Goal: Task Accomplishment & Management: Manage account settings

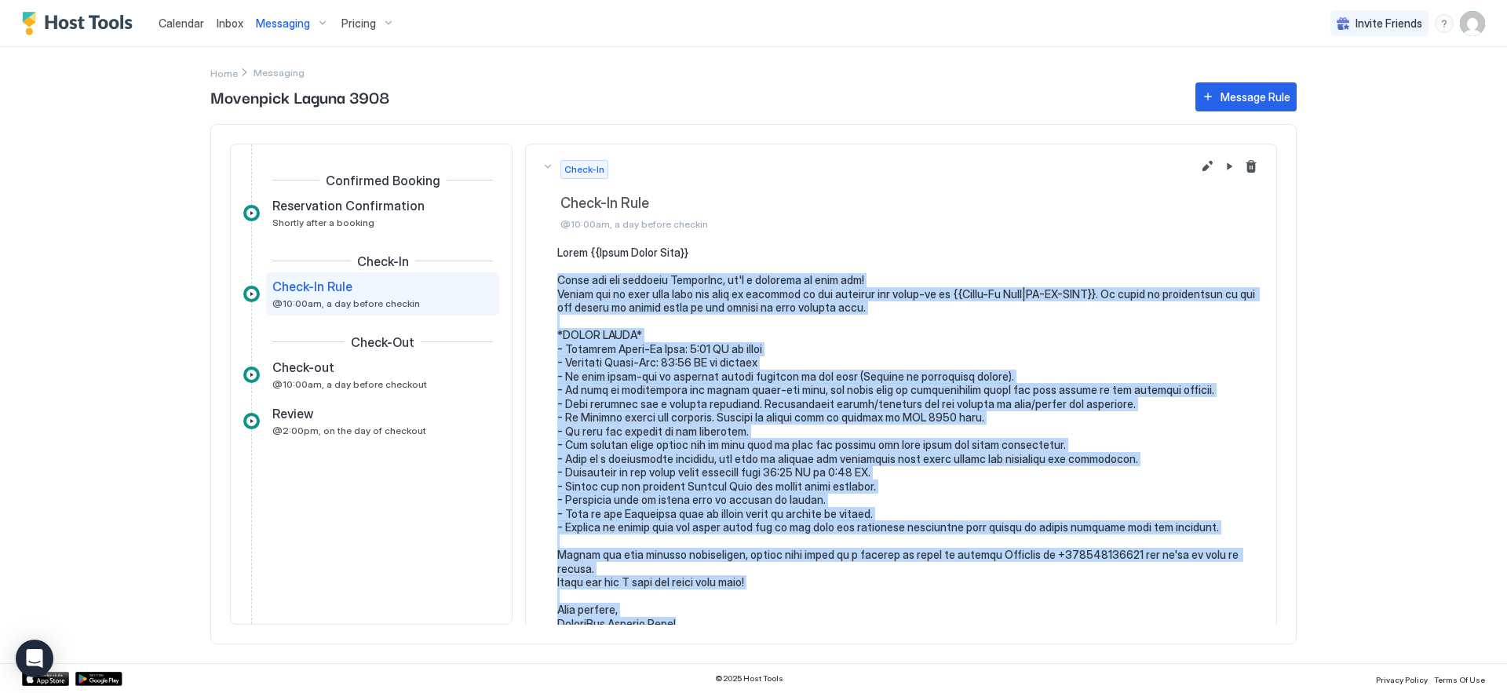
click at [355, 20] on span "Pricing" at bounding box center [358, 23] width 35 height 14
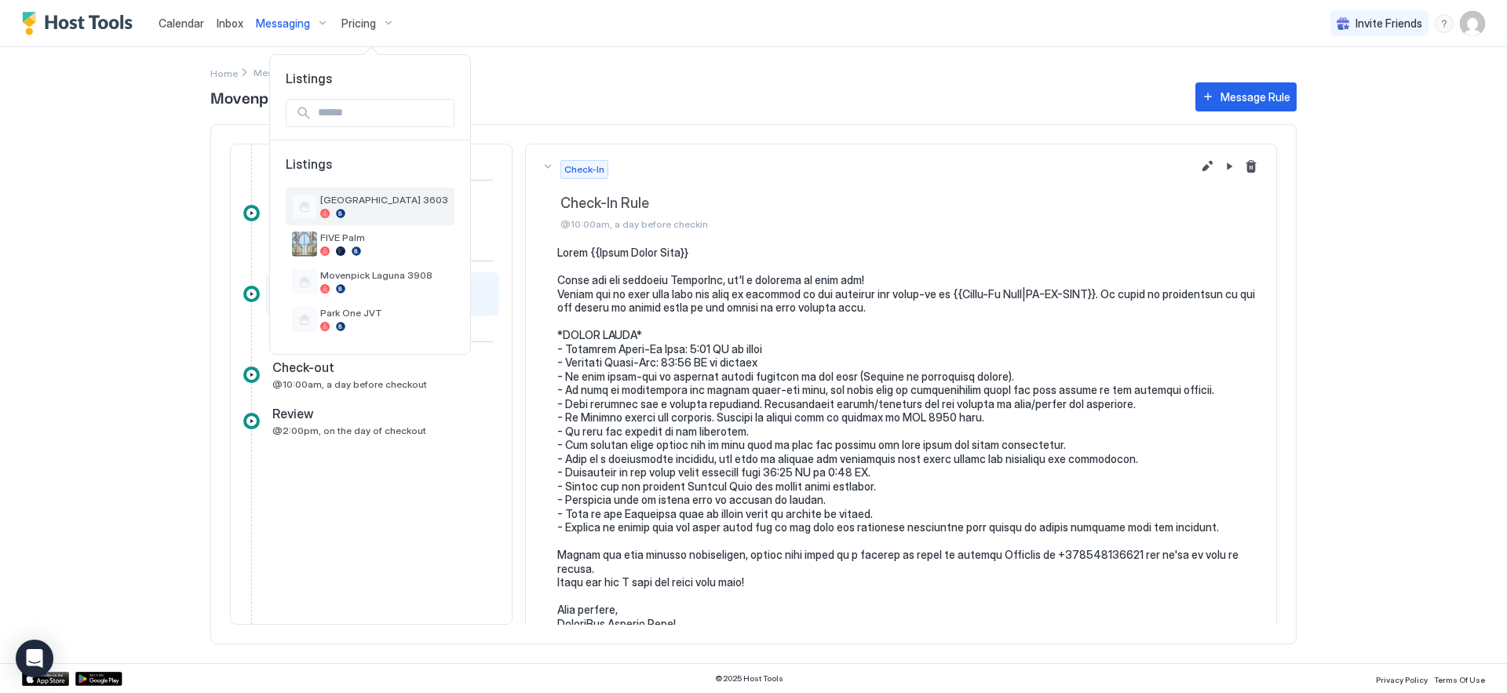
click at [395, 216] on div at bounding box center [384, 213] width 128 height 9
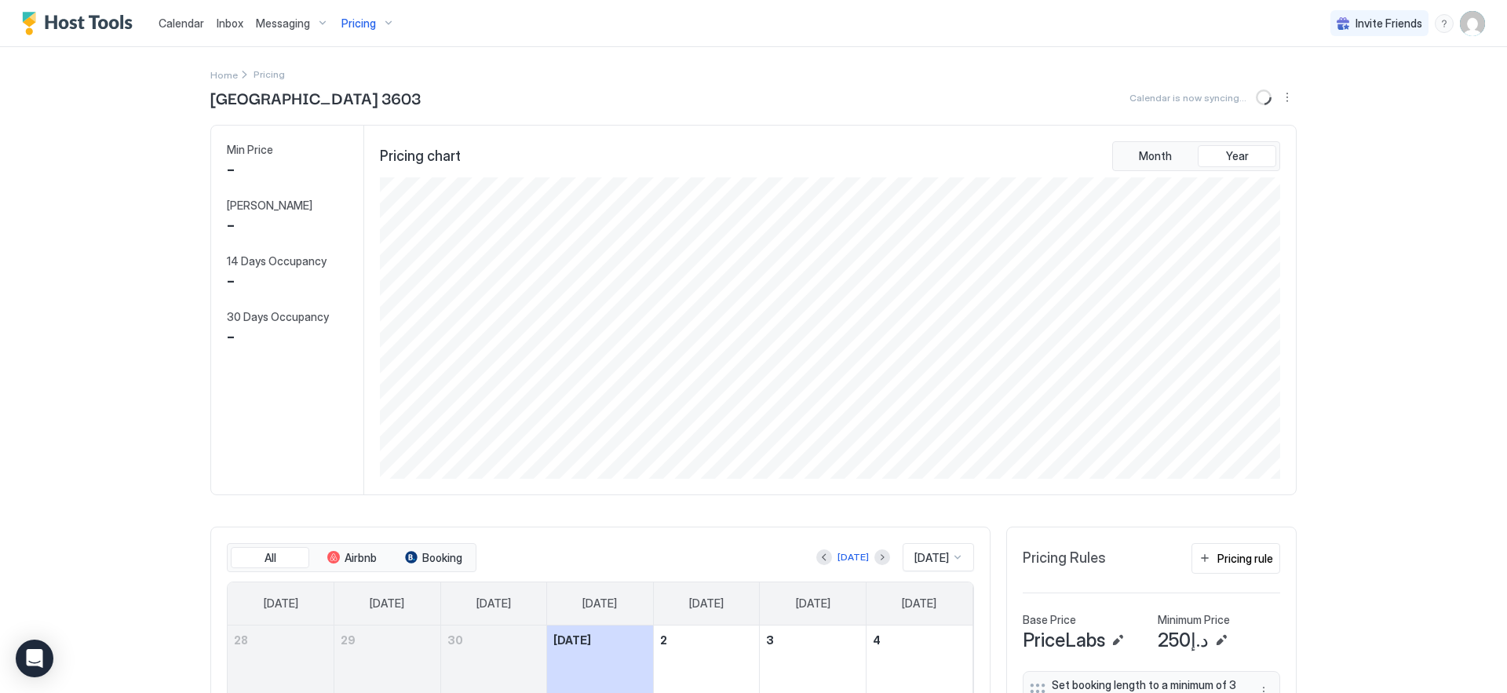
scroll to position [290, 0]
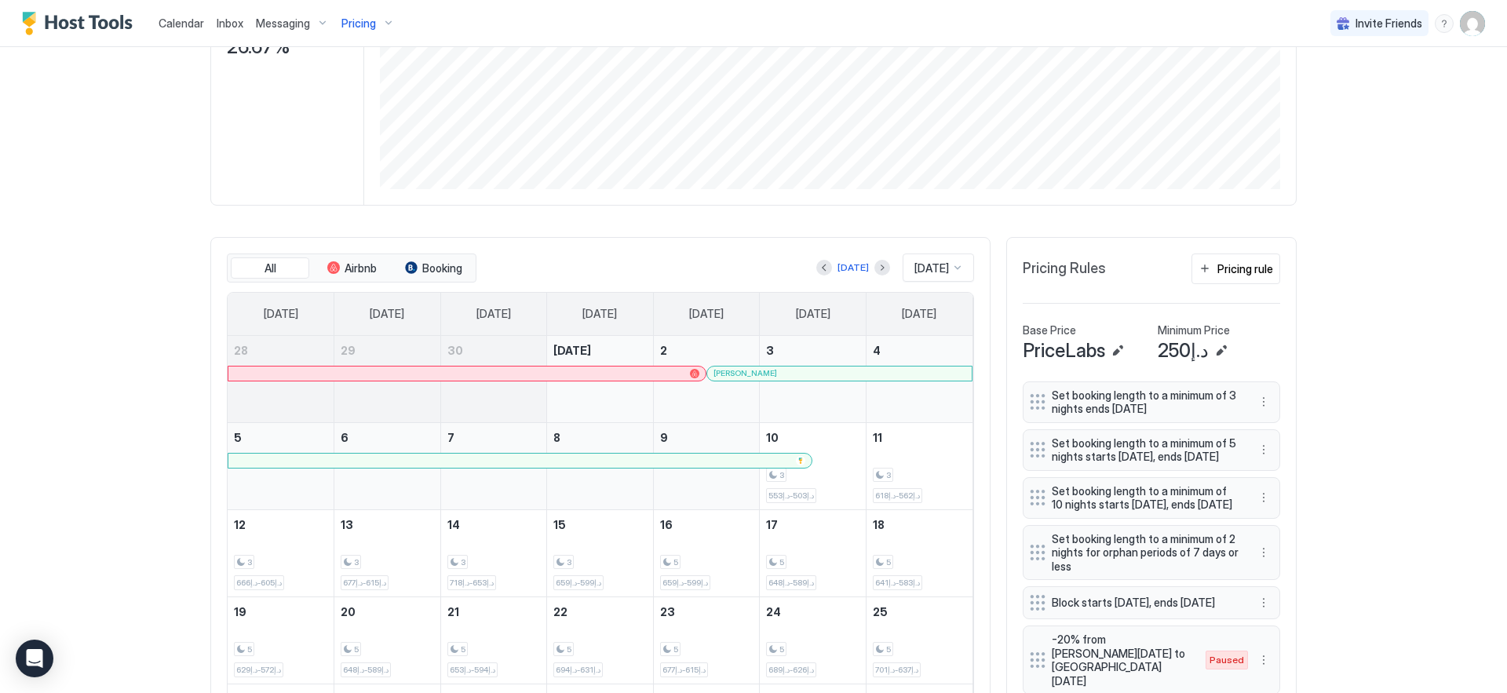
click at [722, 461] on div at bounding box center [728, 460] width 13 height 13
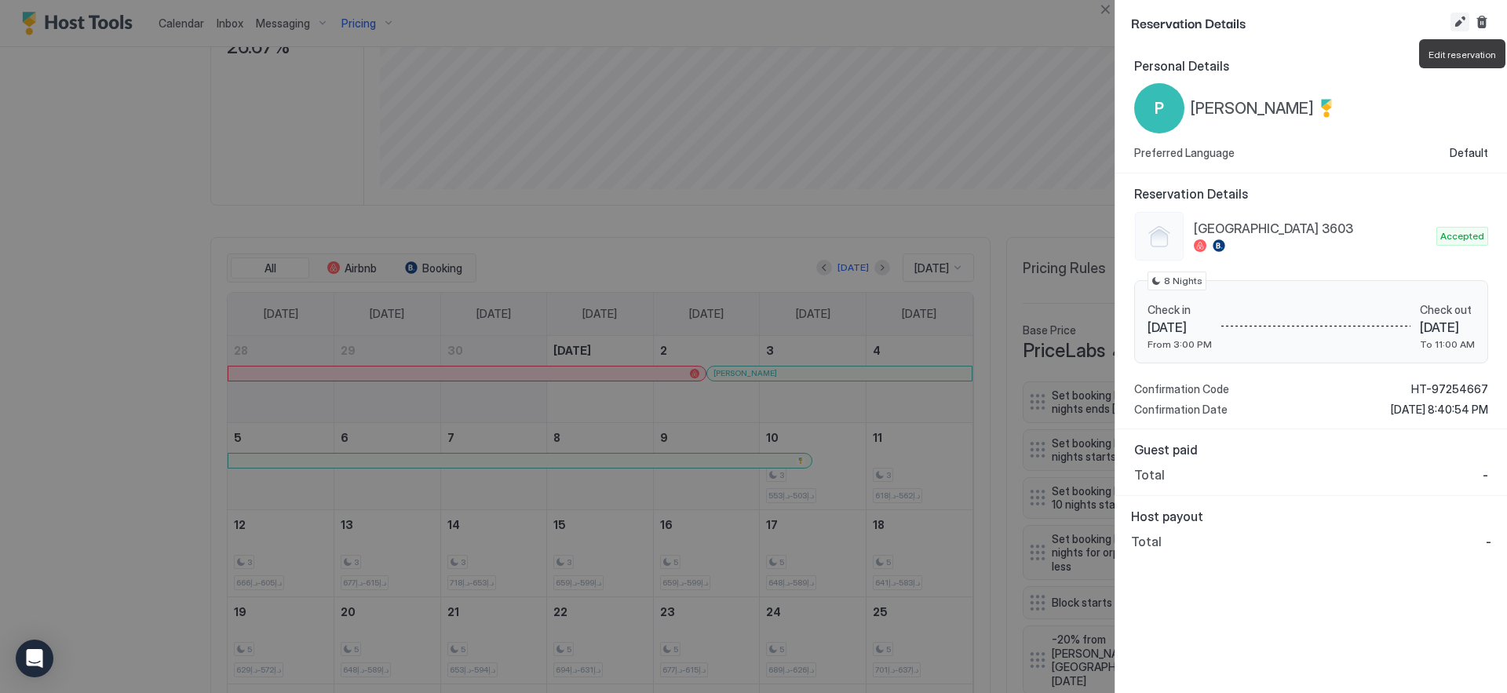
click at [1460, 22] on button "Edit reservation" at bounding box center [1459, 22] width 19 height 19
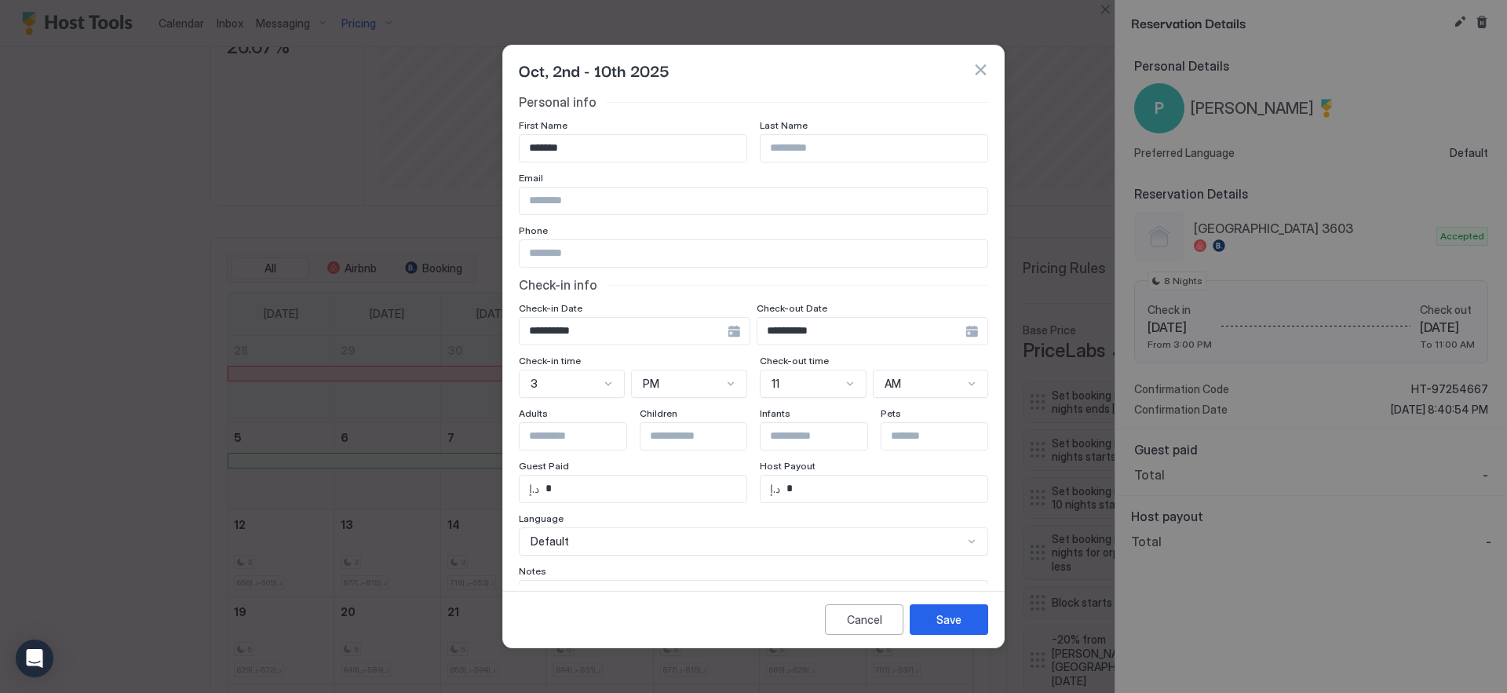
click at [839, 331] on input "**********" at bounding box center [861, 331] width 208 height 27
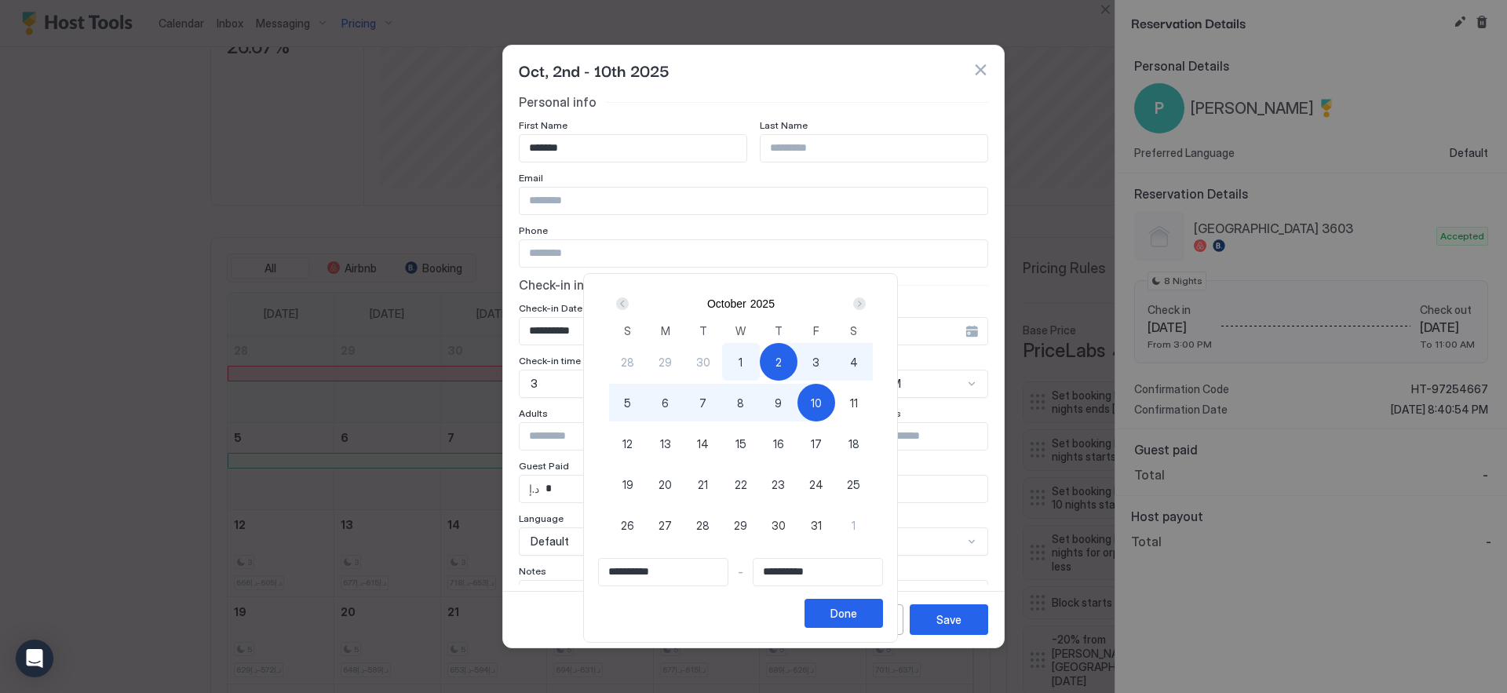
click at [757, 408] on div "8" at bounding box center [741, 403] width 38 height 38
type input "**********"
click at [876, 600] on button "Done" at bounding box center [843, 613] width 78 height 29
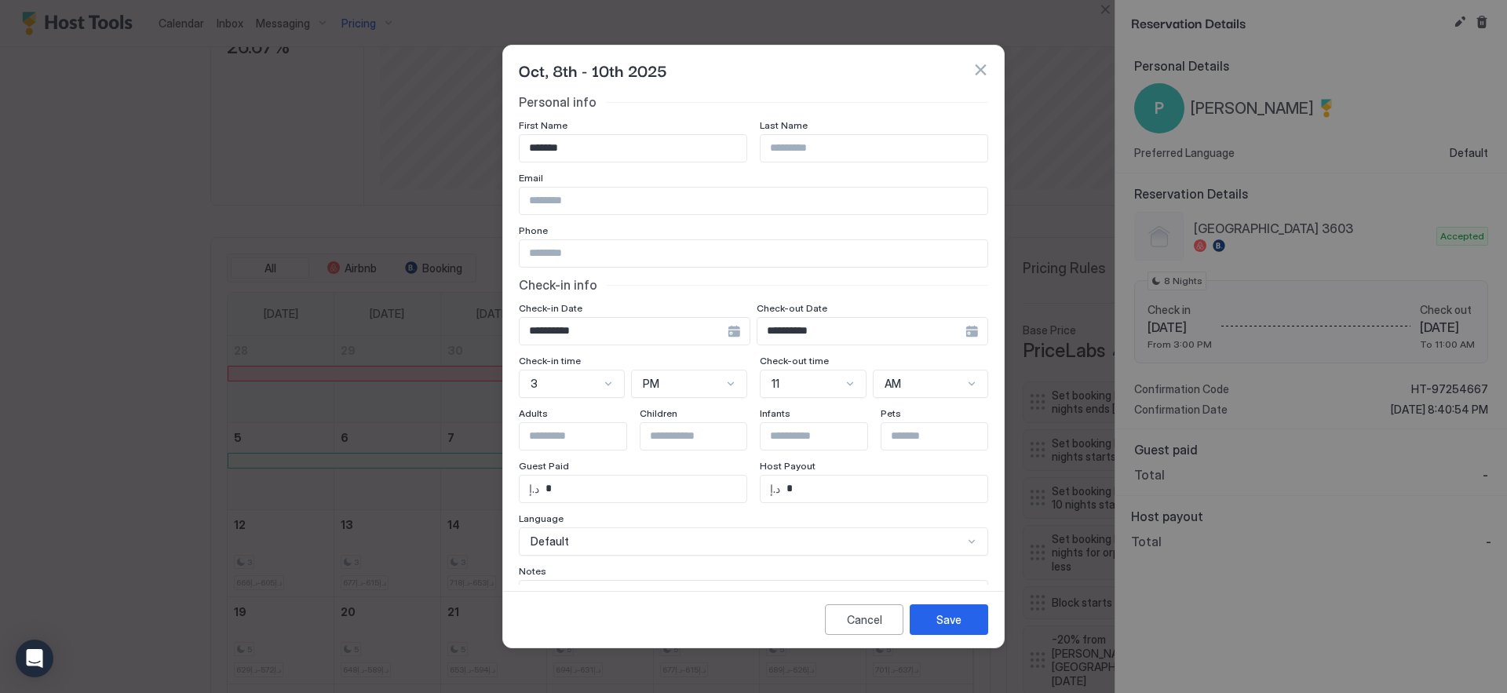
click at [700, 332] on input "**********" at bounding box center [623, 331] width 208 height 27
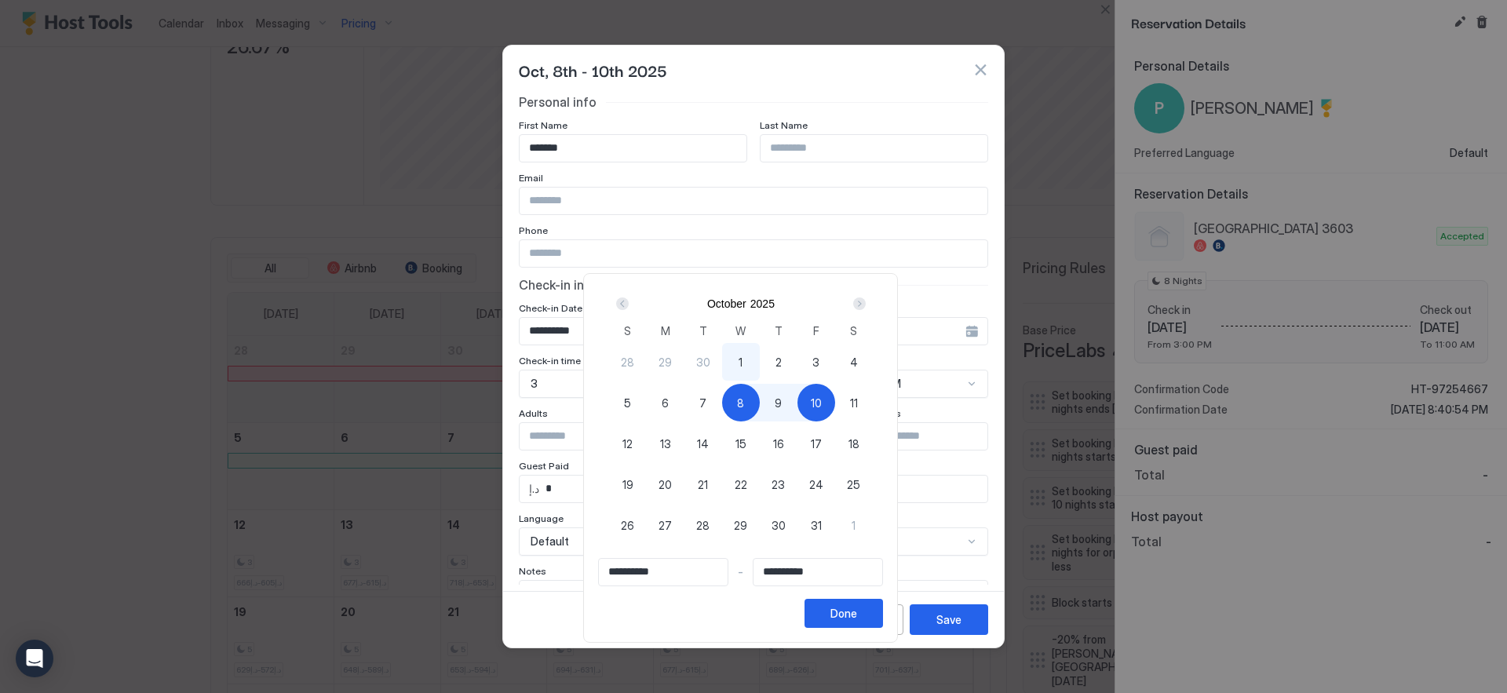
click at [782, 362] on span "2" at bounding box center [778, 362] width 6 height 16
type input "**********"
click at [757, 397] on div "8" at bounding box center [741, 403] width 38 height 38
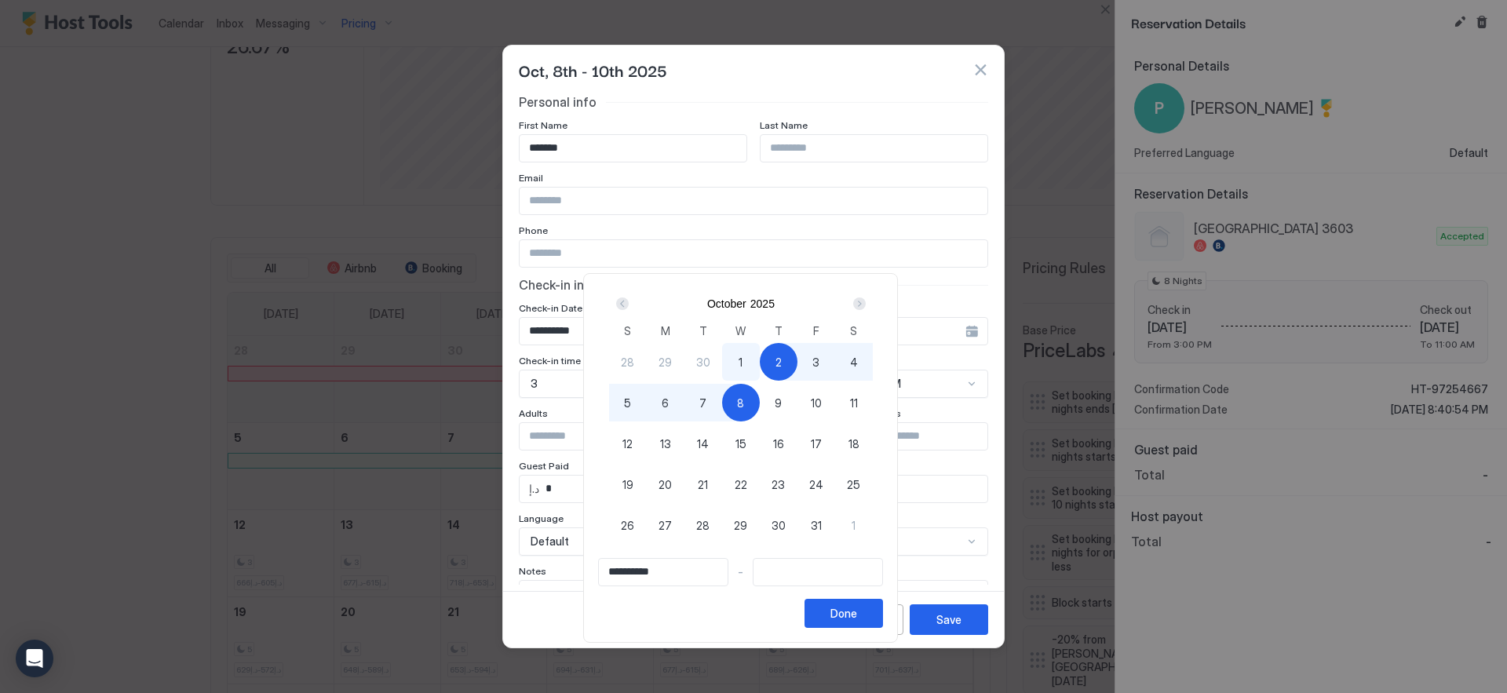
type input "**********"
click at [872, 606] on button "Done" at bounding box center [843, 613] width 78 height 29
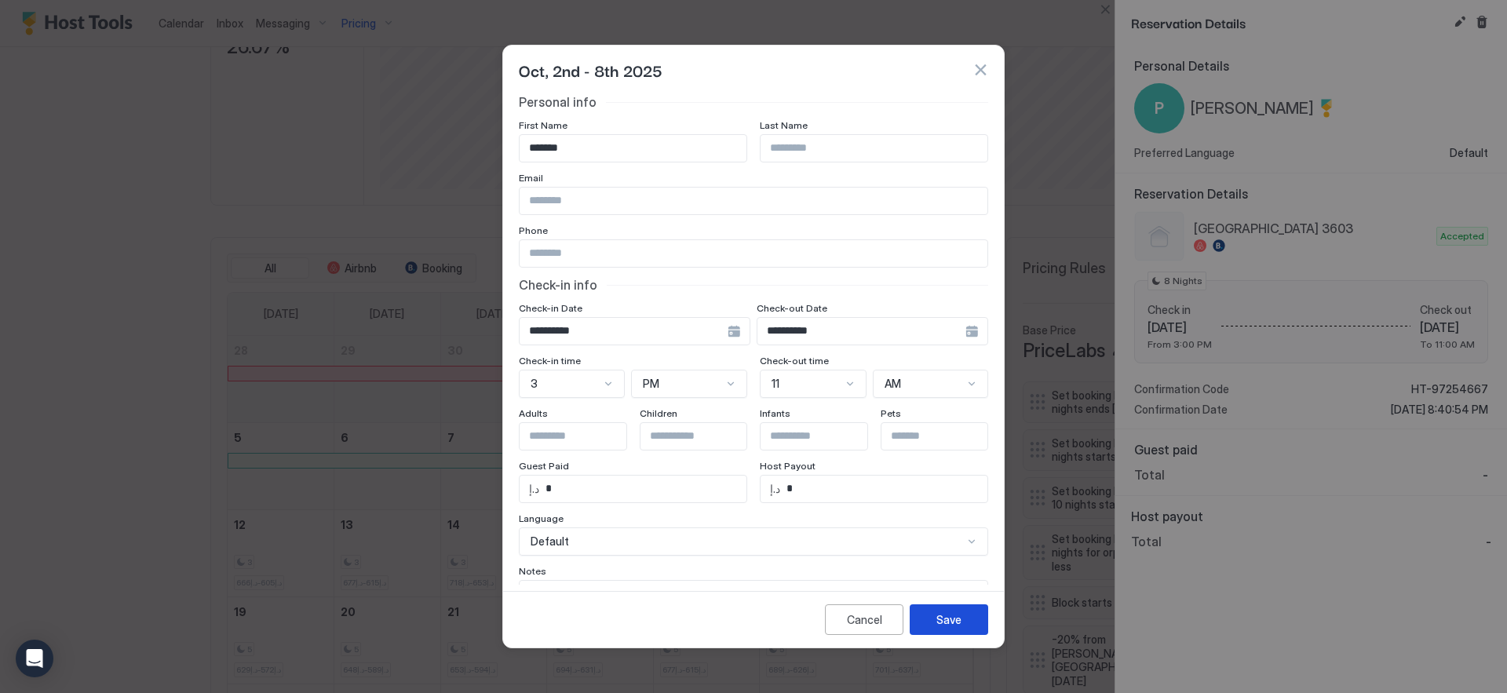
click at [941, 622] on div "Save" at bounding box center [948, 619] width 25 height 16
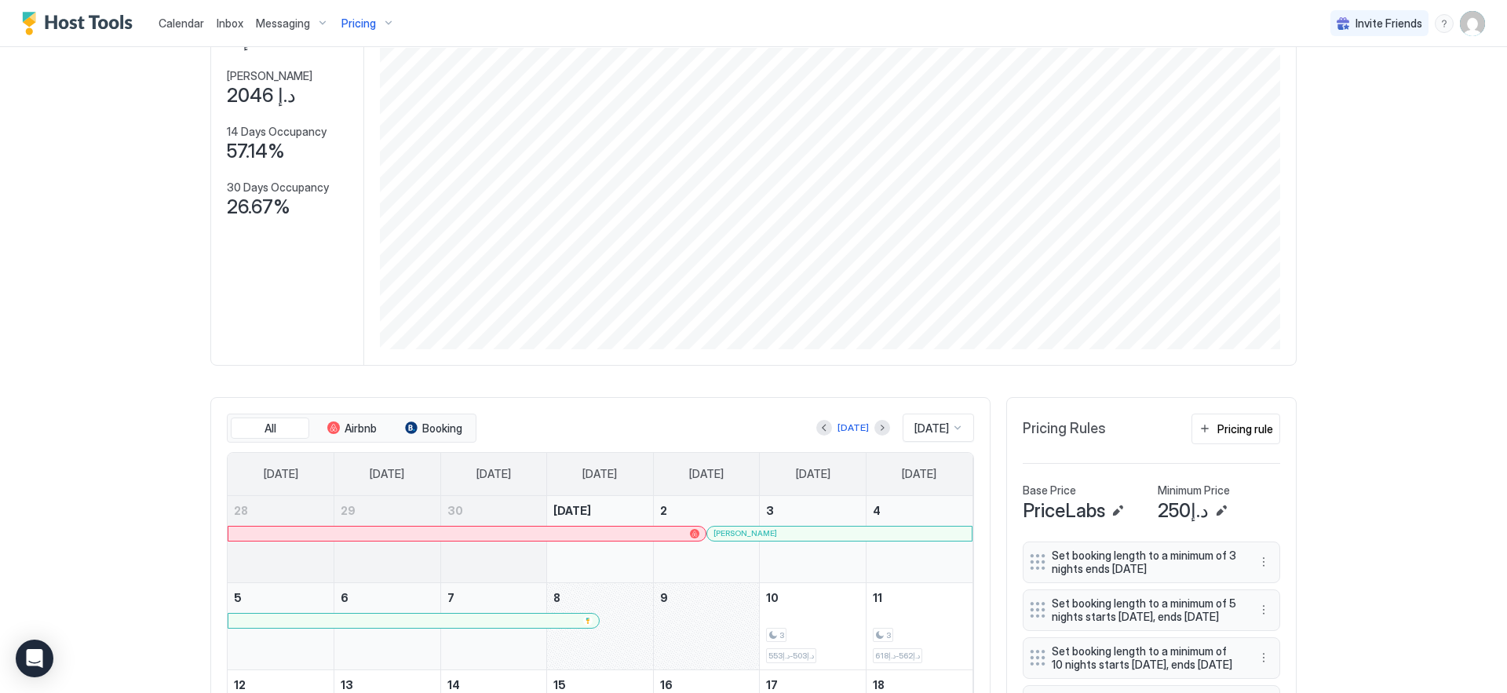
scroll to position [0, 0]
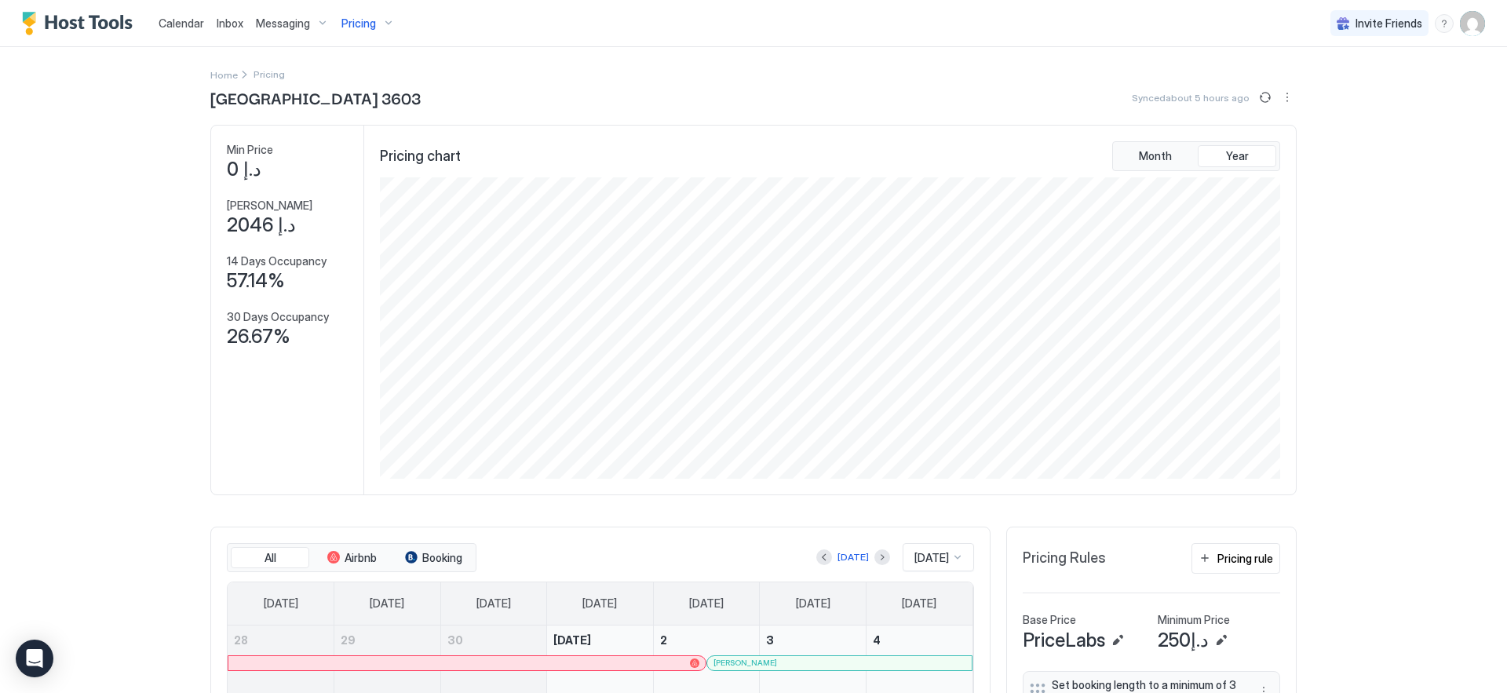
click at [1243, 93] on div "Synced about 5 hours ago" at bounding box center [1213, 97] width 165 height 19
click at [1267, 99] on button "Sync prices" at bounding box center [1264, 97] width 19 height 19
click at [375, 30] on div "Pricing" at bounding box center [368, 23] width 66 height 27
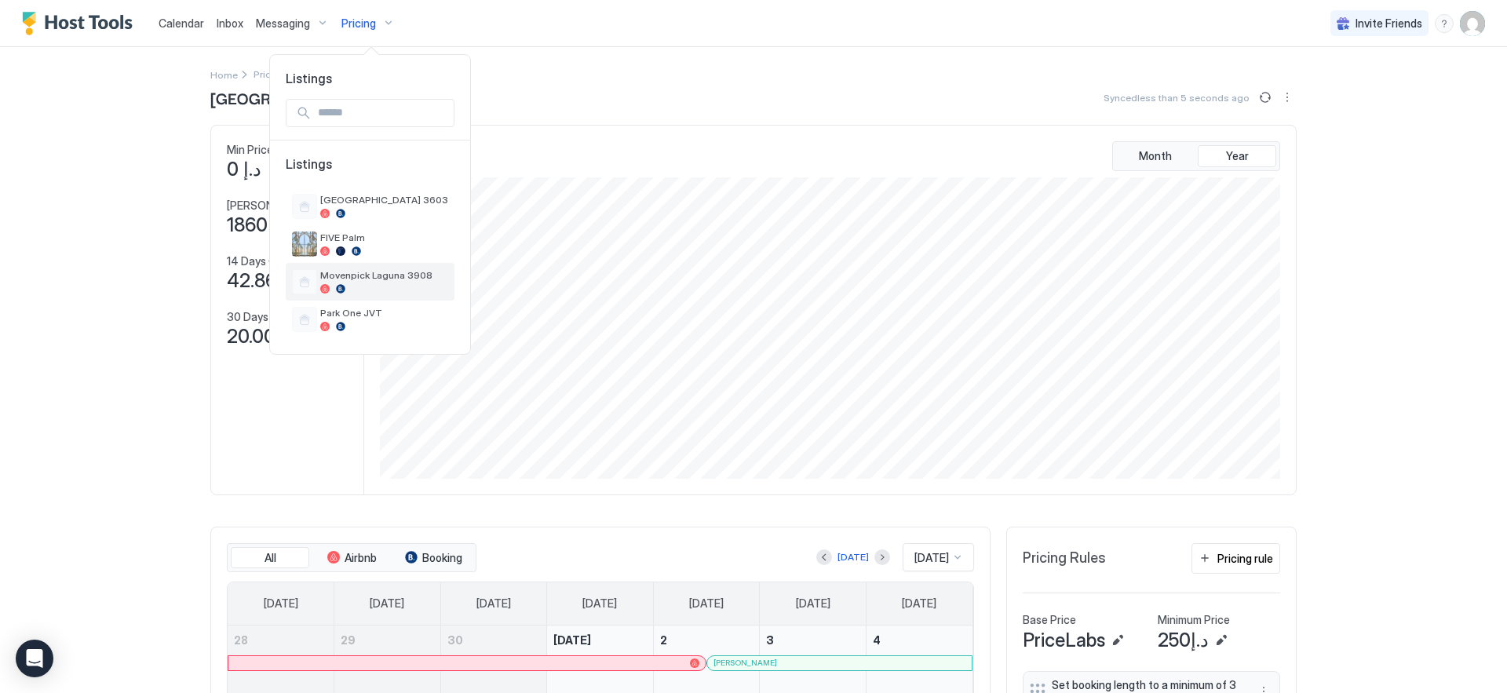
click at [377, 275] on span "Movenpick Laguna 3908" at bounding box center [384, 275] width 128 height 12
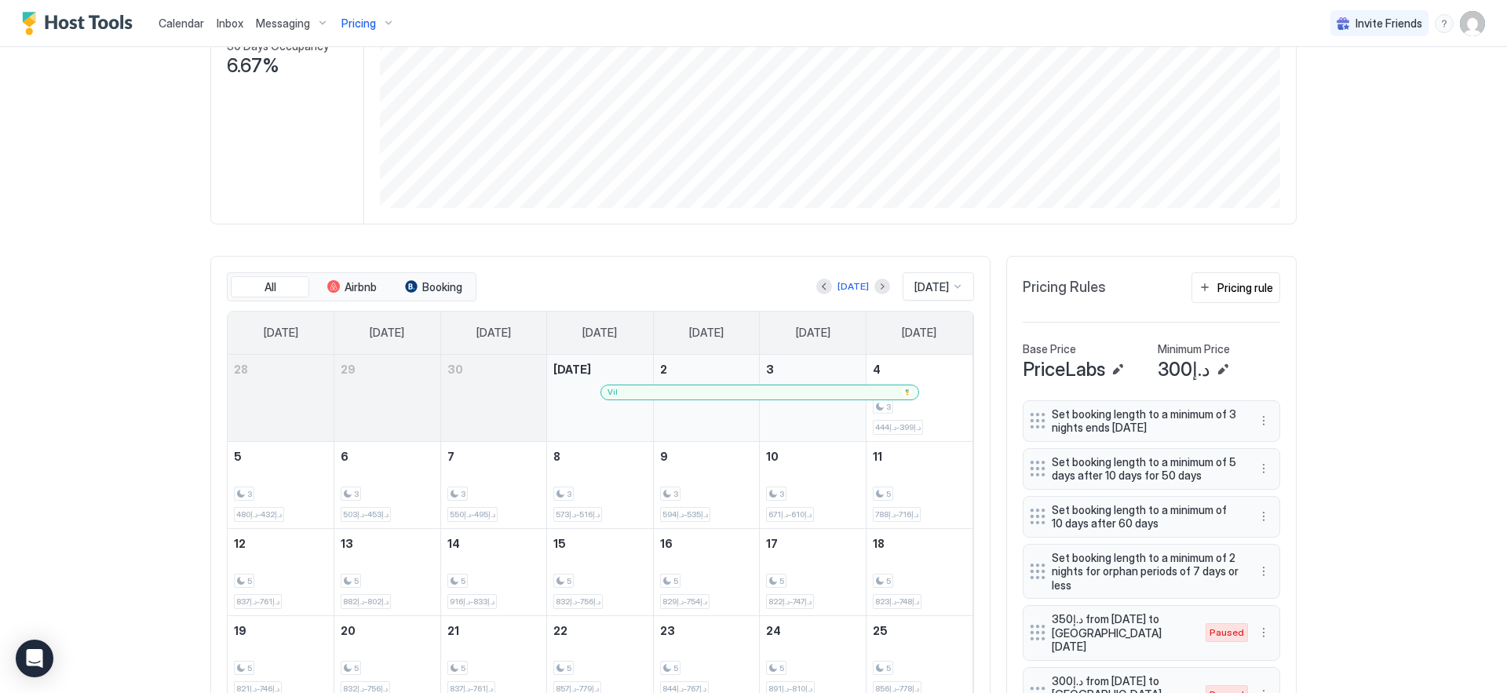
scroll to position [276, 0]
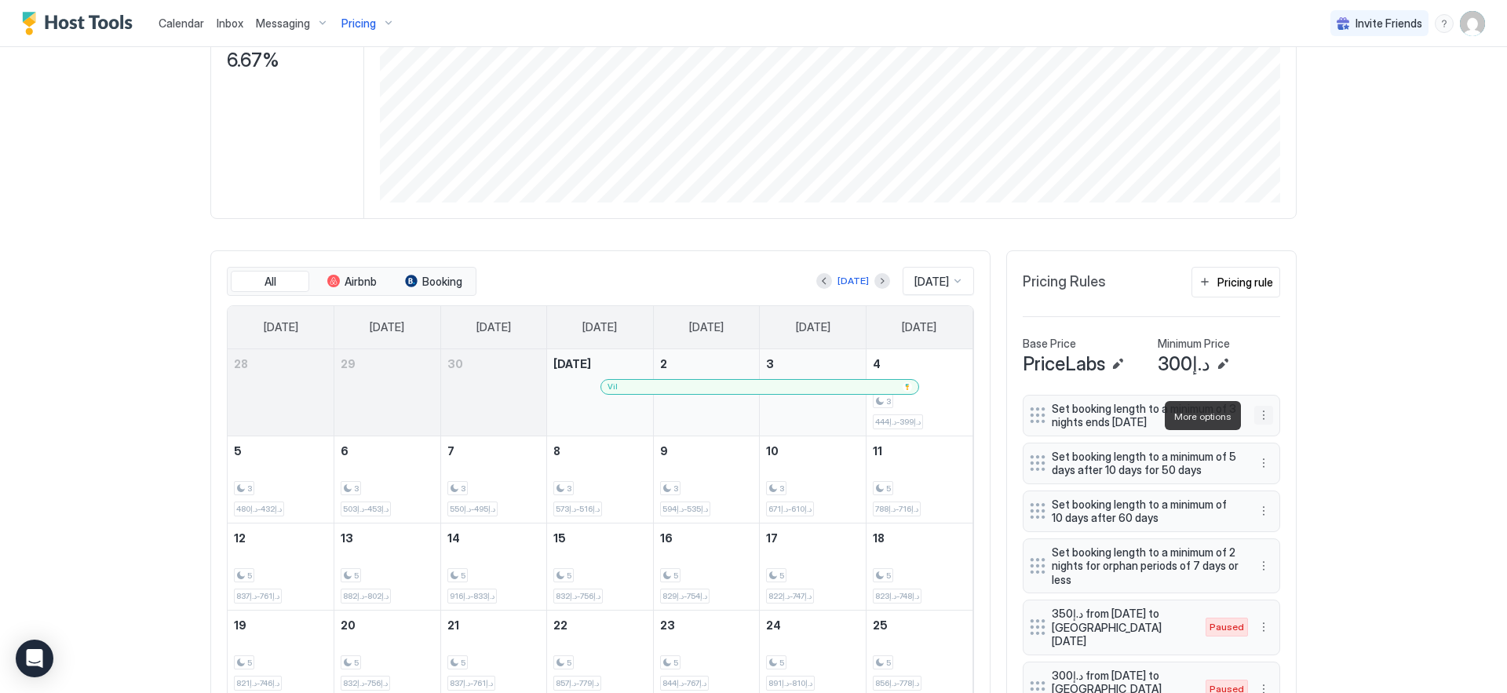
click at [1255, 414] on button "More options" at bounding box center [1263, 415] width 19 height 19
click at [1273, 439] on span "Edit" at bounding box center [1281, 438] width 17 height 12
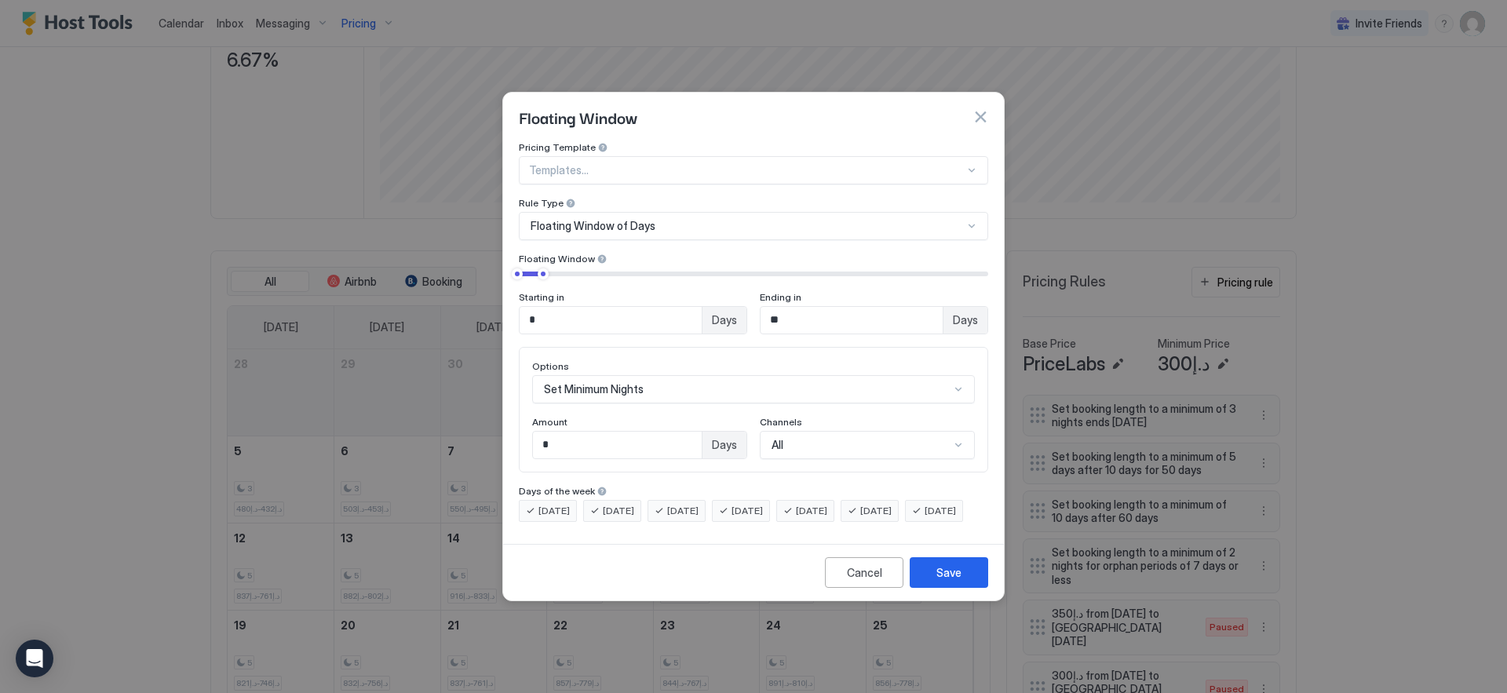
click at [932, 307] on input "**" at bounding box center [851, 320] width 182 height 27
click at [861, 307] on input "**" at bounding box center [851, 320] width 182 height 27
type input "**"
click at [944, 578] on div "Save" at bounding box center [948, 572] width 25 height 16
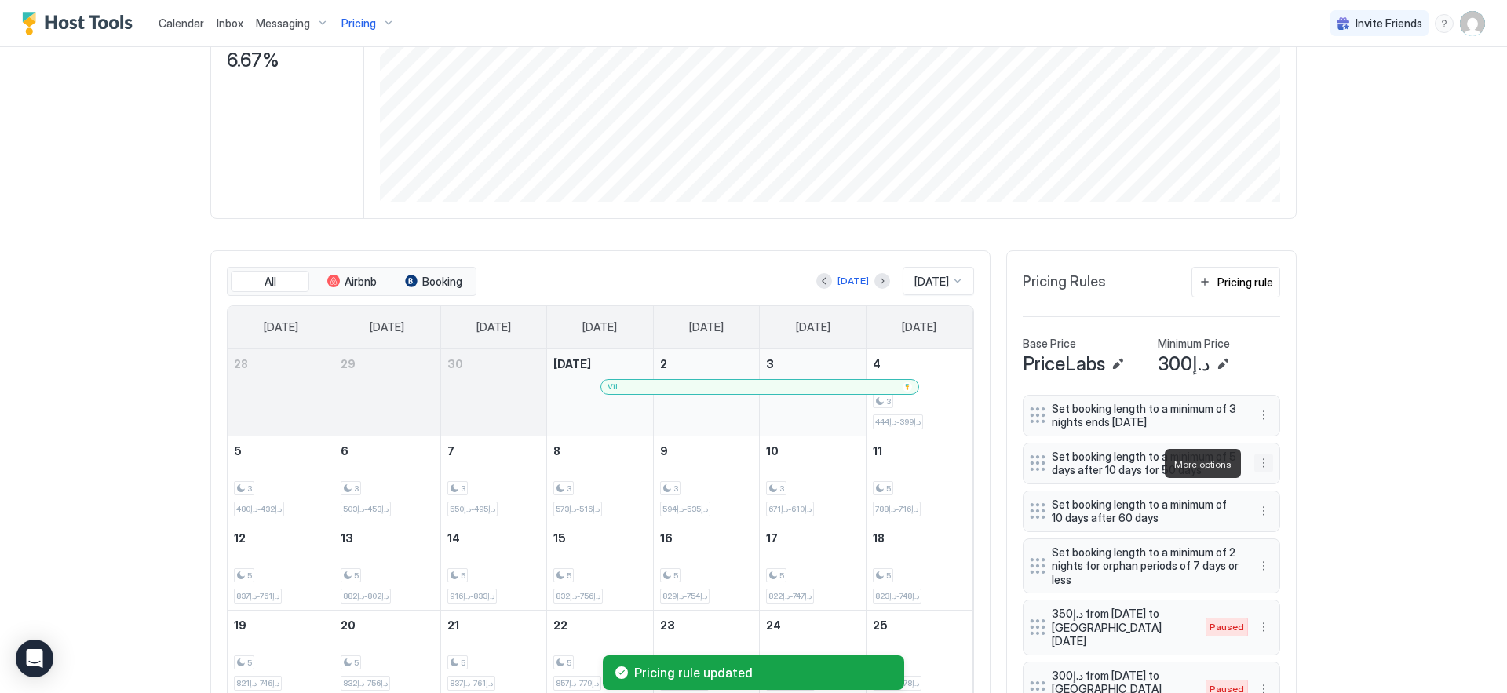
click at [1259, 459] on button "More options" at bounding box center [1263, 463] width 19 height 19
click at [1266, 483] on div "Edit" at bounding box center [1272, 485] width 35 height 12
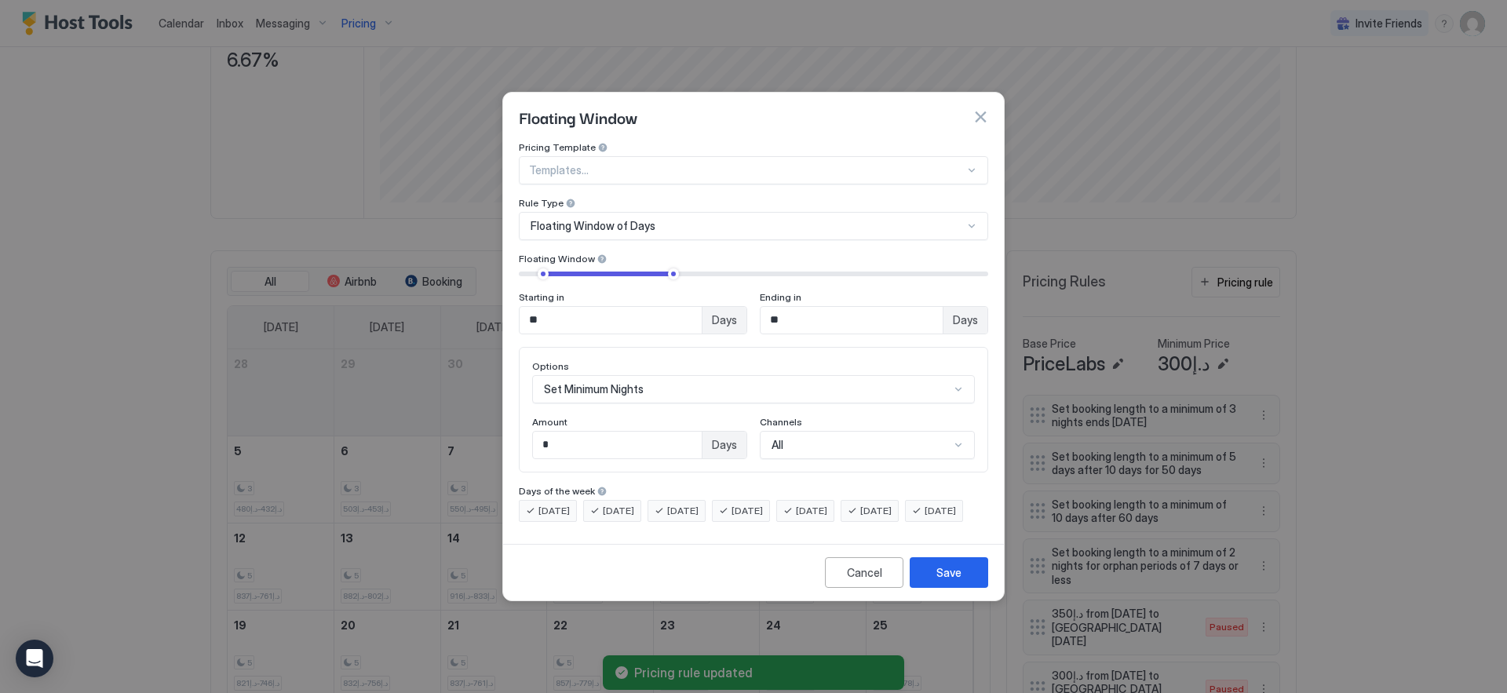
click at [594, 308] on input "**" at bounding box center [610, 320] width 182 height 27
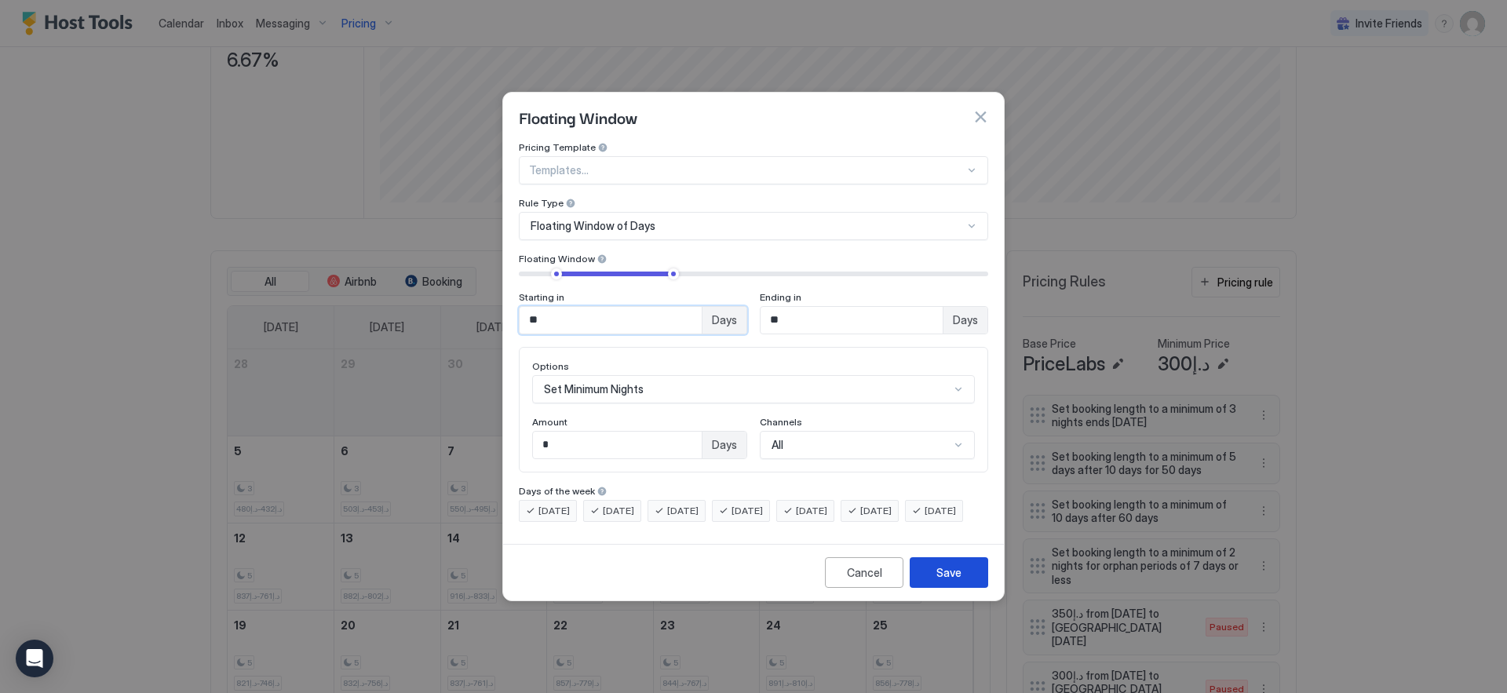
type input "**"
click at [931, 588] on button "Save" at bounding box center [948, 572] width 78 height 31
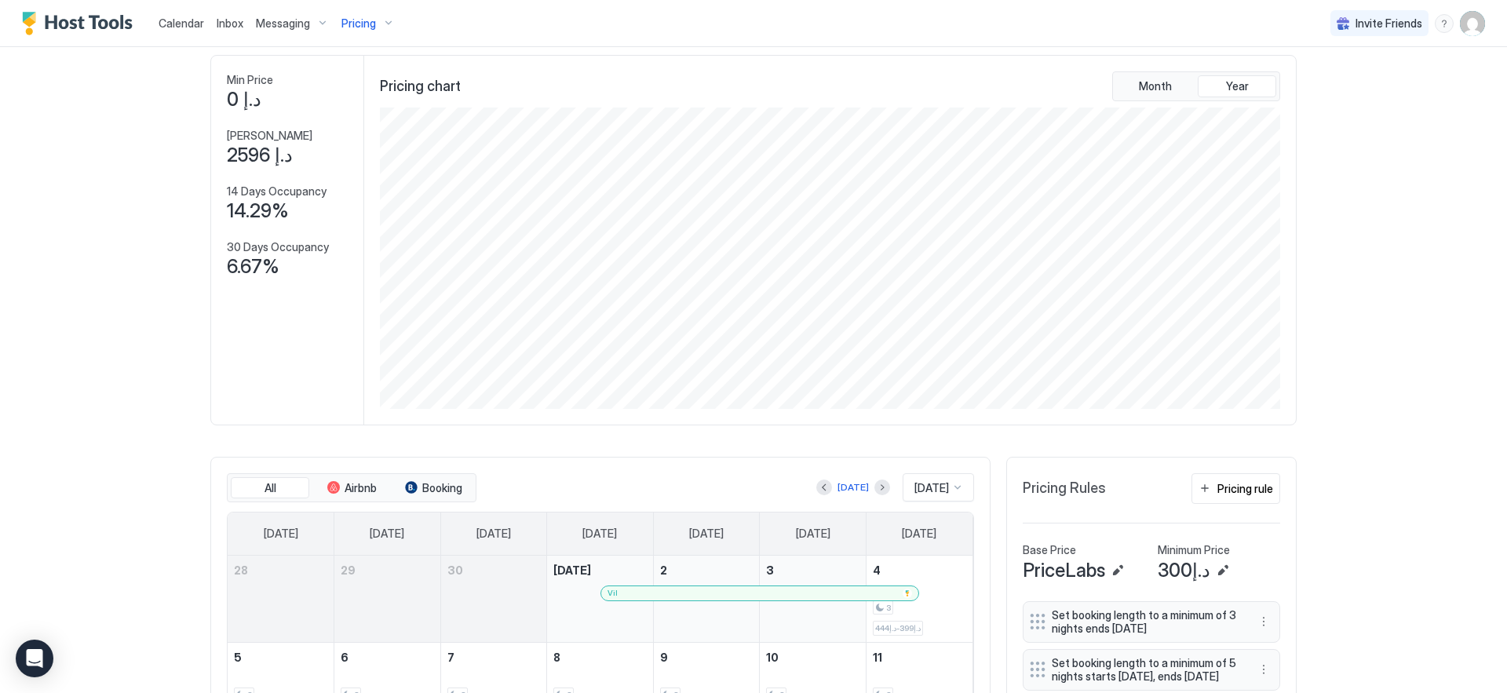
scroll to position [0, 0]
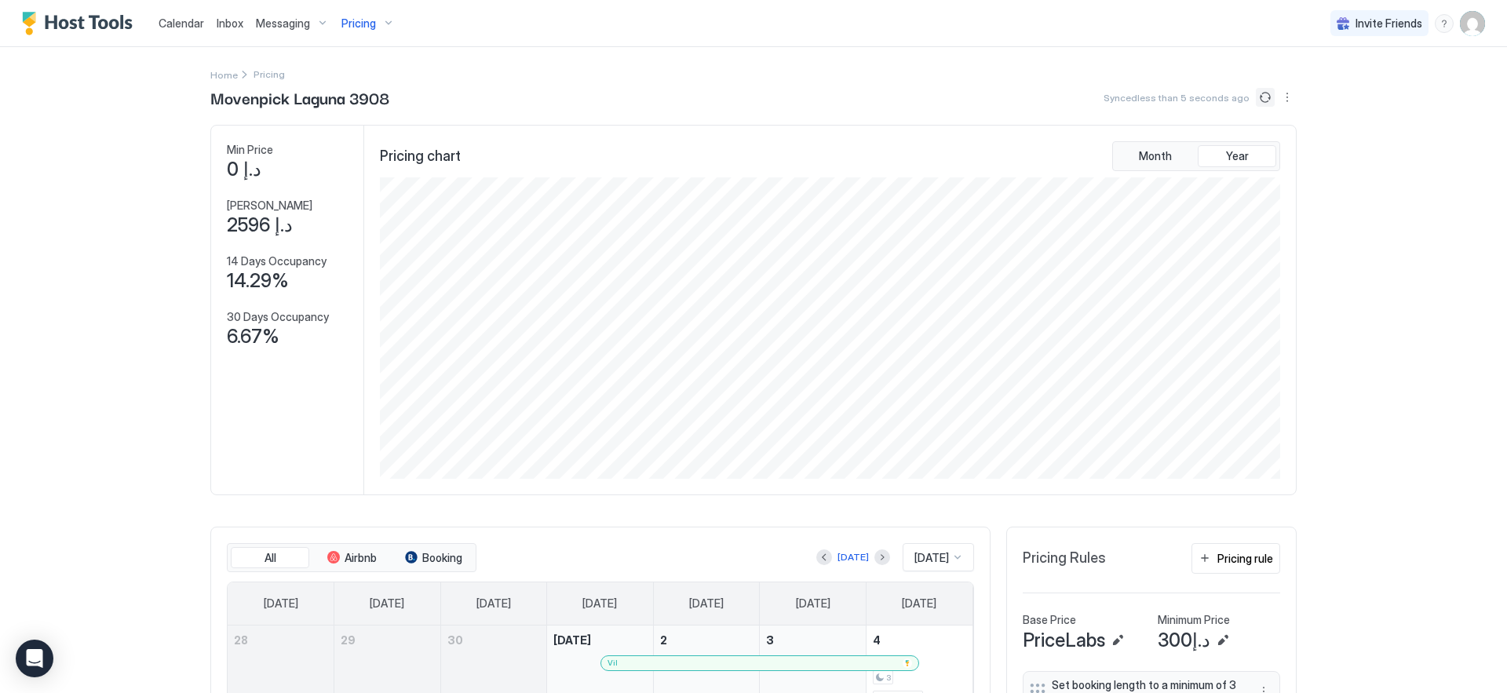
click at [1260, 96] on button "Sync prices" at bounding box center [1264, 97] width 19 height 19
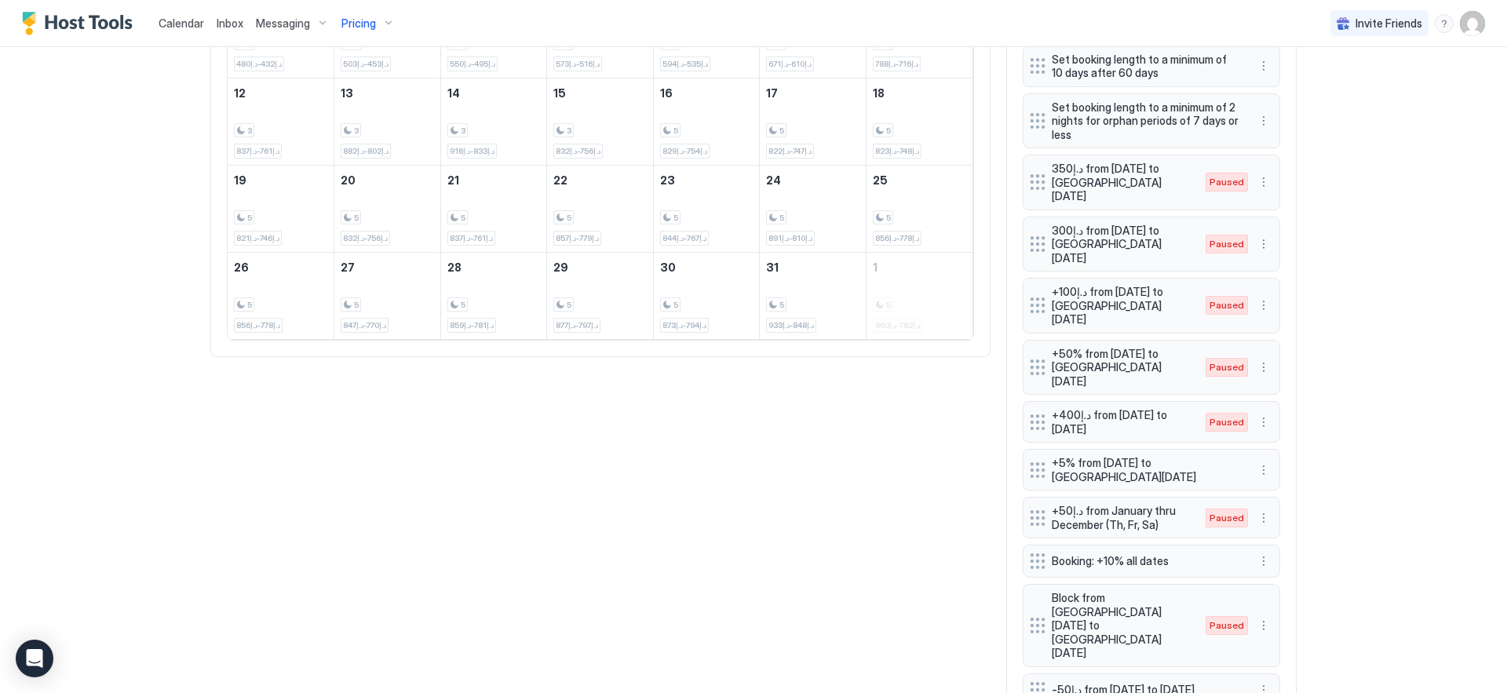
scroll to position [183, 0]
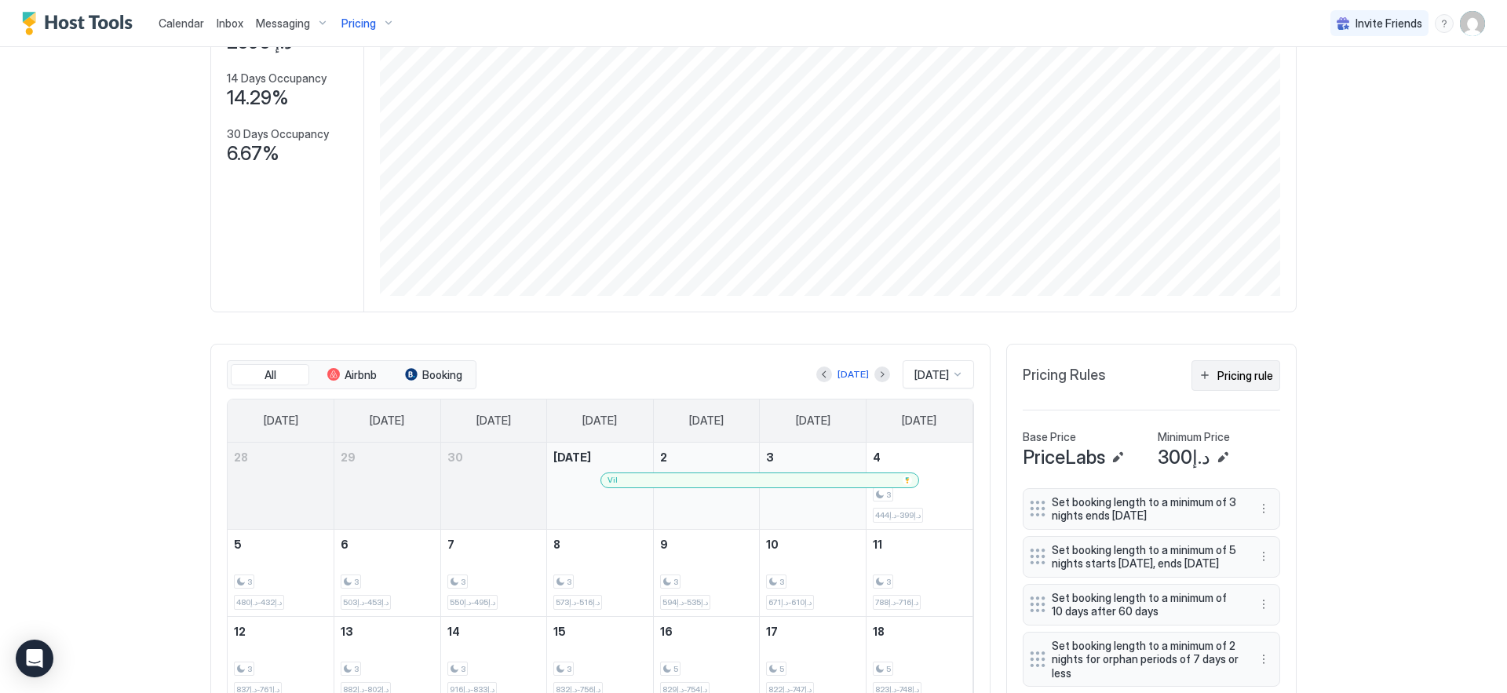
click at [1235, 383] on button "Pricing rule" at bounding box center [1235, 375] width 89 height 31
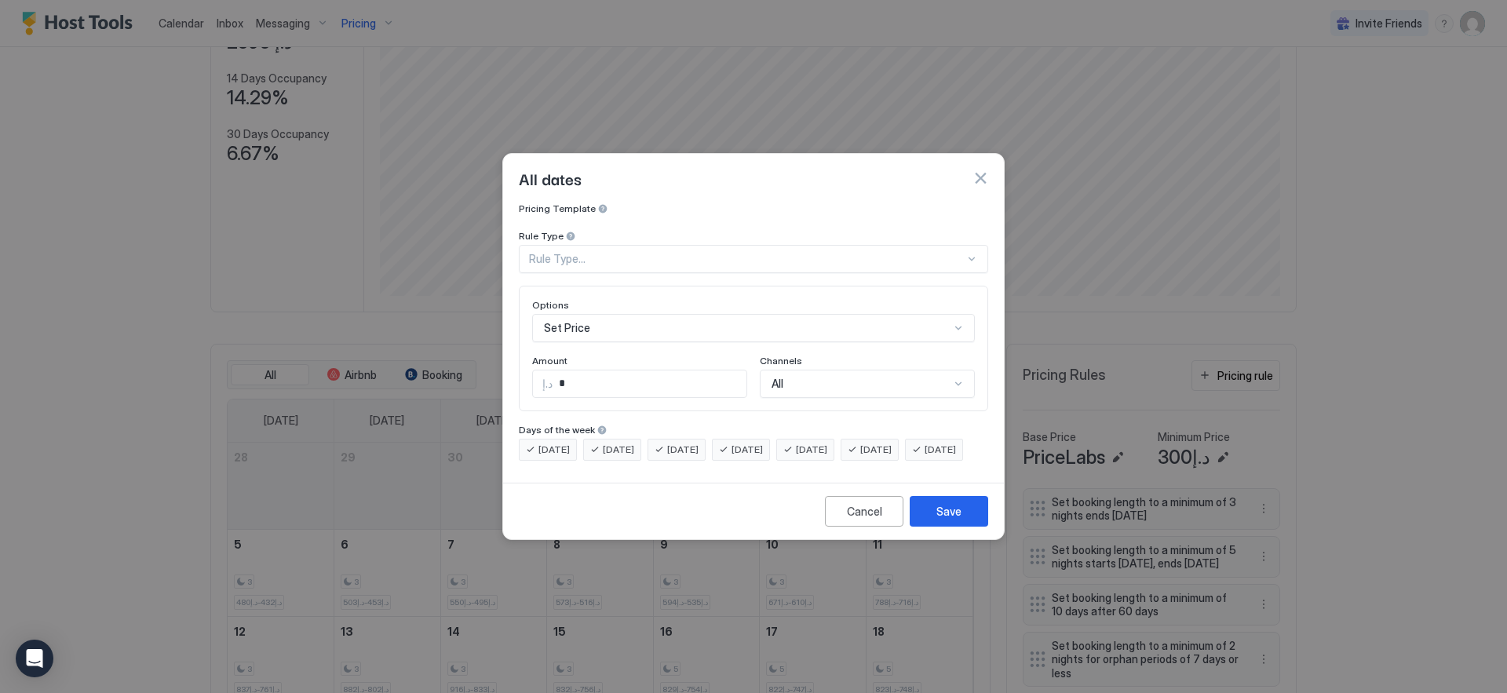
click at [646, 315] on div "Set Price" at bounding box center [753, 328] width 443 height 28
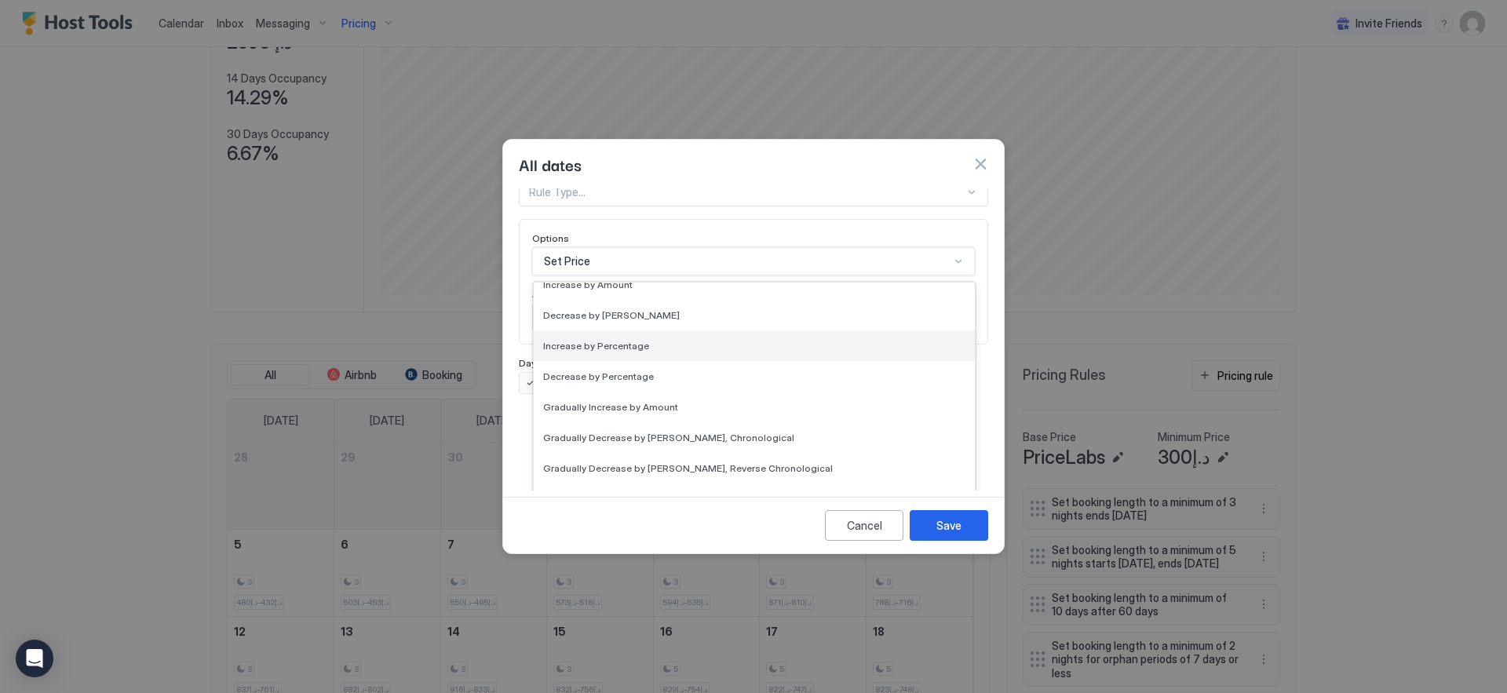
scroll to position [118, 0]
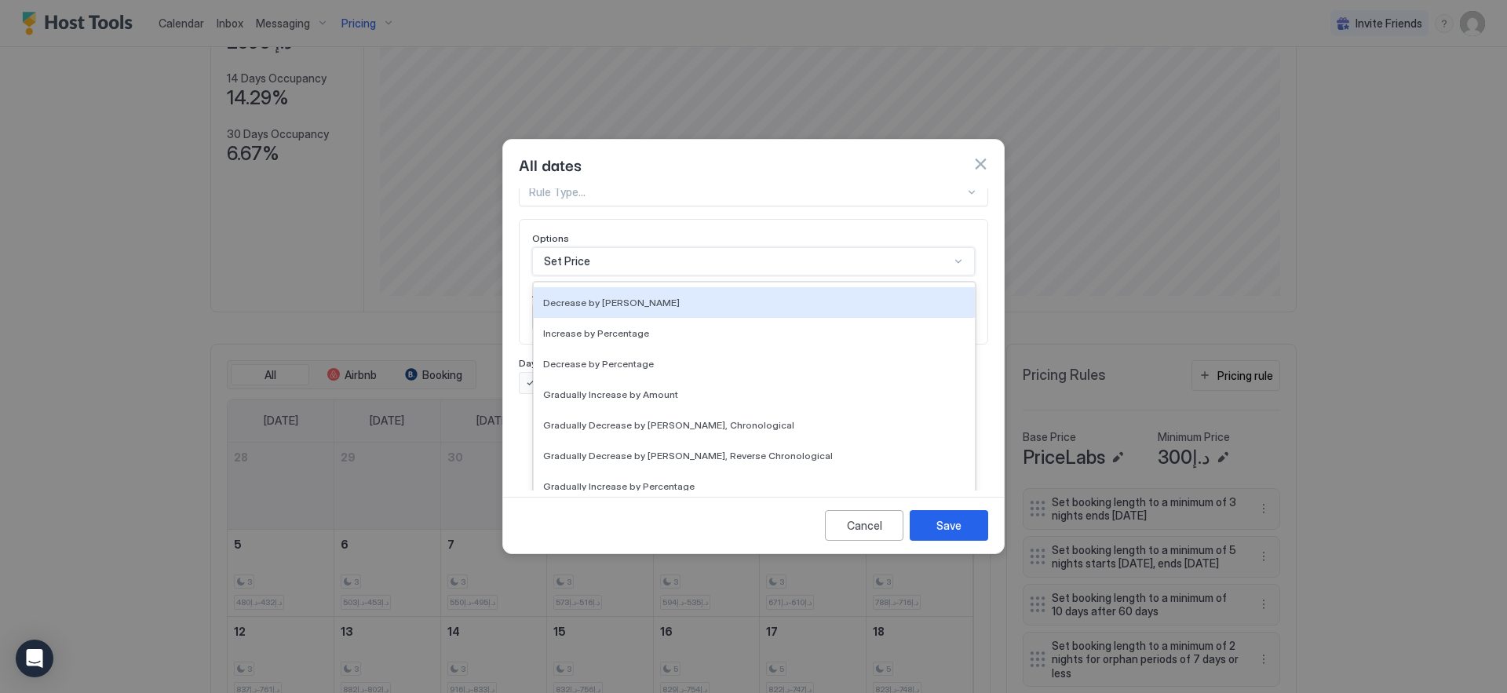
click at [693, 230] on div "Pricing Template Templates... Rule Type Rule Type... Options Decrease by [PERSO…" at bounding box center [753, 251] width 469 height 286
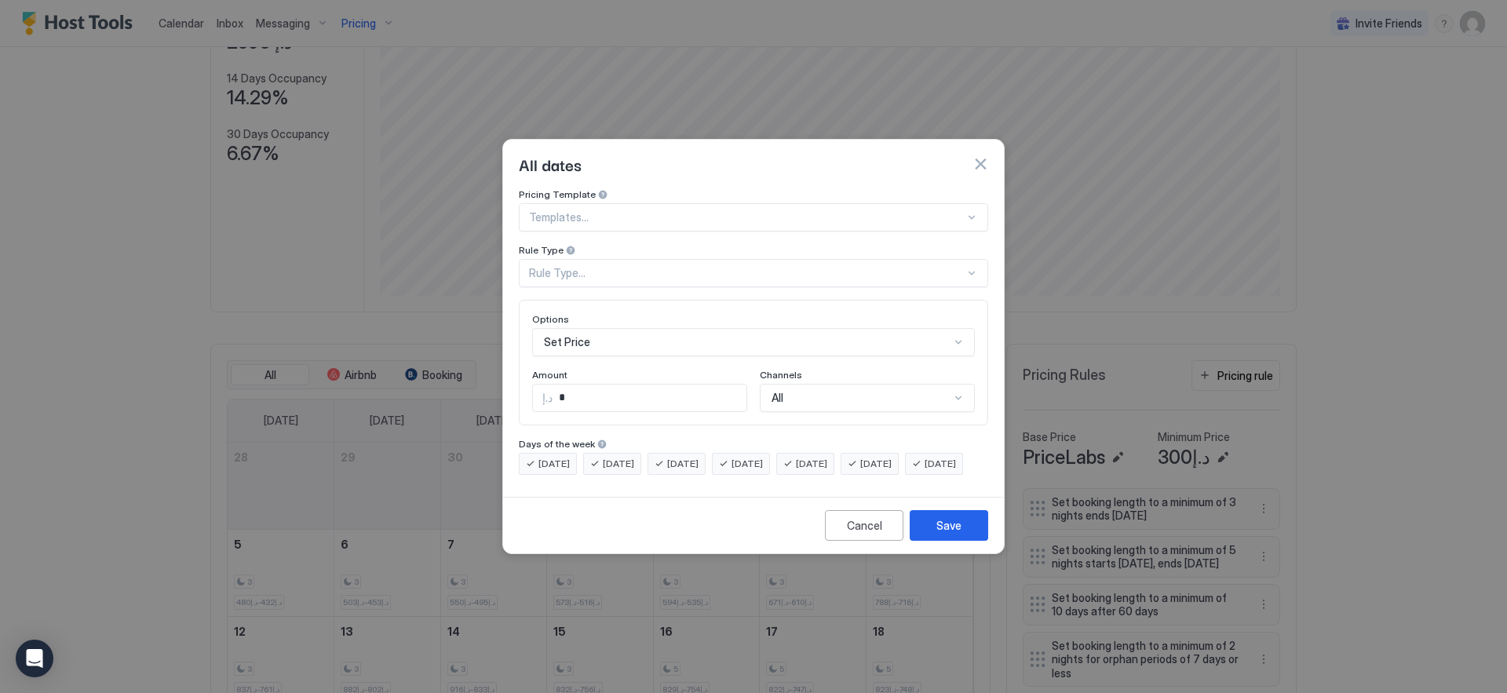
click at [688, 266] on div "Rule Type..." at bounding box center [746, 273] width 435 height 14
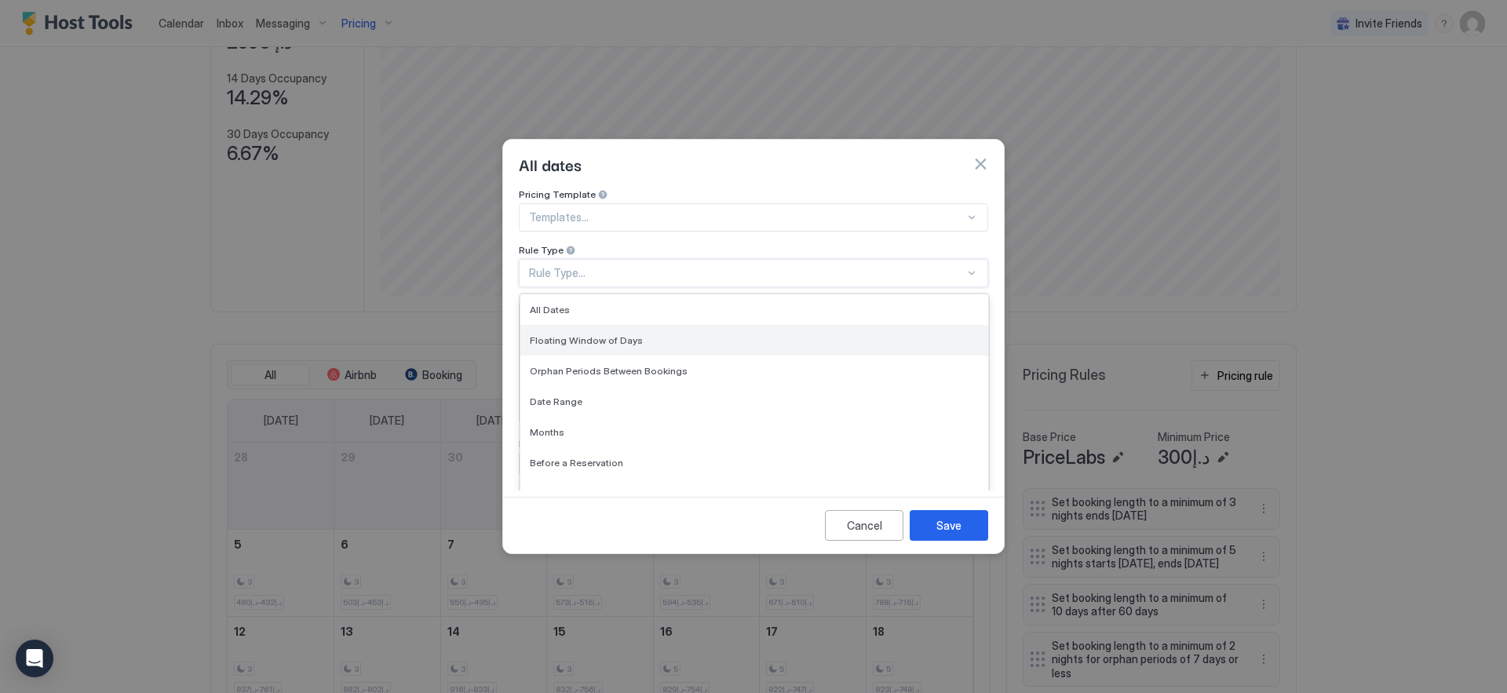
click at [685, 325] on div "Floating Window of Days" at bounding box center [754, 340] width 468 height 31
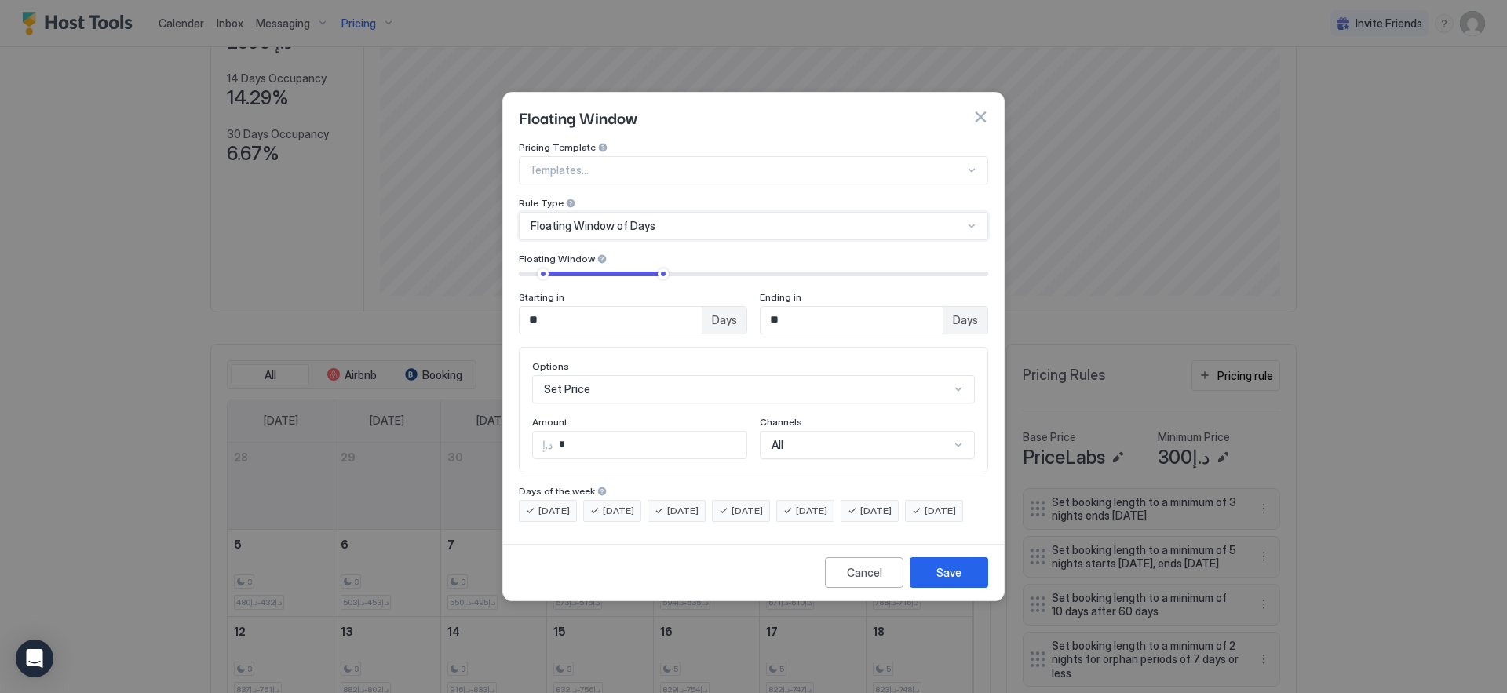
click at [667, 391] on div "Options Set Price Amount د.إ * Channels All" at bounding box center [753, 409] width 443 height 99
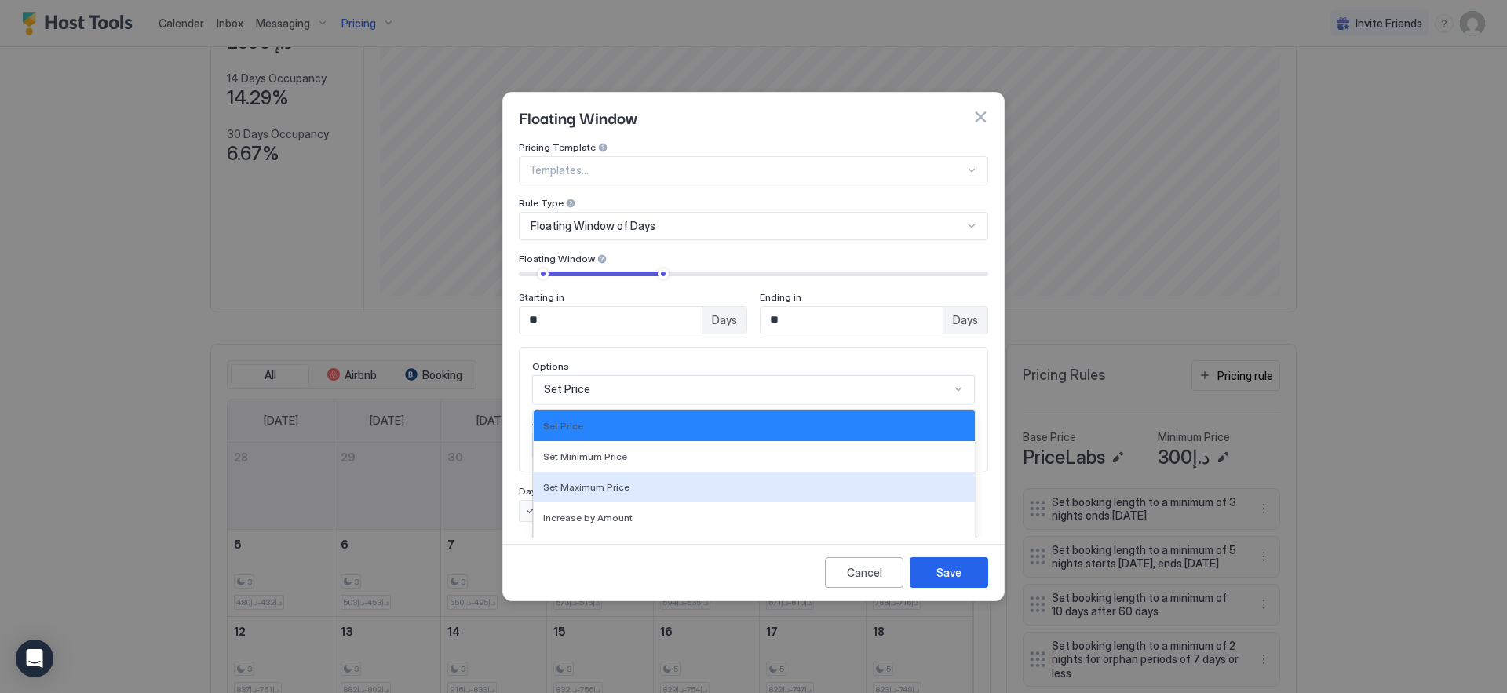
click at [669, 378] on div "Set Maximum Price, 3 of 17. 17 results available. Use Up and Down to choose opt…" at bounding box center [753, 389] width 443 height 28
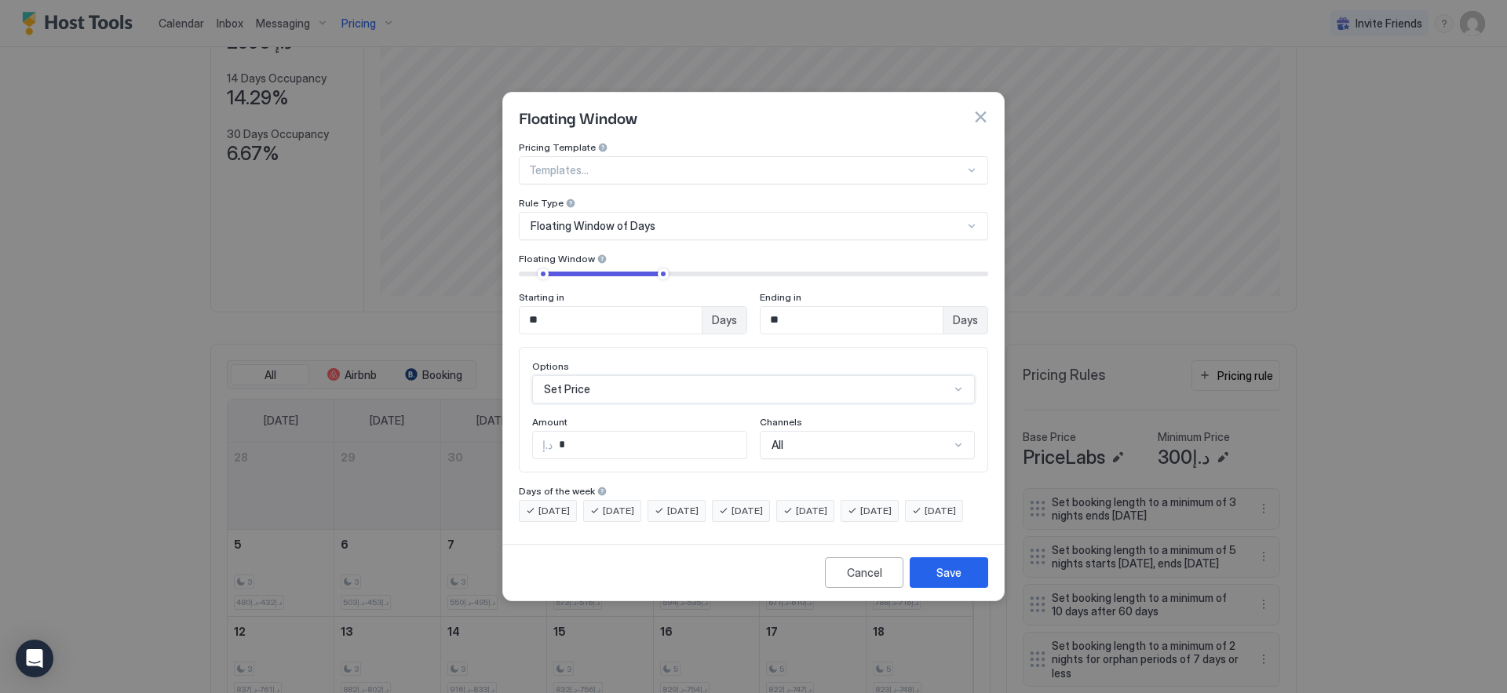
click at [654, 300] on div "Pricing Template Templates... Rule Type Floating Window of Days Floating Window…" at bounding box center [753, 331] width 469 height 381
click at [841, 212] on div "Floating Window of Days" at bounding box center [753, 226] width 469 height 28
click at [804, 170] on div "Pricing Template Templates... Rule Type Floating Window of Days Floating Window…" at bounding box center [753, 237] width 469 height 193
click at [698, 375] on div "Set Price" at bounding box center [753, 389] width 443 height 28
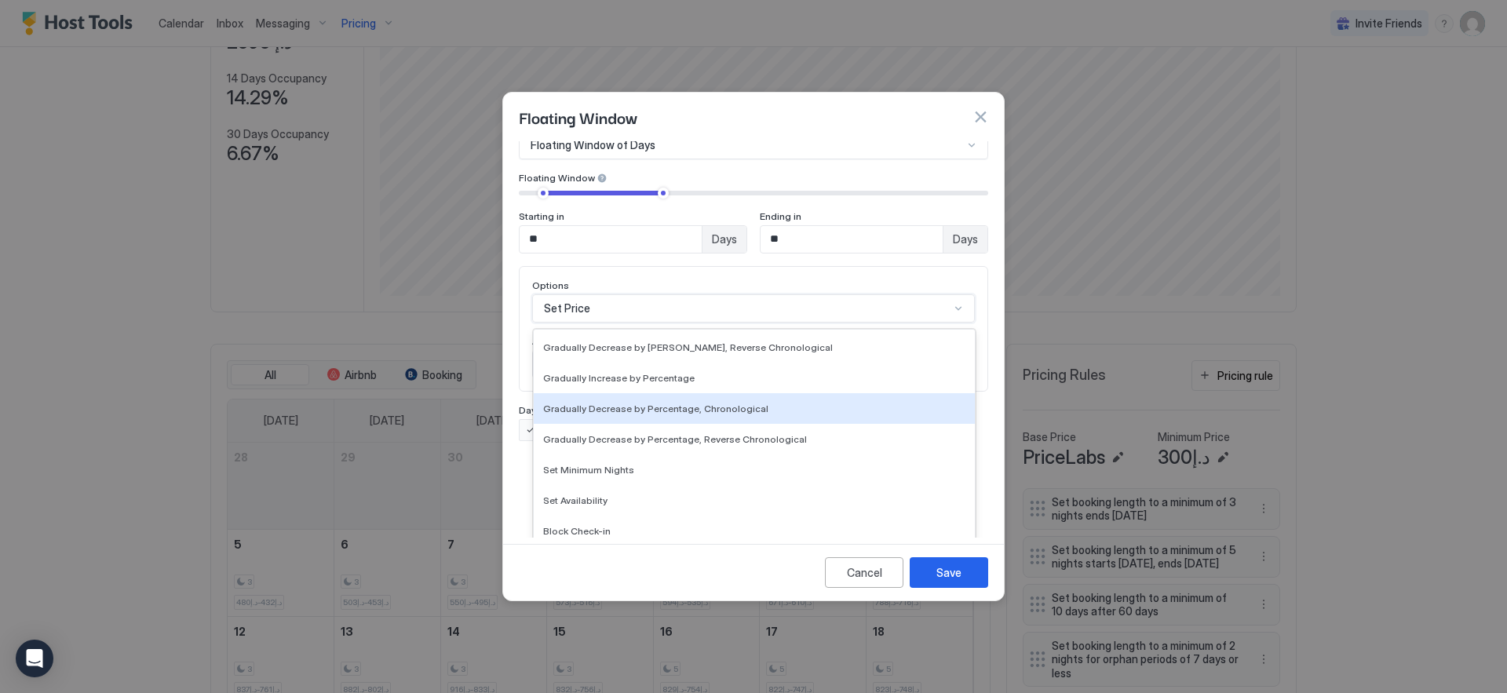
scroll to position [285, 0]
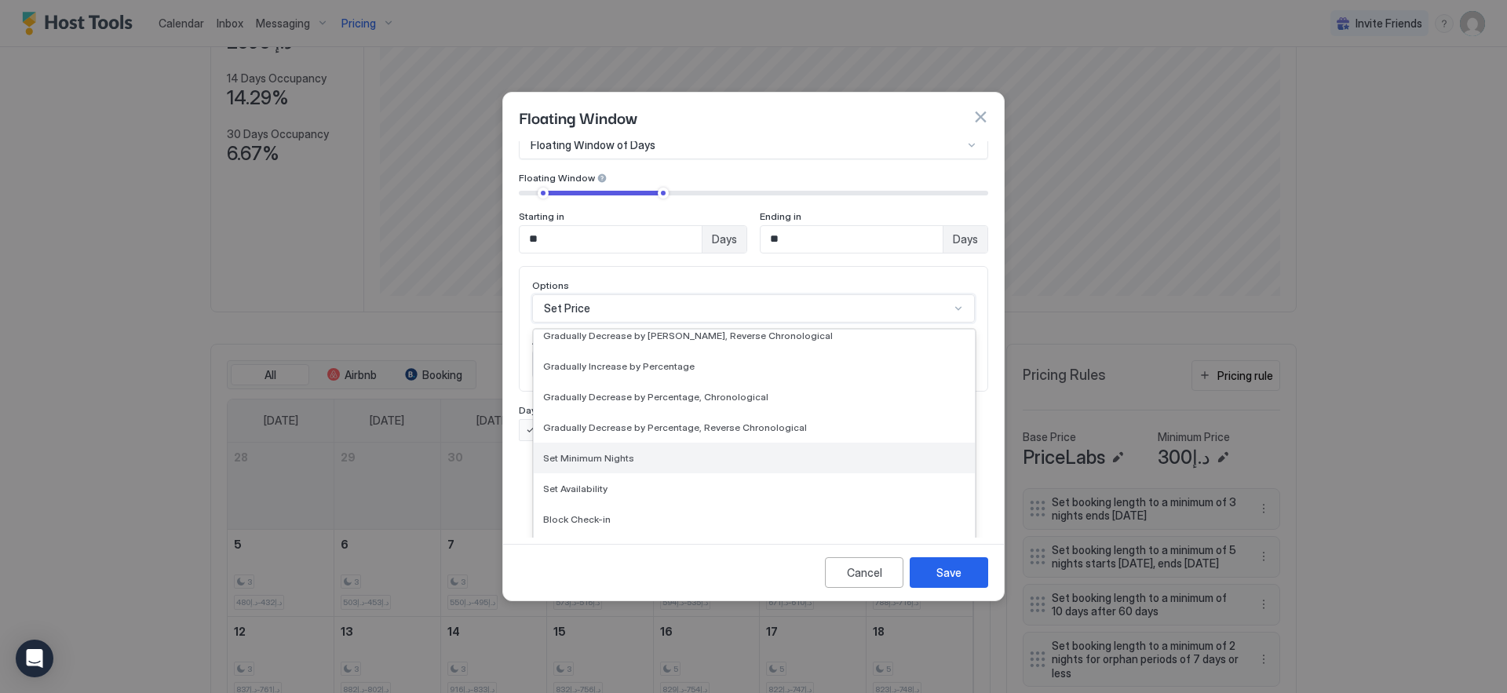
click at [698, 452] on div "Set Minimum Nights" at bounding box center [754, 458] width 422 height 12
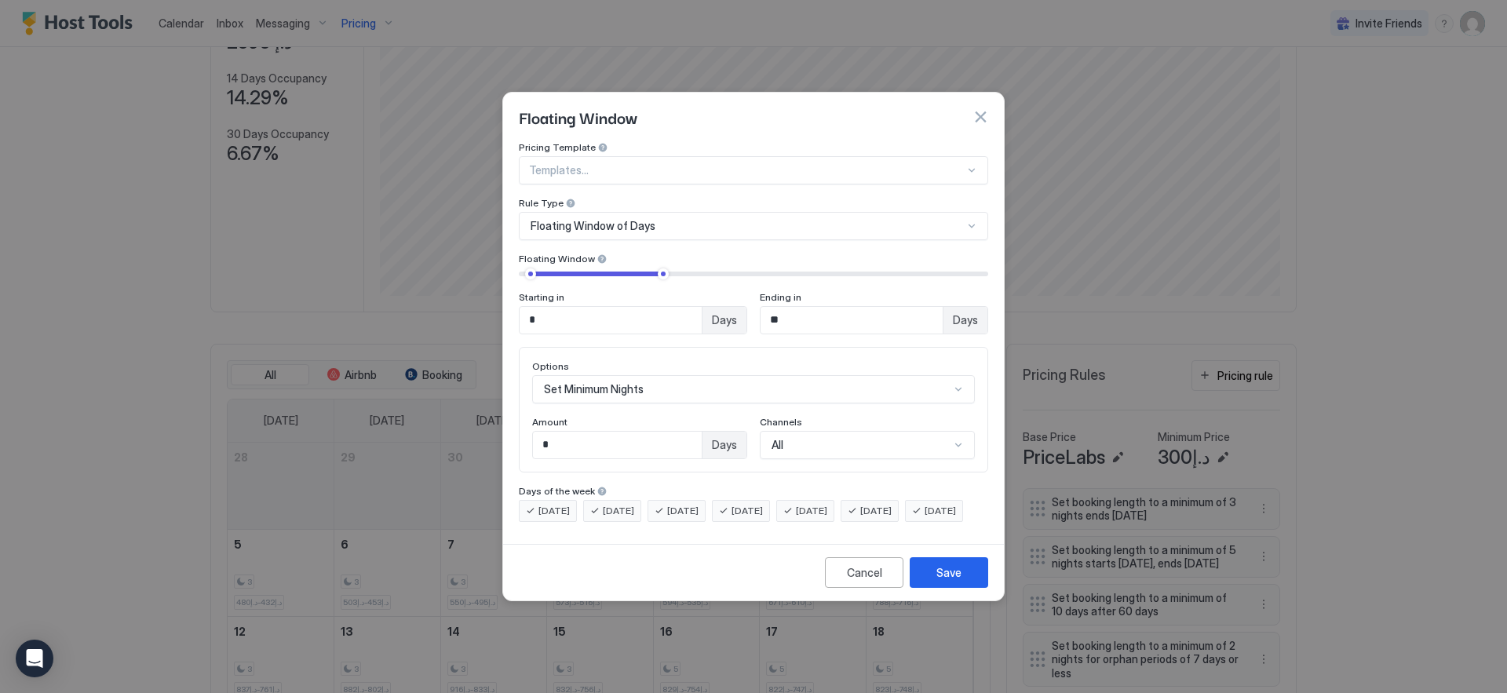
type input "*"
drag, startPoint x: 546, startPoint y: 263, endPoint x: 469, endPoint y: 261, distance: 76.9
click at [469, 261] on div "Floating Window Pricing Template Templates... Rule Type Floating Window of Days…" at bounding box center [753, 346] width 1507 height 693
type input "*"
drag, startPoint x: 661, startPoint y: 262, endPoint x: 519, endPoint y: 253, distance: 142.3
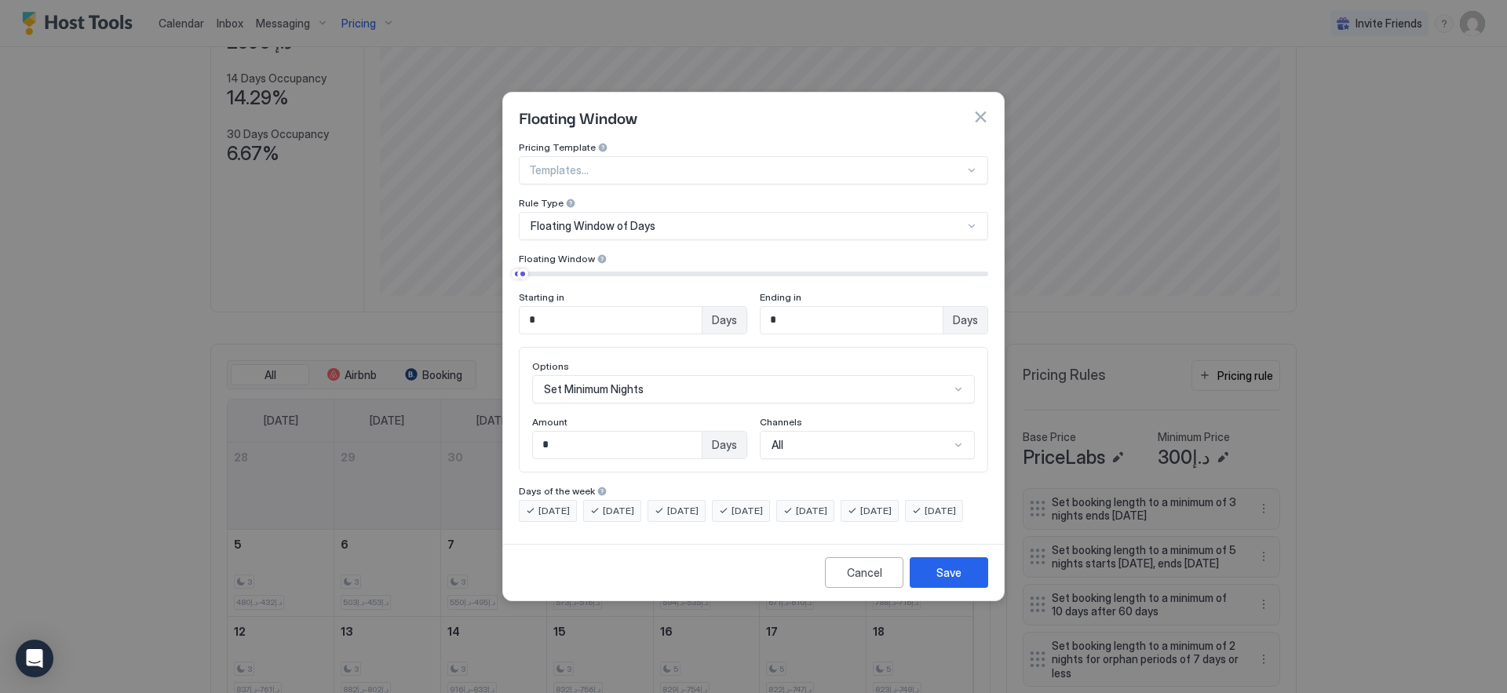
click at [519, 268] on div "Starting in * Days Ending in * Days" at bounding box center [753, 301] width 469 height 67
drag, startPoint x: 613, startPoint y: 438, endPoint x: 348, endPoint y: 417, distance: 266.1
click at [348, 417] on div "Floating Window Pricing Template Templates... Rule Type Floating Window of Days…" at bounding box center [753, 346] width 1507 height 693
type input "*"
click at [970, 587] on button "Save" at bounding box center [948, 572] width 78 height 31
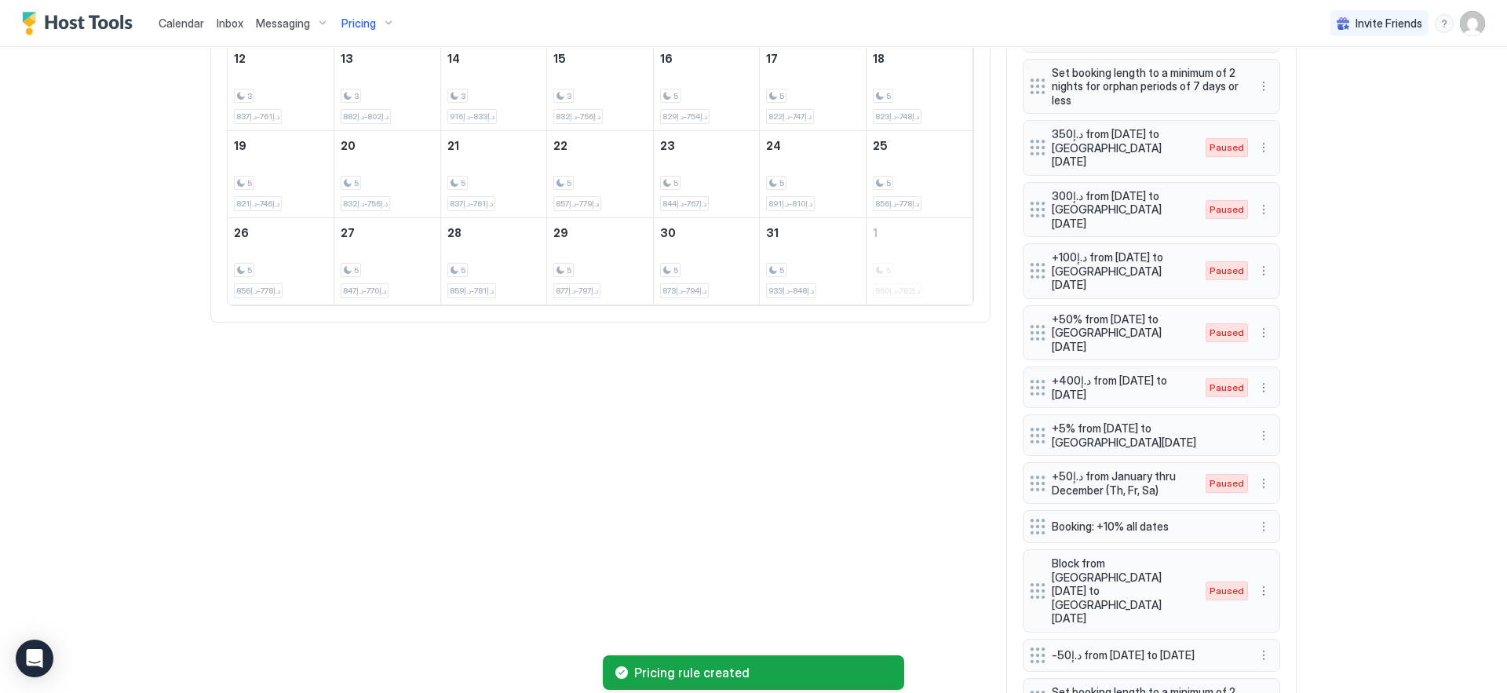
scroll to position [769, 0]
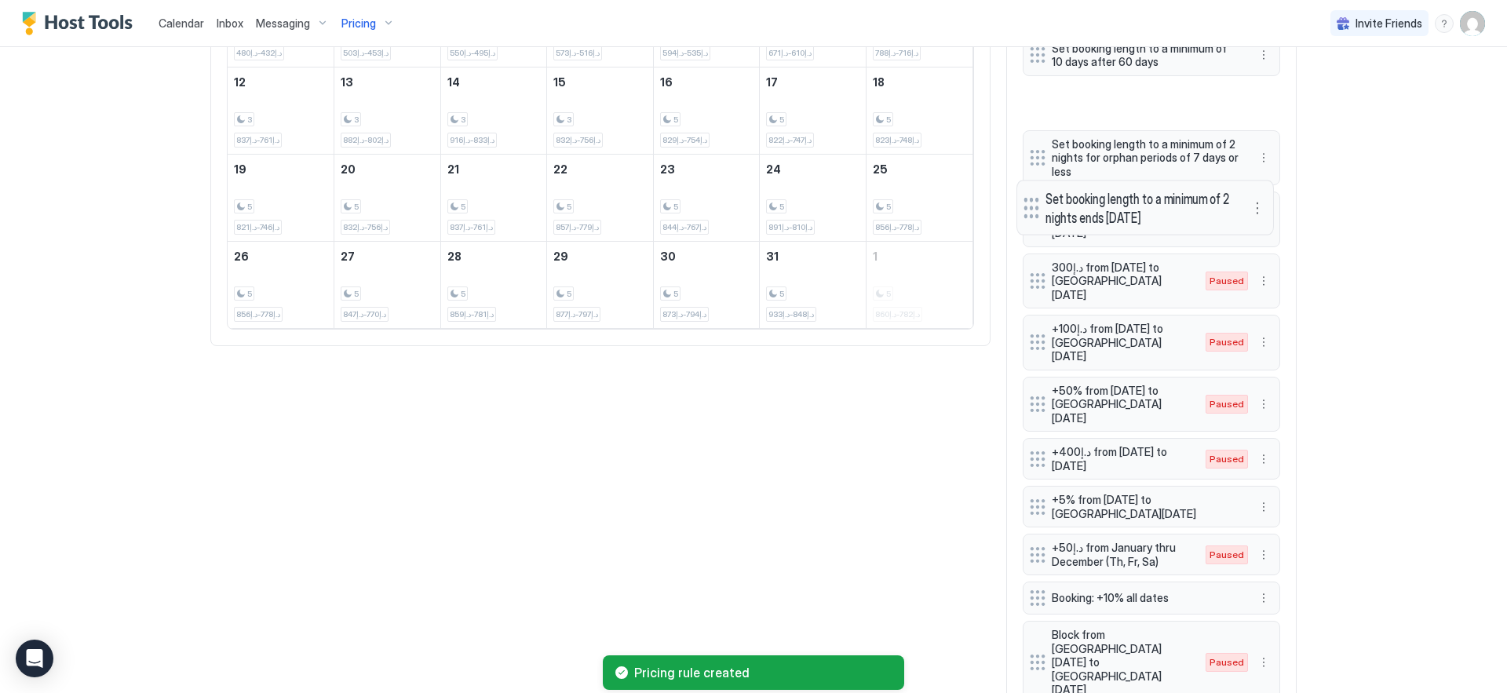
drag, startPoint x: 1035, startPoint y: 610, endPoint x: 1029, endPoint y: 120, distance: 490.5
click at [1029, 197] on div at bounding box center [1031, 207] width 16 height 21
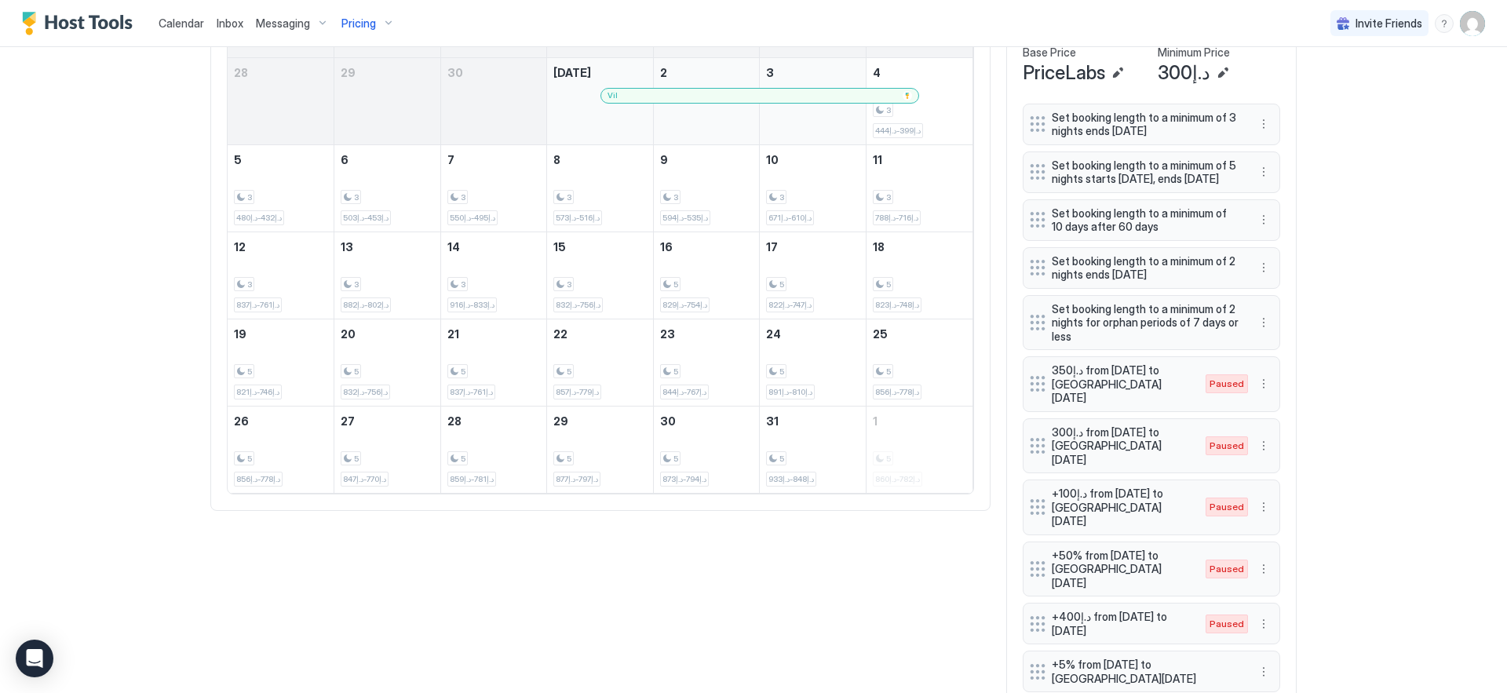
scroll to position [567, 0]
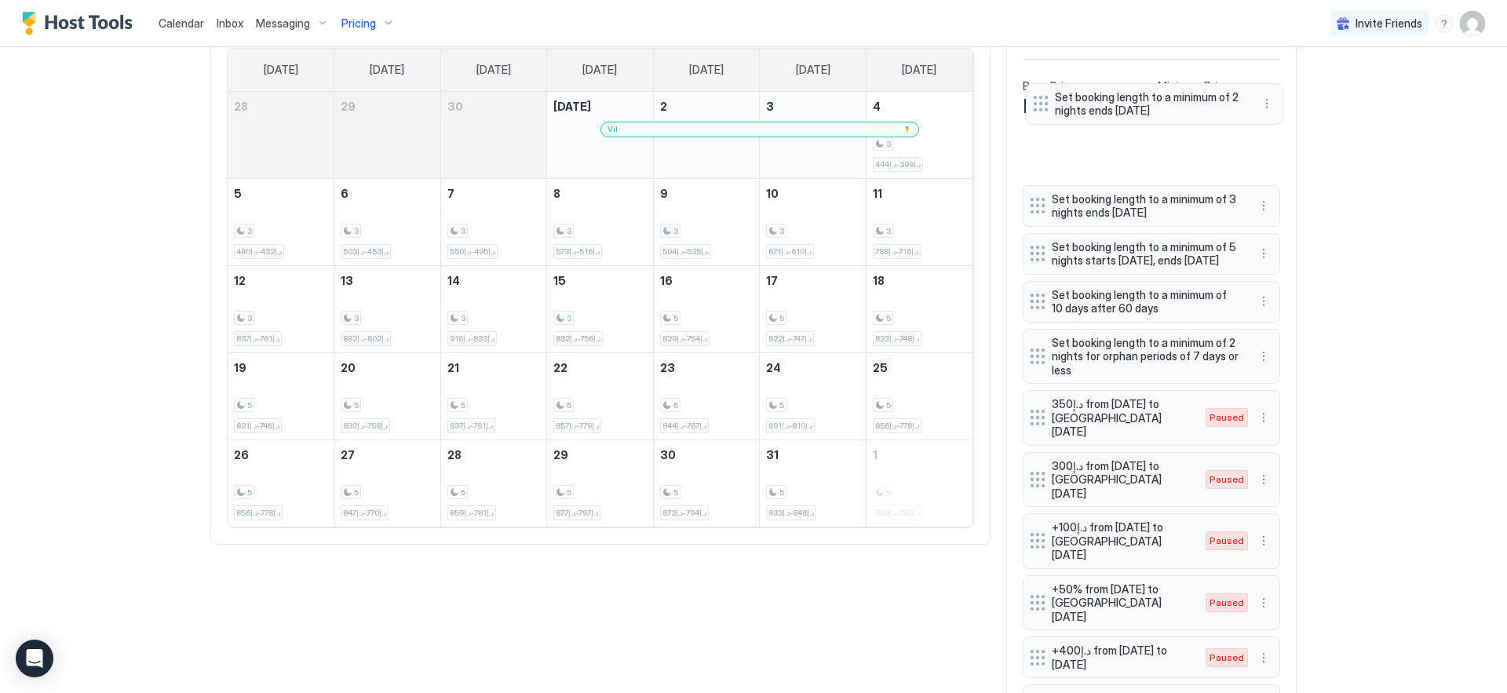
drag, startPoint x: 1024, startPoint y: 288, endPoint x: 1027, endPoint y: 123, distance: 164.8
click at [1033, 111] on div at bounding box center [1041, 104] width 16 height 16
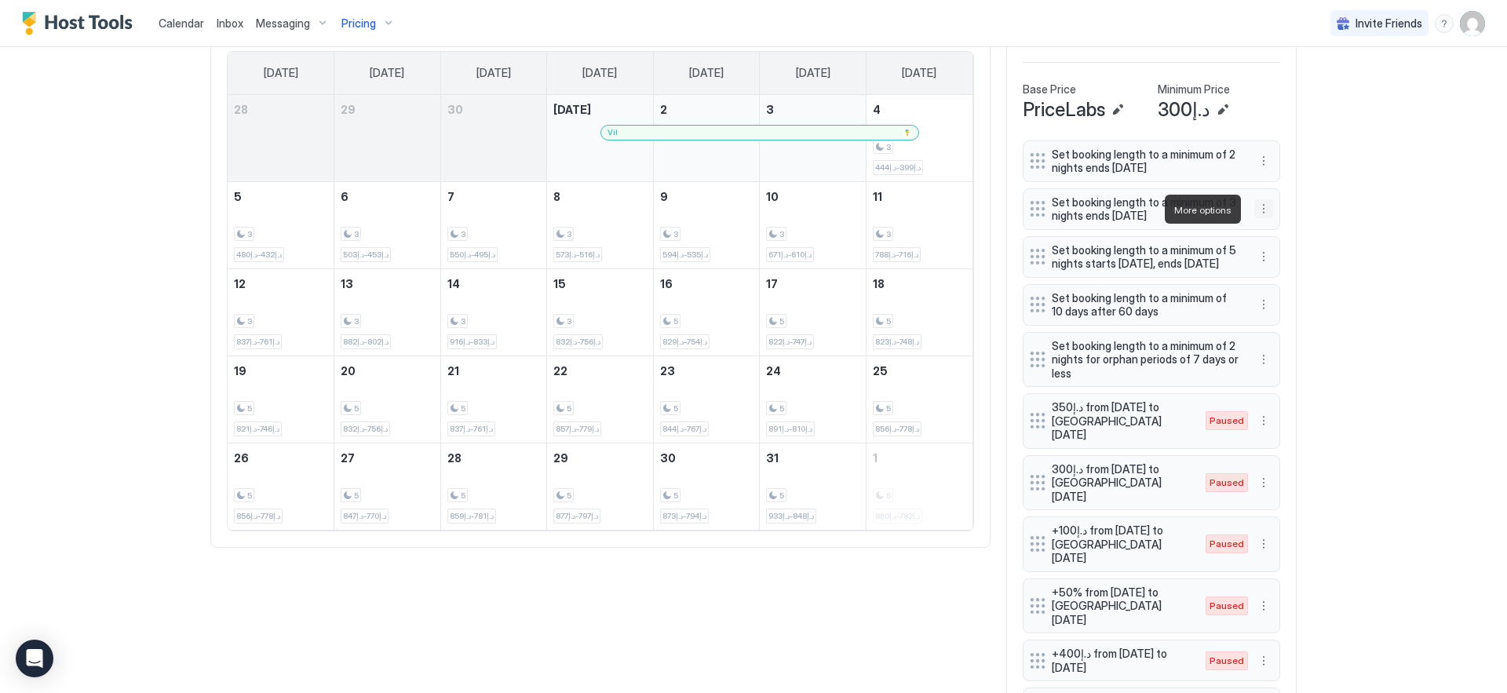
click at [1257, 207] on button "More options" at bounding box center [1263, 208] width 19 height 19
click at [1274, 228] on span "Edit" at bounding box center [1281, 231] width 17 height 12
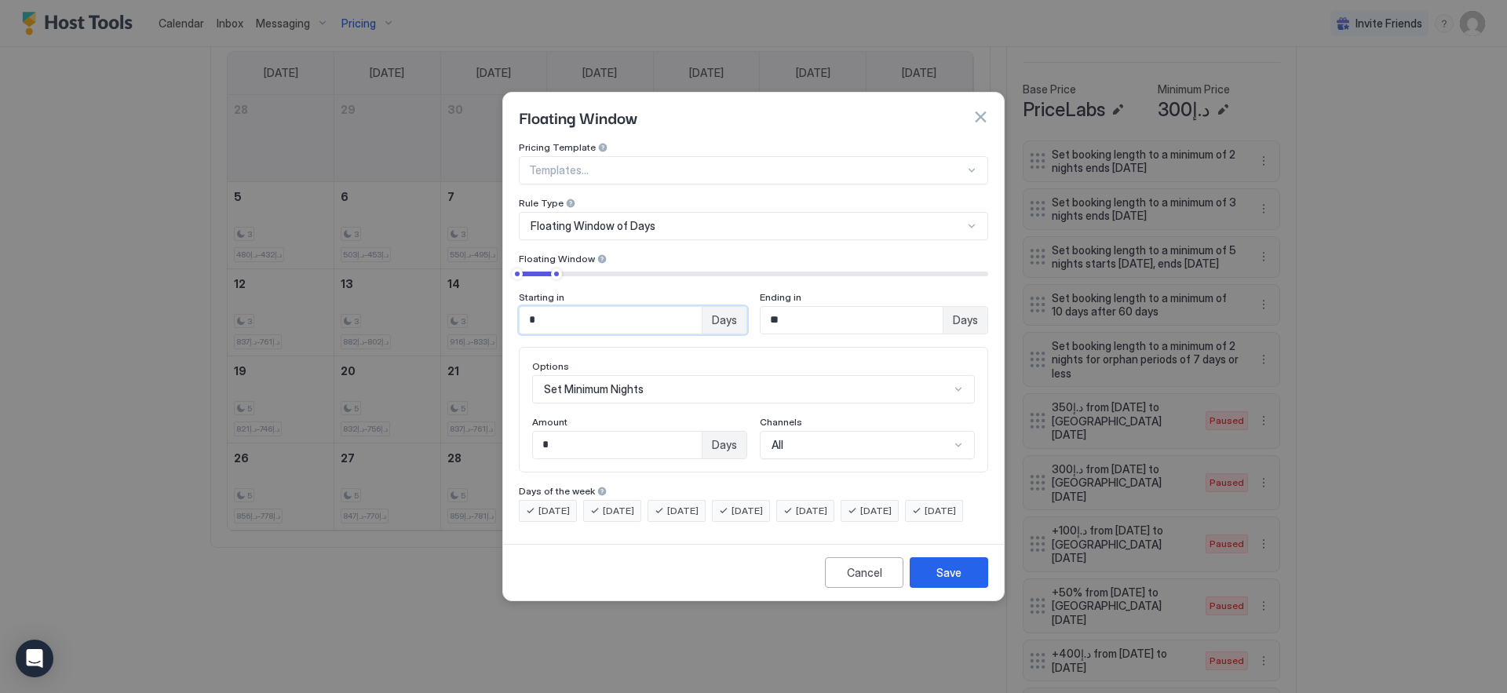
drag, startPoint x: 657, startPoint y: 311, endPoint x: 356, endPoint y: 290, distance: 301.3
click at [356, 290] on div "Floating Window Pricing Template Templates... Rule Type Floating Window of Days…" at bounding box center [753, 346] width 1507 height 693
type input "*"
click at [965, 588] on button "Save" at bounding box center [948, 572] width 78 height 31
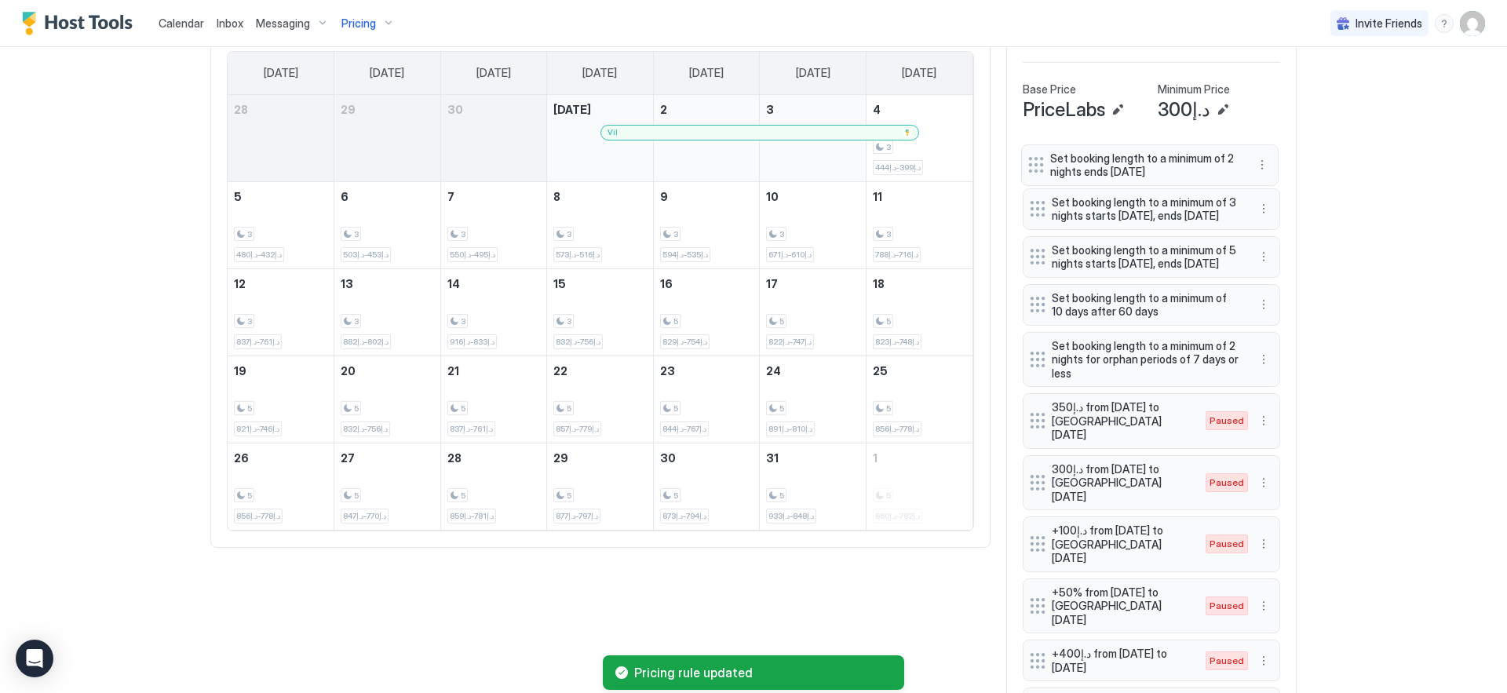
drag, startPoint x: 1031, startPoint y: 208, endPoint x: 1029, endPoint y: 164, distance: 44.0
click at [1029, 164] on div at bounding box center [1036, 165] width 16 height 16
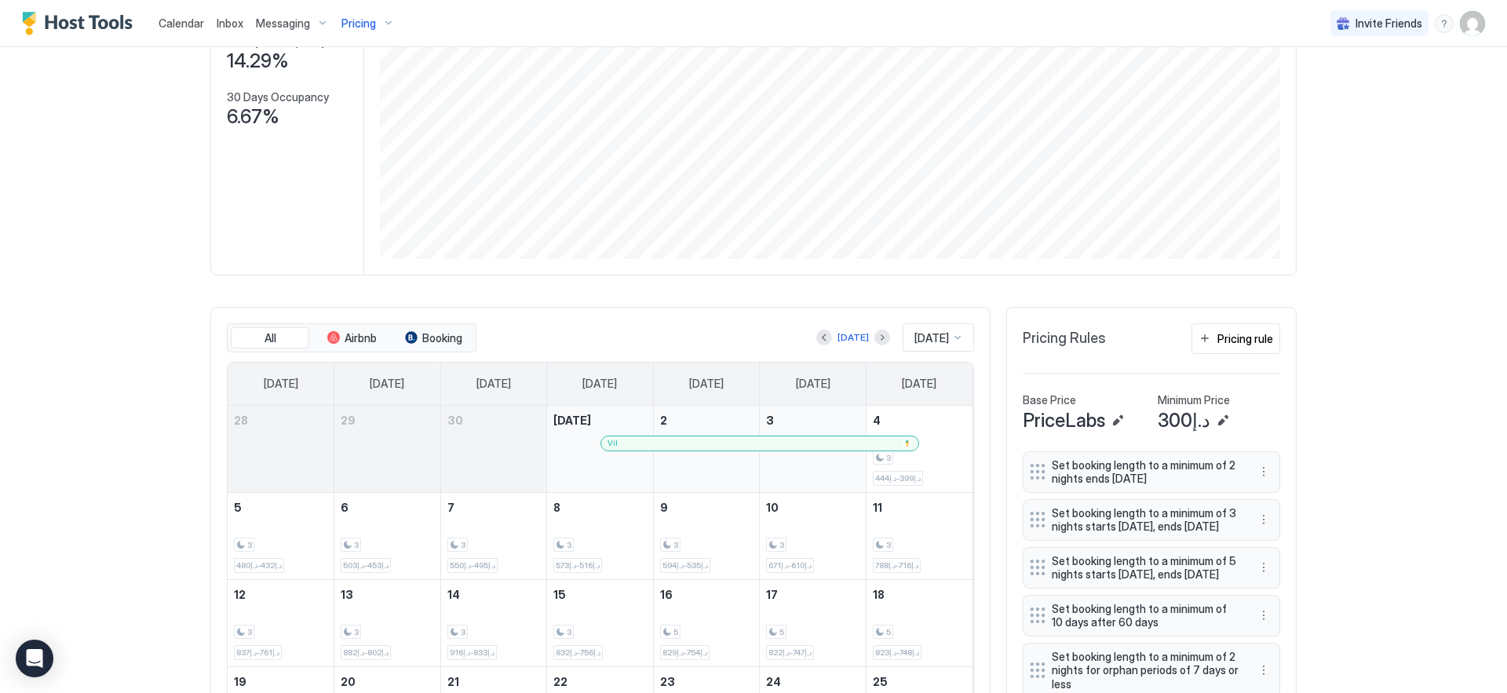
scroll to position [0, 0]
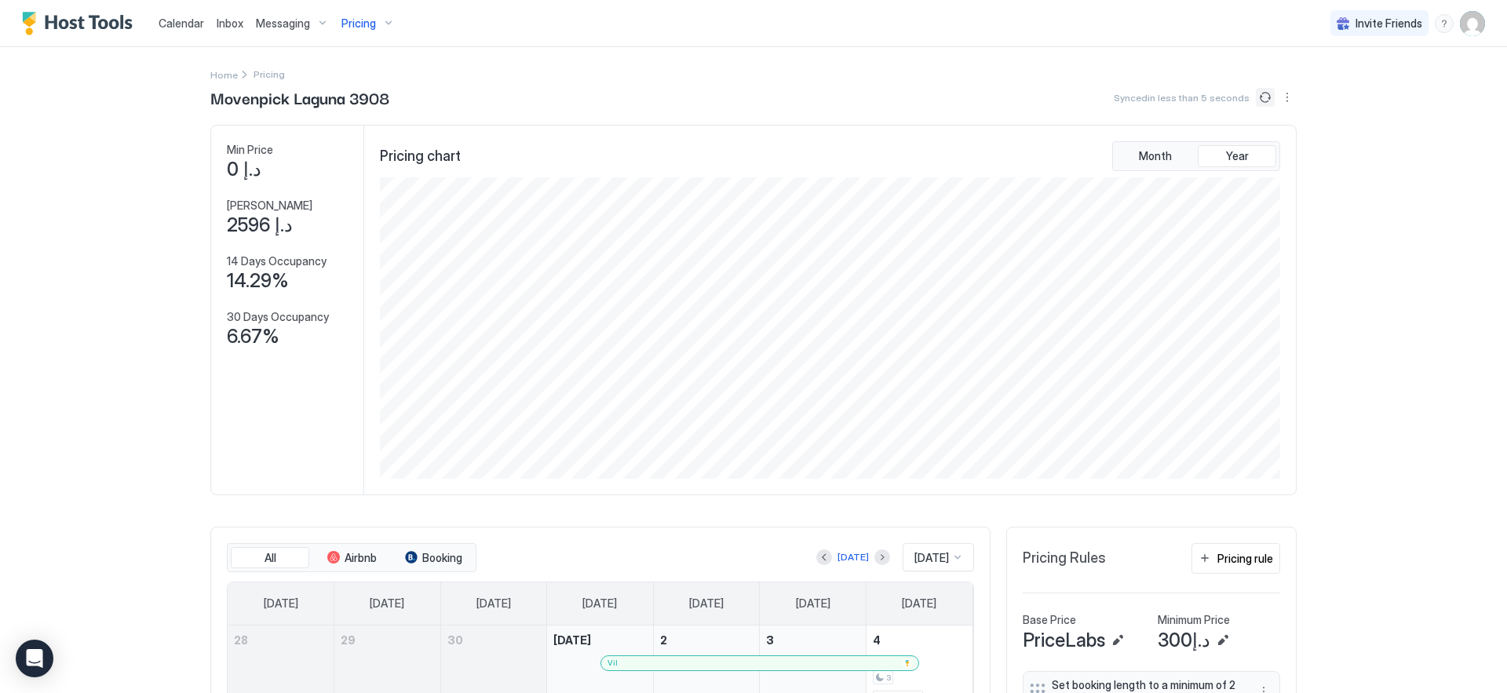
click at [1260, 103] on button "Sync prices" at bounding box center [1264, 97] width 19 height 19
click at [367, 28] on span "Pricing" at bounding box center [358, 23] width 35 height 14
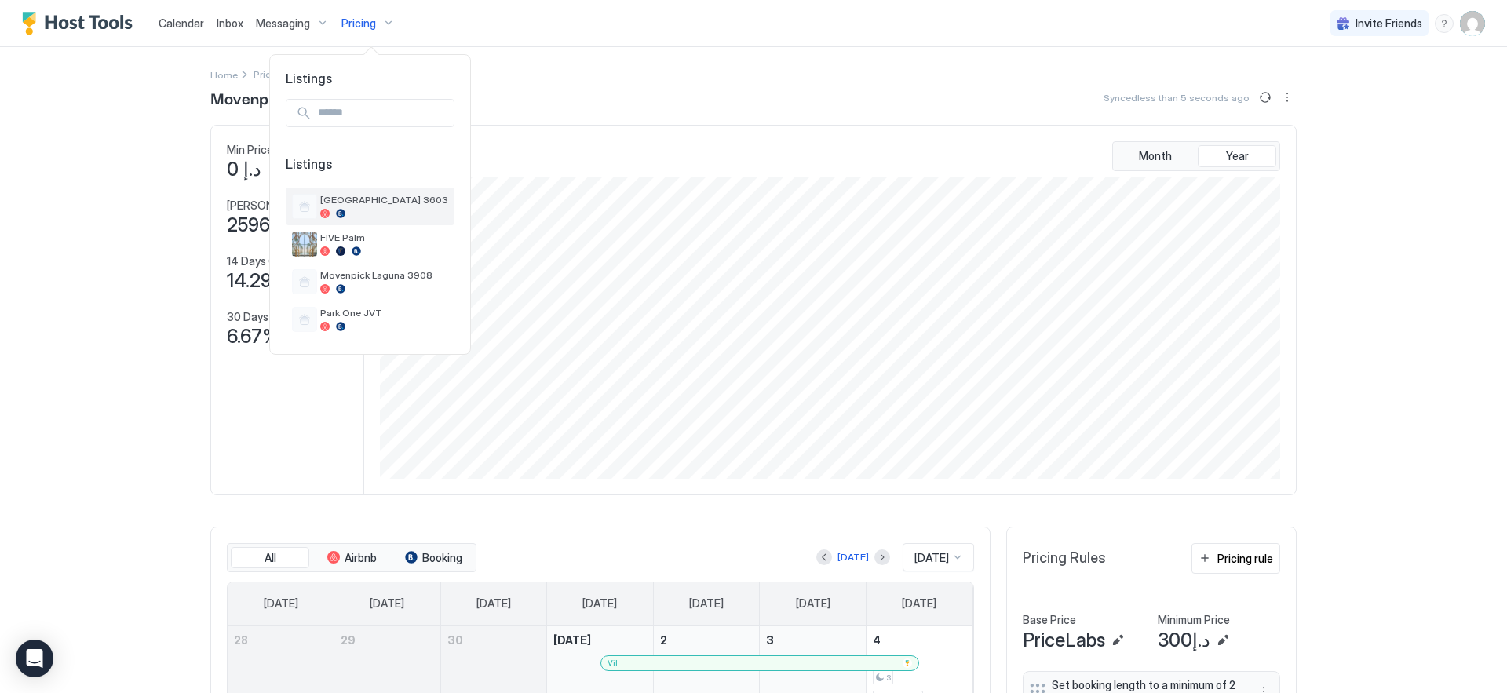
click at [391, 203] on span "[GEOGRAPHIC_DATA] 3603" at bounding box center [384, 200] width 128 height 12
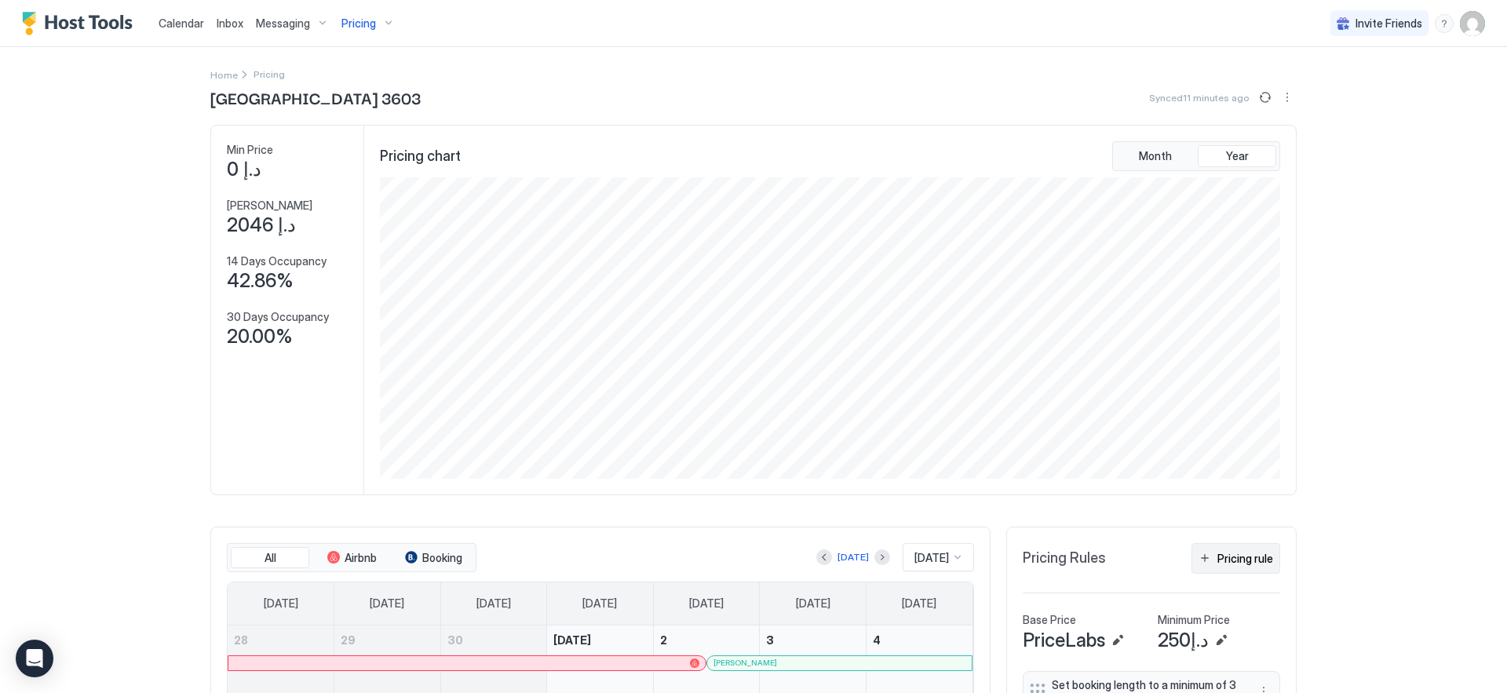
click at [1240, 560] on div "Pricing rule" at bounding box center [1245, 558] width 56 height 16
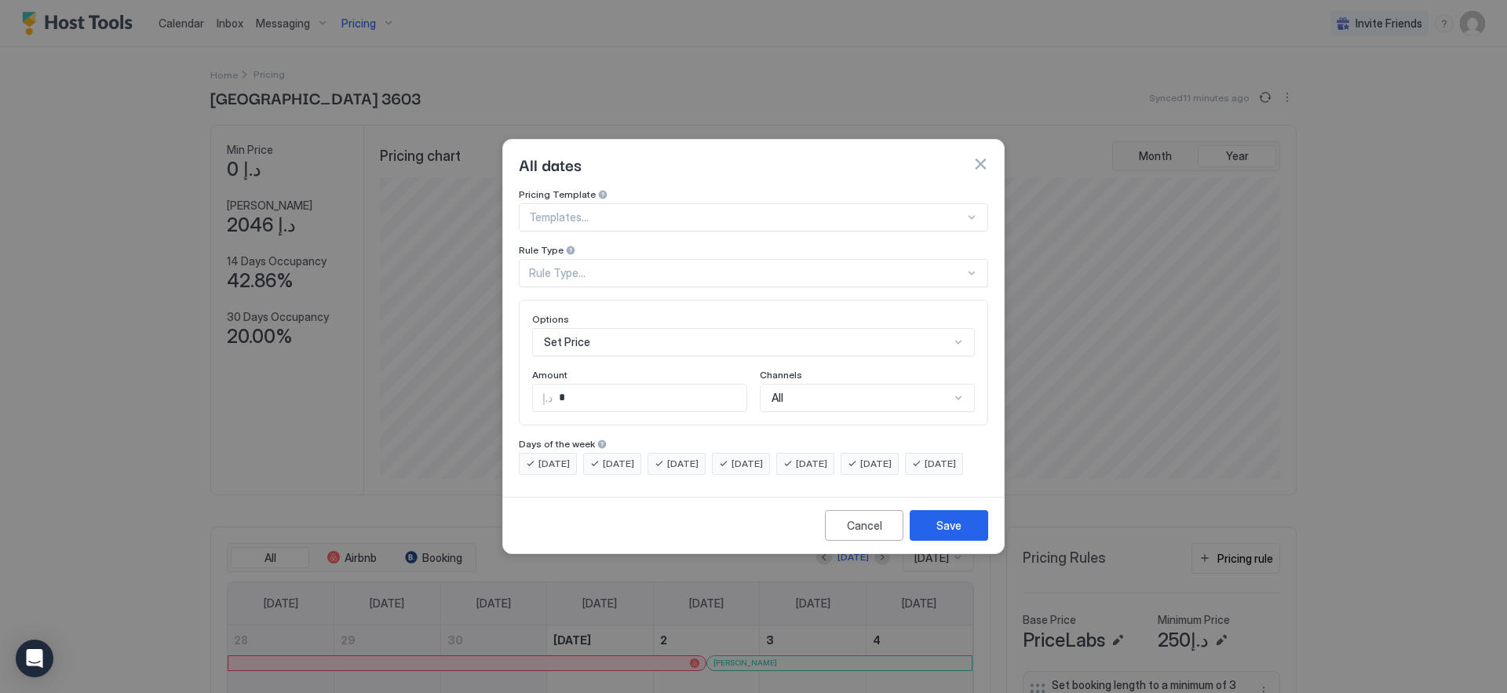
click at [716, 271] on div "Rule Type..." at bounding box center [753, 273] width 469 height 28
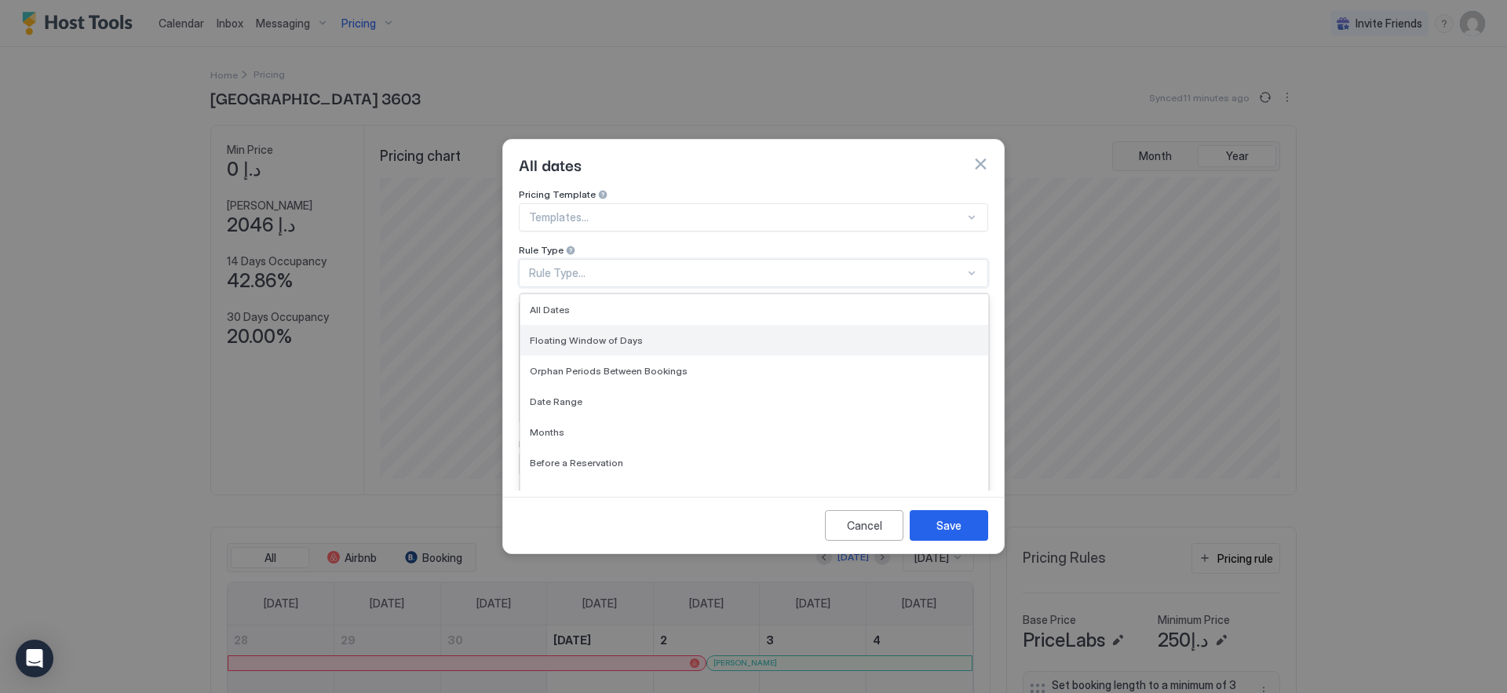
click at [710, 334] on div "Floating Window of Days" at bounding box center [754, 340] width 449 height 12
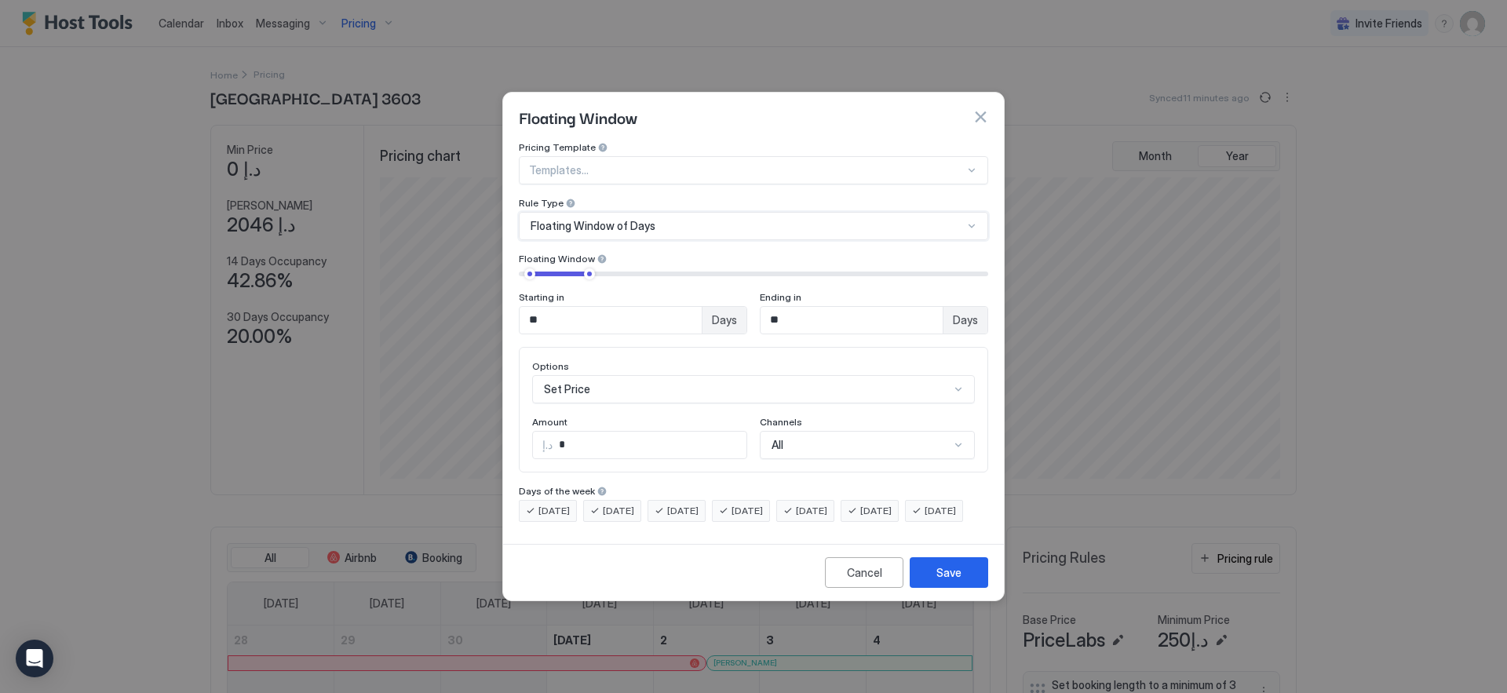
click at [681, 375] on div "Set Price" at bounding box center [753, 389] width 443 height 28
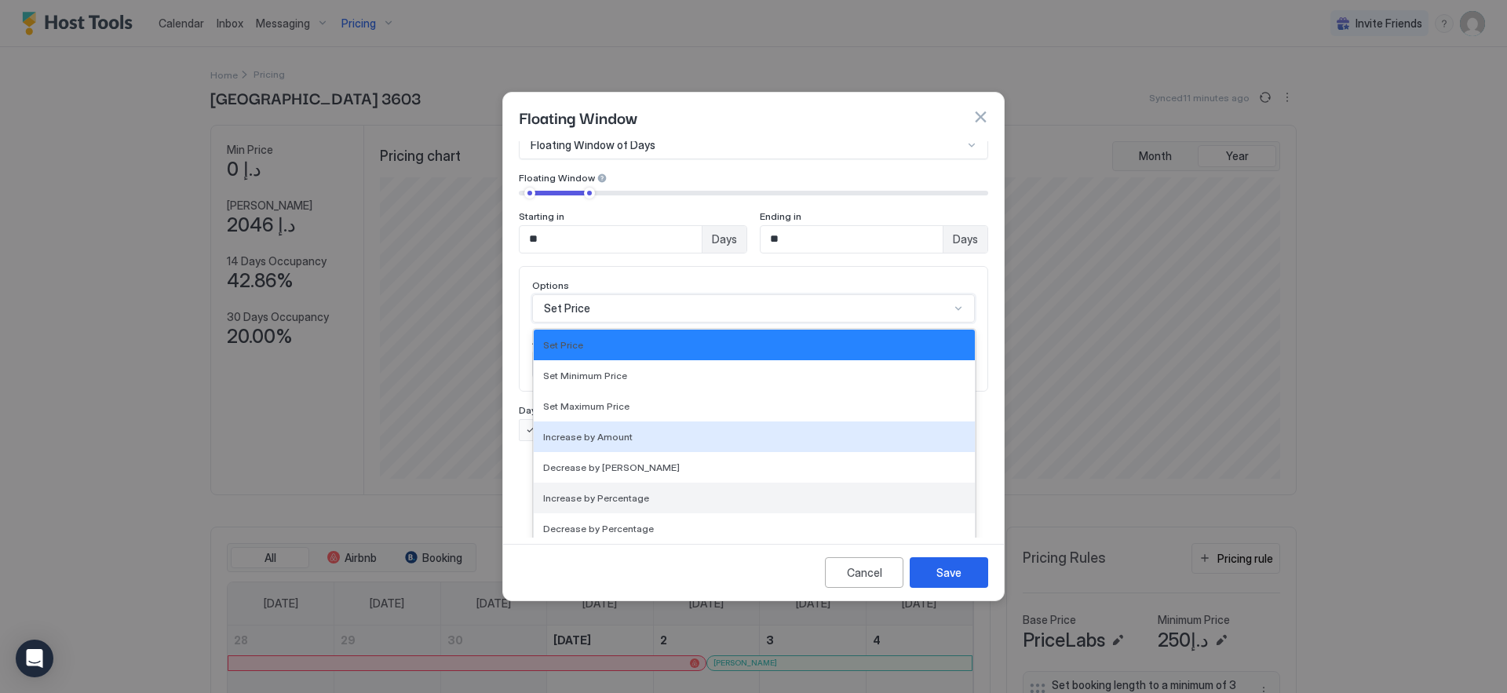
scroll to position [285, 0]
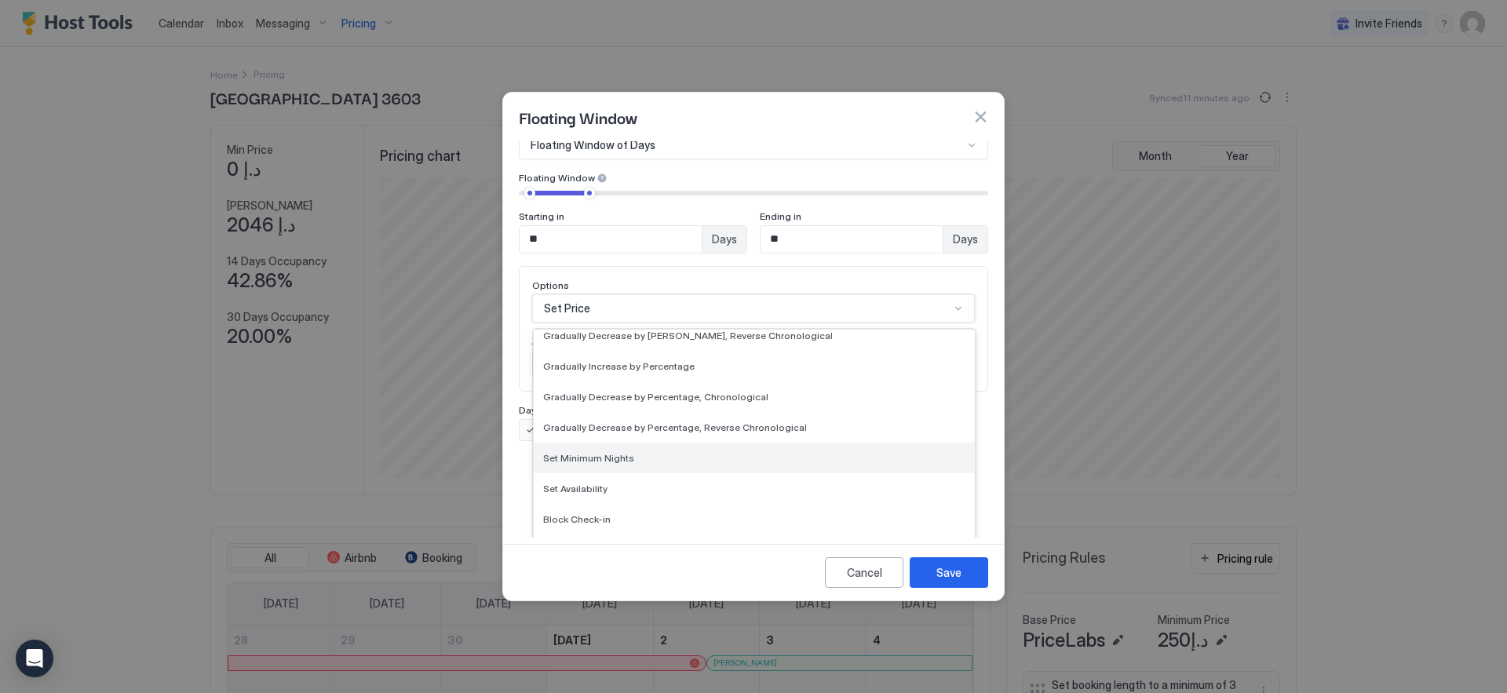
click at [654, 452] on div "Set Minimum Nights" at bounding box center [754, 458] width 422 height 12
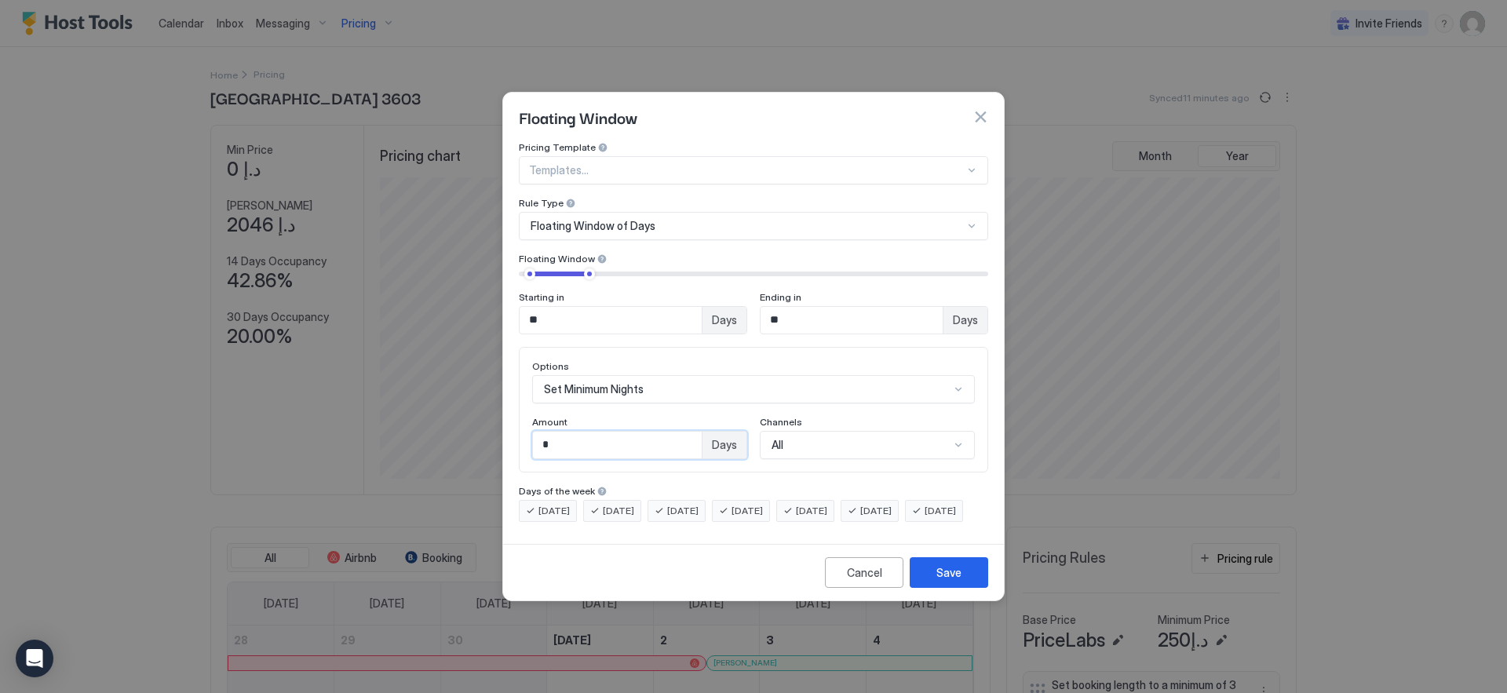
drag, startPoint x: 604, startPoint y: 443, endPoint x: 332, endPoint y: 374, distance: 280.7
click at [333, 377] on div "Floating Window Pricing Template Templates... Rule Type Floating Window of Days…" at bounding box center [753, 346] width 1507 height 693
type input "*"
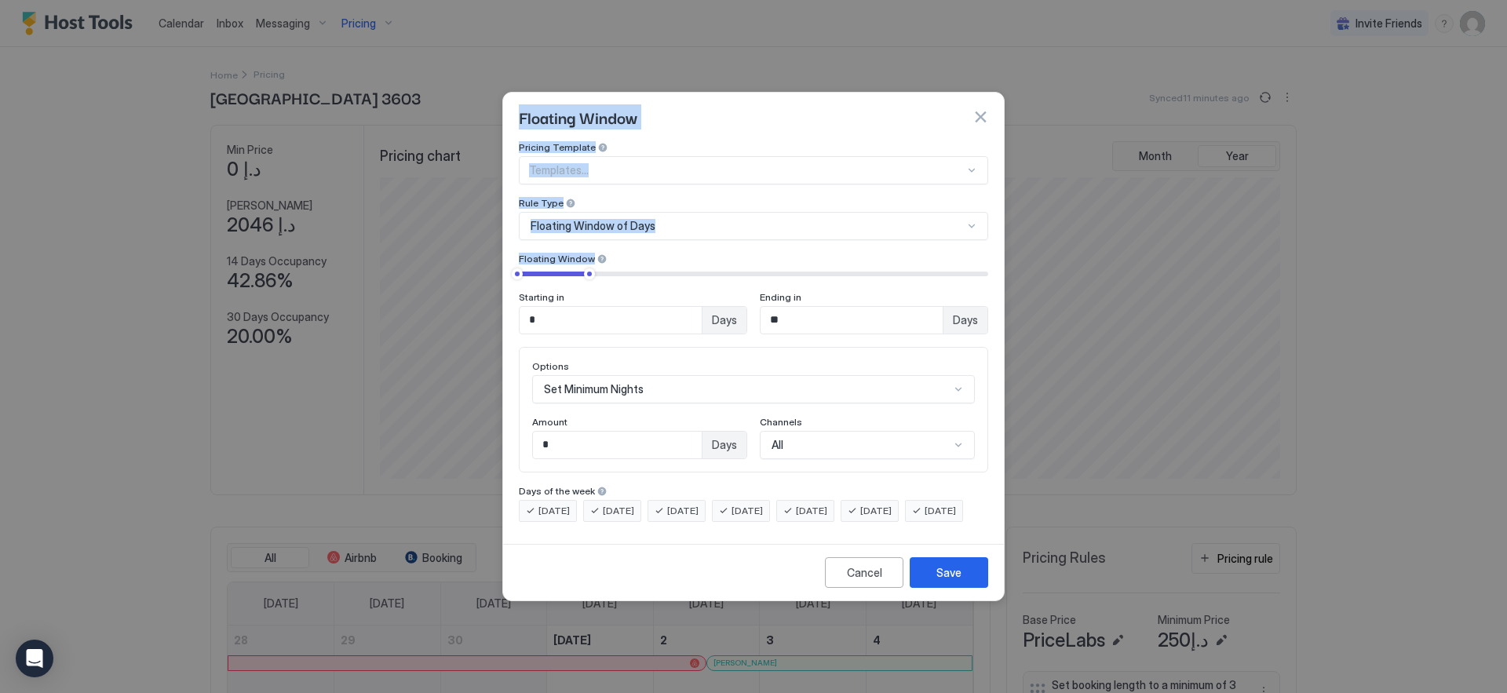
drag, startPoint x: 529, startPoint y: 262, endPoint x: 457, endPoint y: 255, distance: 71.8
click at [457, 255] on div "Floating Window Pricing Template Templates... Rule Type Floating Window of Days…" at bounding box center [753, 346] width 1507 height 693
drag, startPoint x: 591, startPoint y: 262, endPoint x: 458, endPoint y: 253, distance: 132.9
click at [446, 252] on div "Floating Window Pricing Template Templates... Rule Type Floating Window of Days…" at bounding box center [753, 346] width 1507 height 693
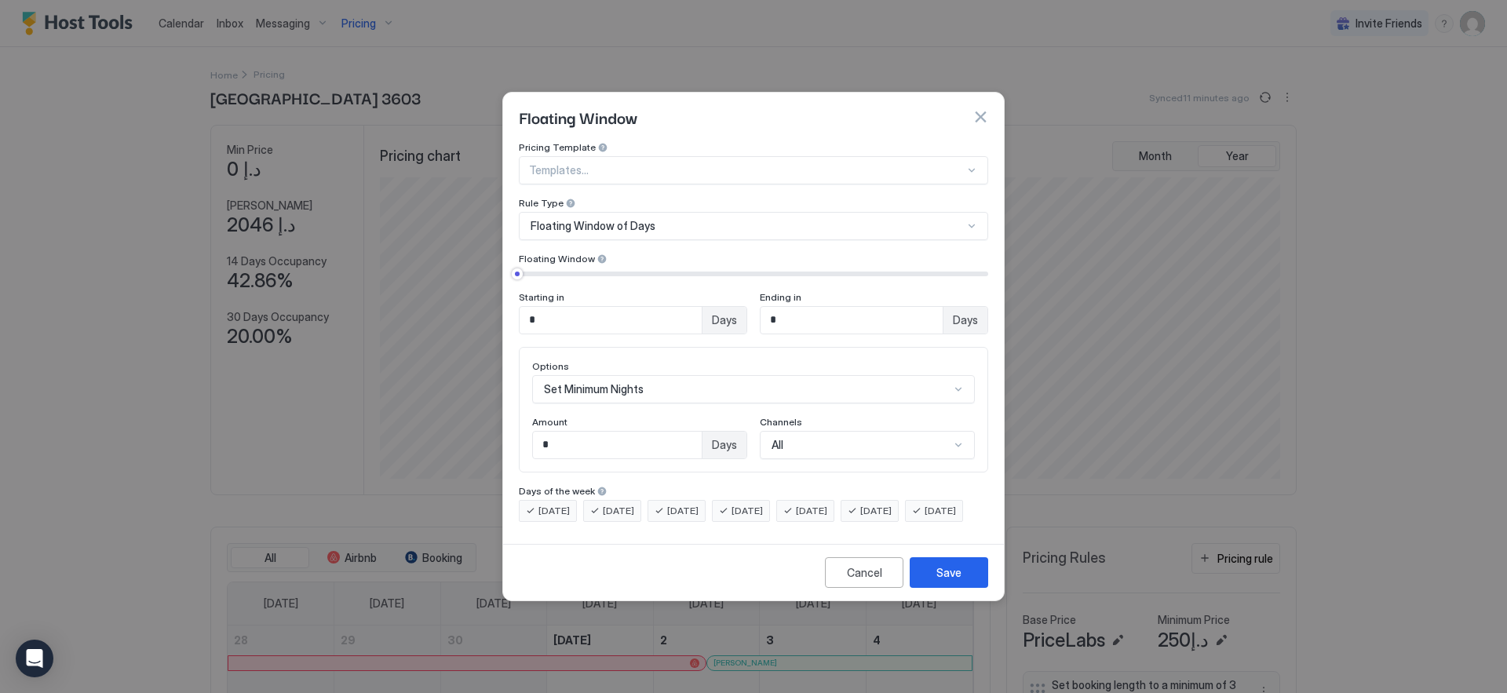
drag, startPoint x: 827, startPoint y: 312, endPoint x: 592, endPoint y: 288, distance: 235.9
click at [592, 291] on div "Starting in * Days Ending in * Days" at bounding box center [753, 312] width 469 height 43
type input "*"
click at [957, 581] on div "Save" at bounding box center [948, 572] width 25 height 16
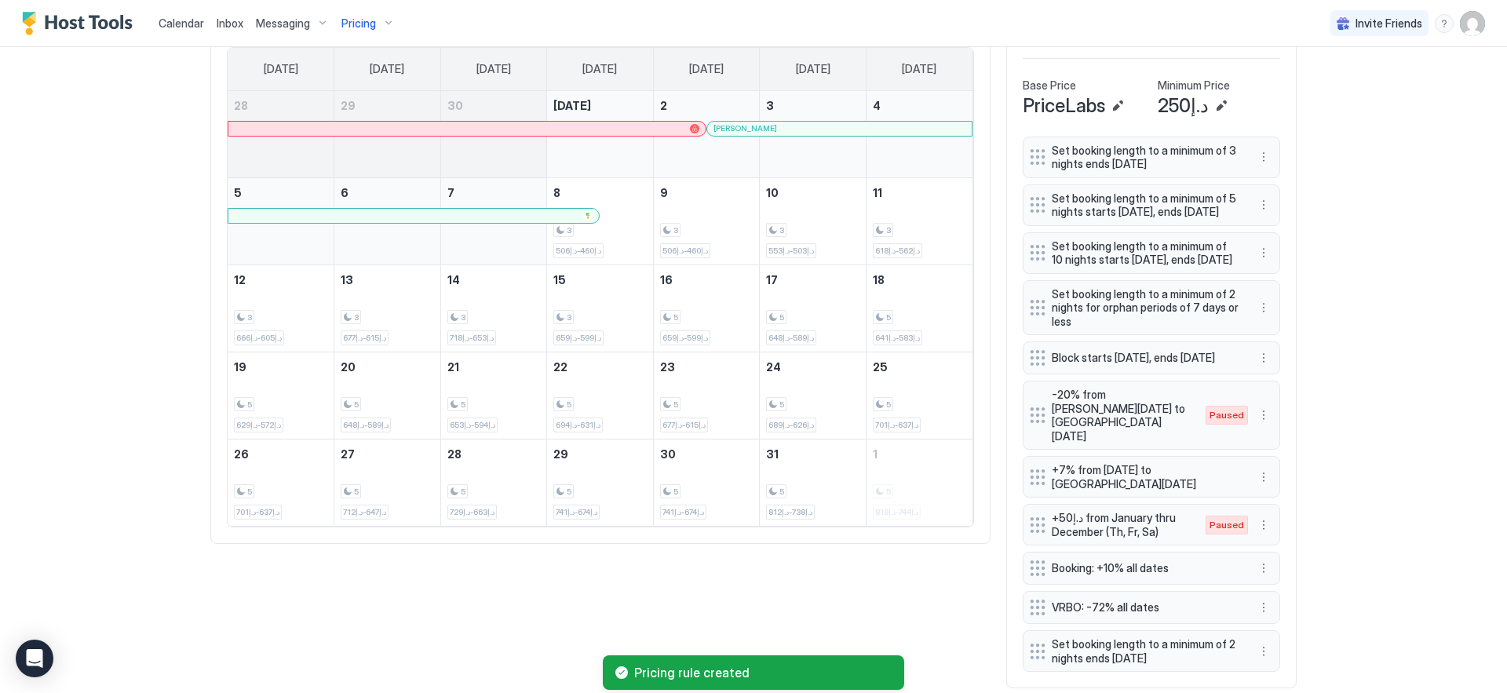
scroll to position [582, 0]
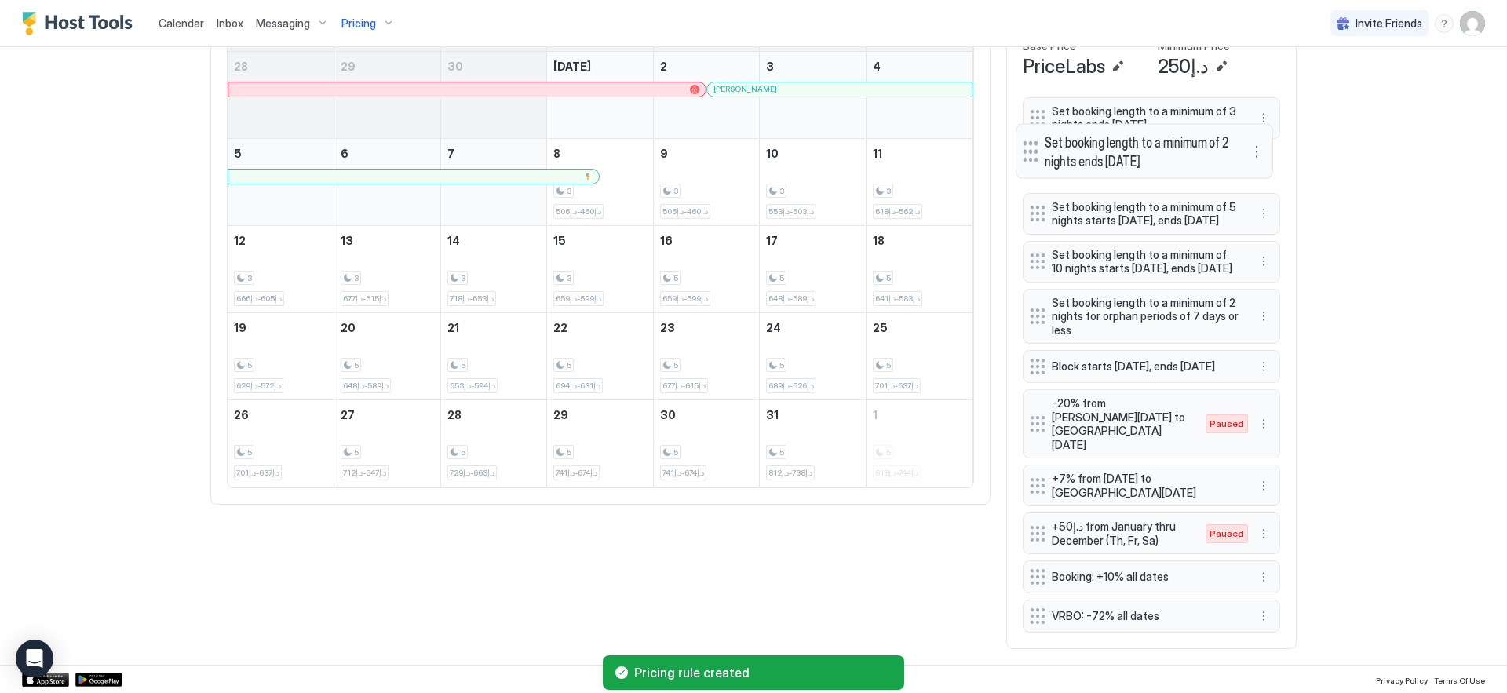
drag, startPoint x: 1029, startPoint y: 616, endPoint x: 1022, endPoint y: 155, distance: 460.7
click at [1022, 155] on div at bounding box center [1030, 150] width 16 height 21
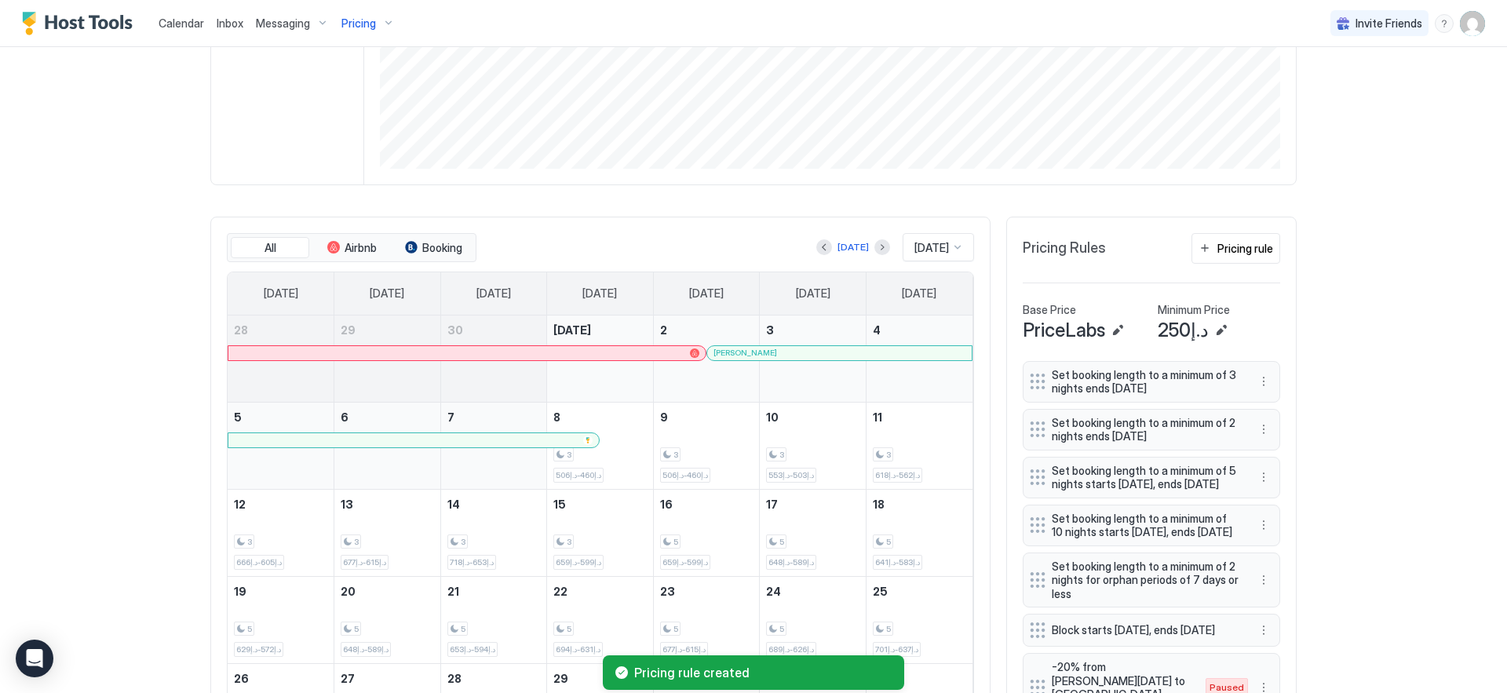
scroll to position [290, 0]
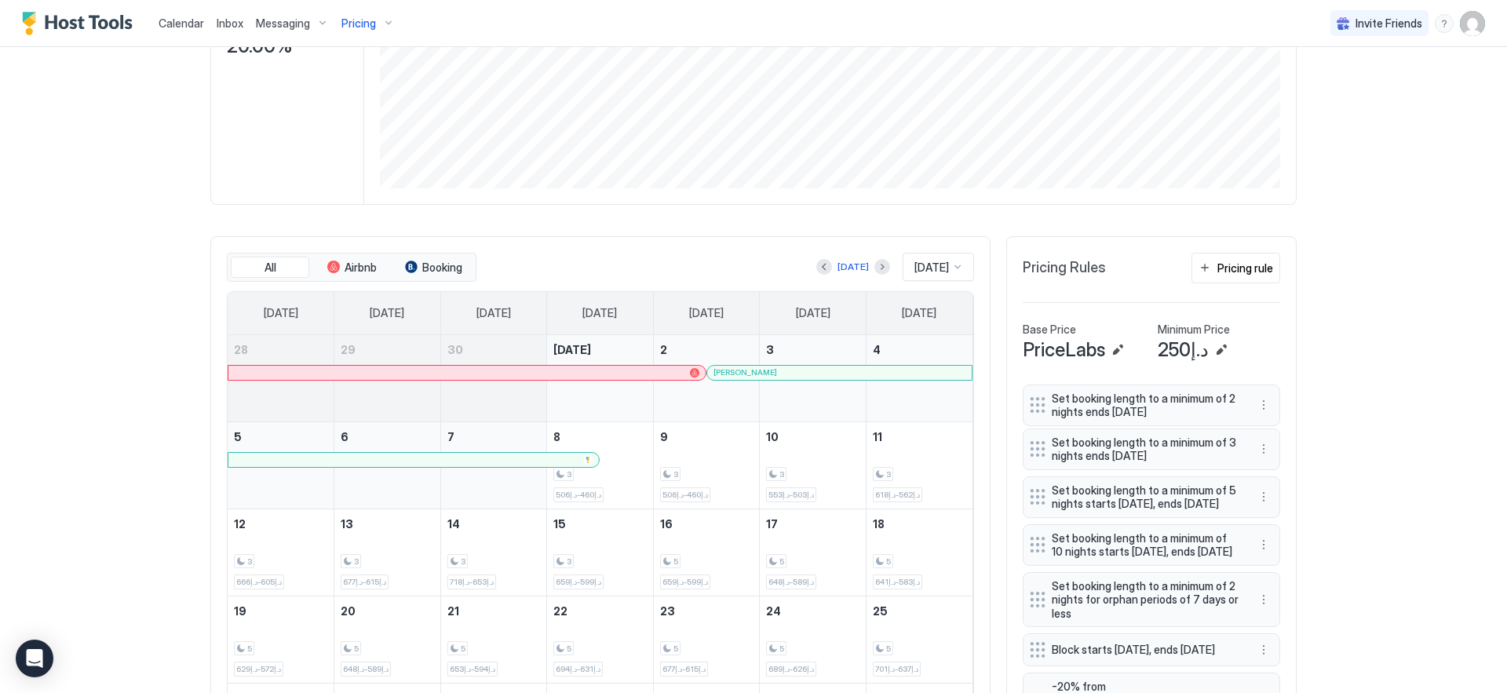
drag, startPoint x: 1029, startPoint y: 461, endPoint x: 1029, endPoint y: 417, distance: 43.9
click at [1029, 417] on div "Set booking length to a minimum of 2 nights ends [DATE]" at bounding box center [1138, 405] width 218 height 27
click at [1259, 447] on button "More options" at bounding box center [1263, 448] width 19 height 19
click at [1288, 461] on div "Edit" at bounding box center [1278, 471] width 59 height 25
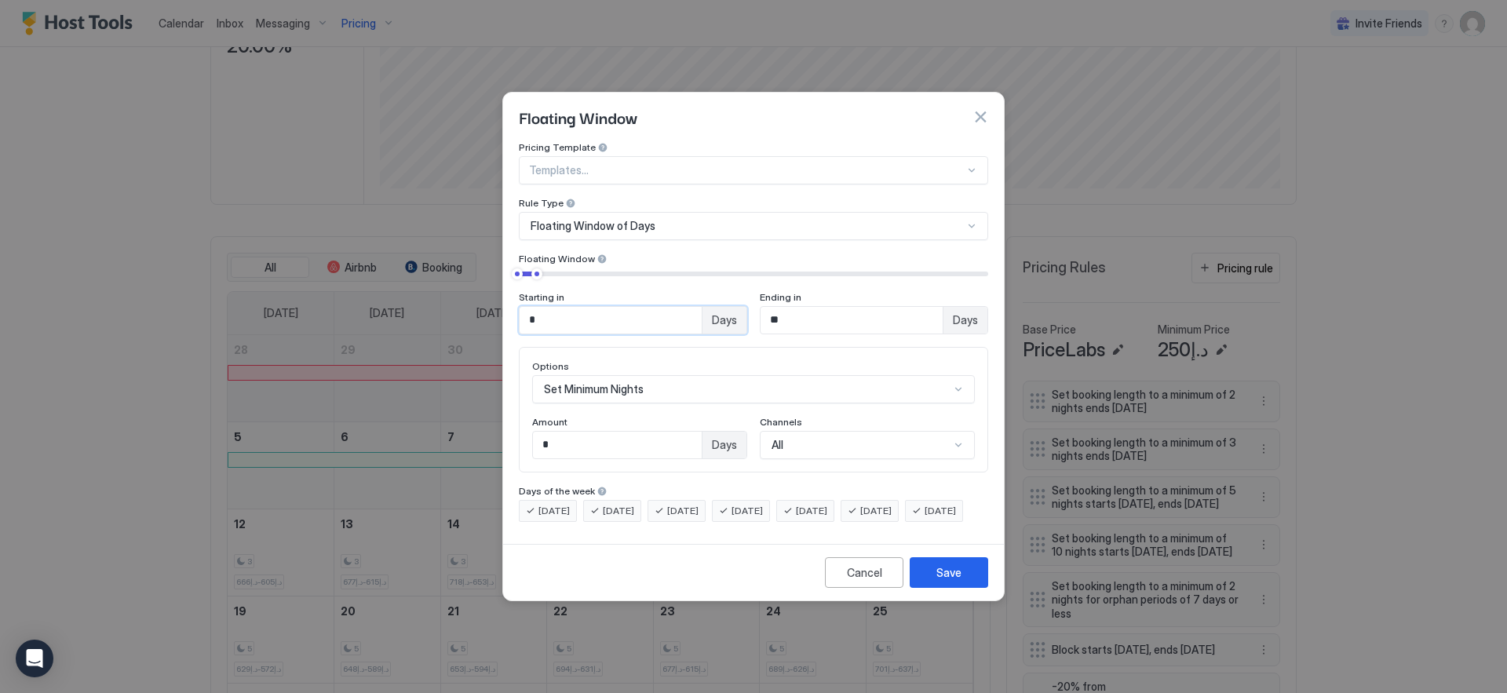
drag, startPoint x: 589, startPoint y: 314, endPoint x: 238, endPoint y: 283, distance: 352.1
click at [237, 282] on div "Floating Window Pricing Template Templates... Rule Type Floating Window of Days…" at bounding box center [753, 346] width 1507 height 693
type input "*"
click at [954, 581] on div "Save" at bounding box center [948, 572] width 25 height 16
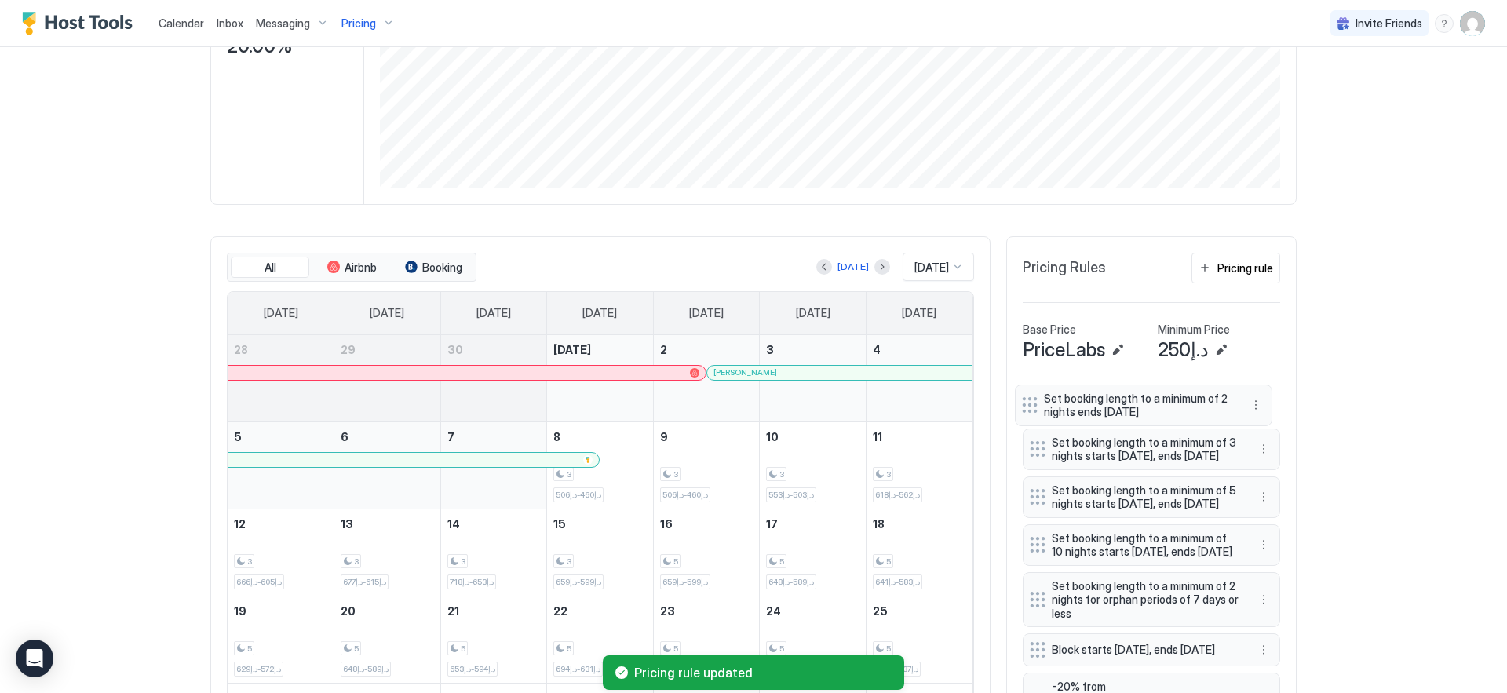
drag, startPoint x: 1031, startPoint y: 446, endPoint x: 1022, endPoint y: 402, distance: 45.6
click at [1022, 402] on div at bounding box center [1030, 405] width 16 height 16
click at [1363, 332] on div "Calendar Inbox Messaging Pricing Invite Friends EN Home Pricing Concorde Tower …" at bounding box center [753, 346] width 1507 height 693
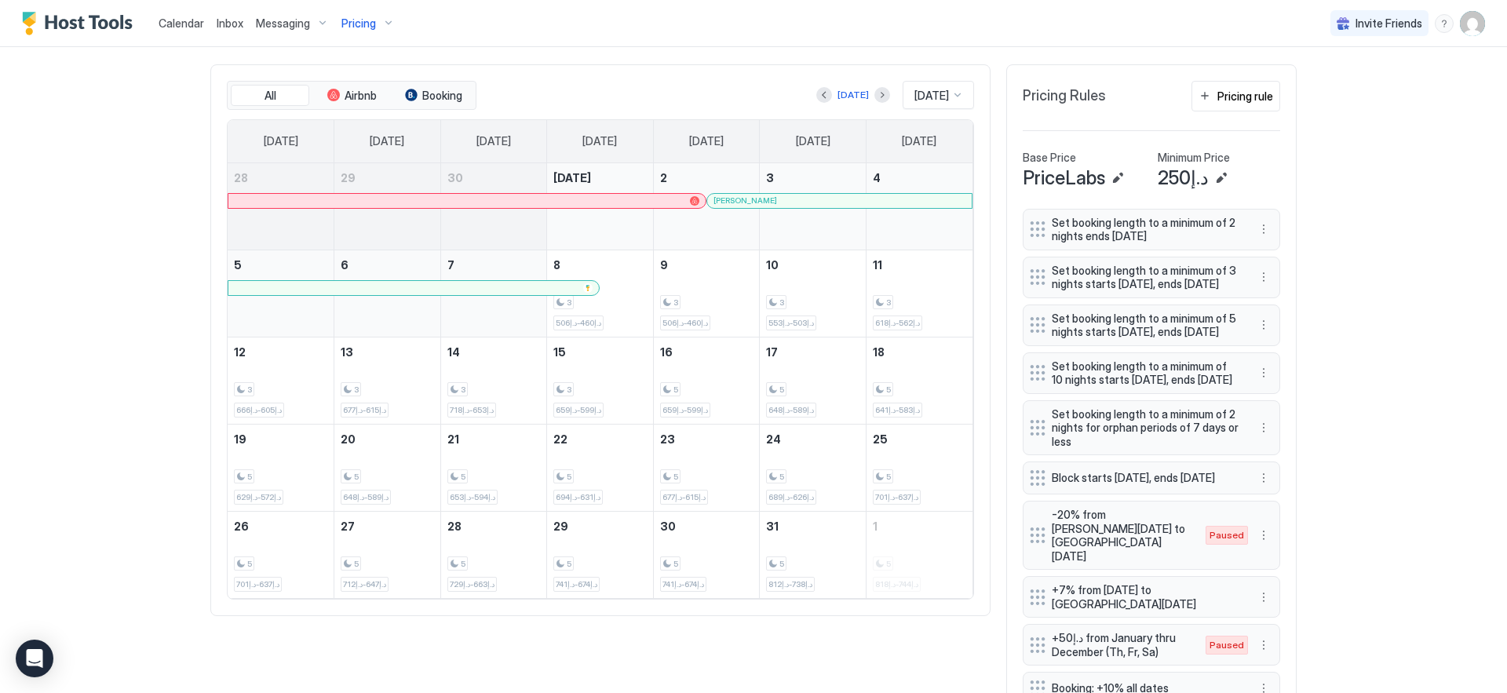
scroll to position [0, 0]
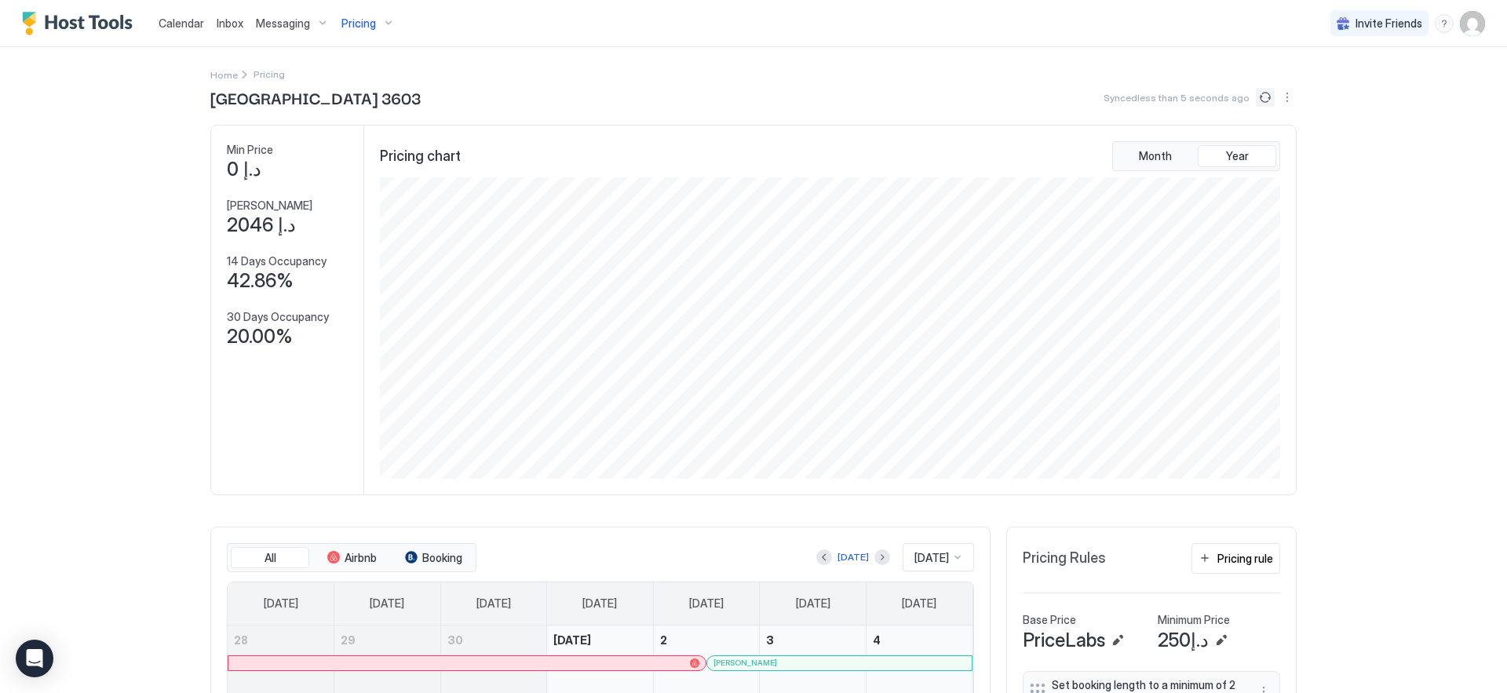
click at [1261, 97] on button "Sync prices" at bounding box center [1264, 97] width 19 height 19
click at [1258, 97] on button "Sync prices" at bounding box center [1264, 97] width 19 height 19
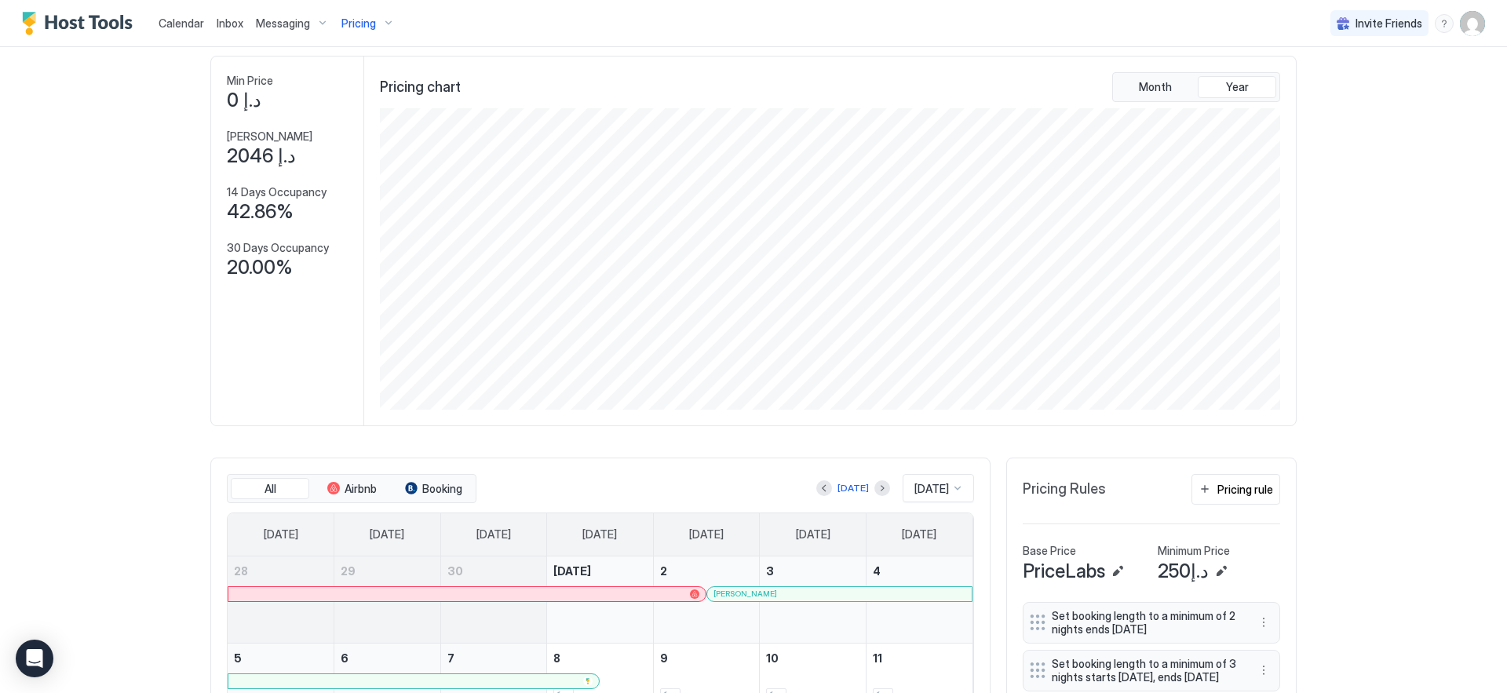
scroll to position [67, 0]
click at [360, 21] on span "Pricing" at bounding box center [358, 23] width 35 height 14
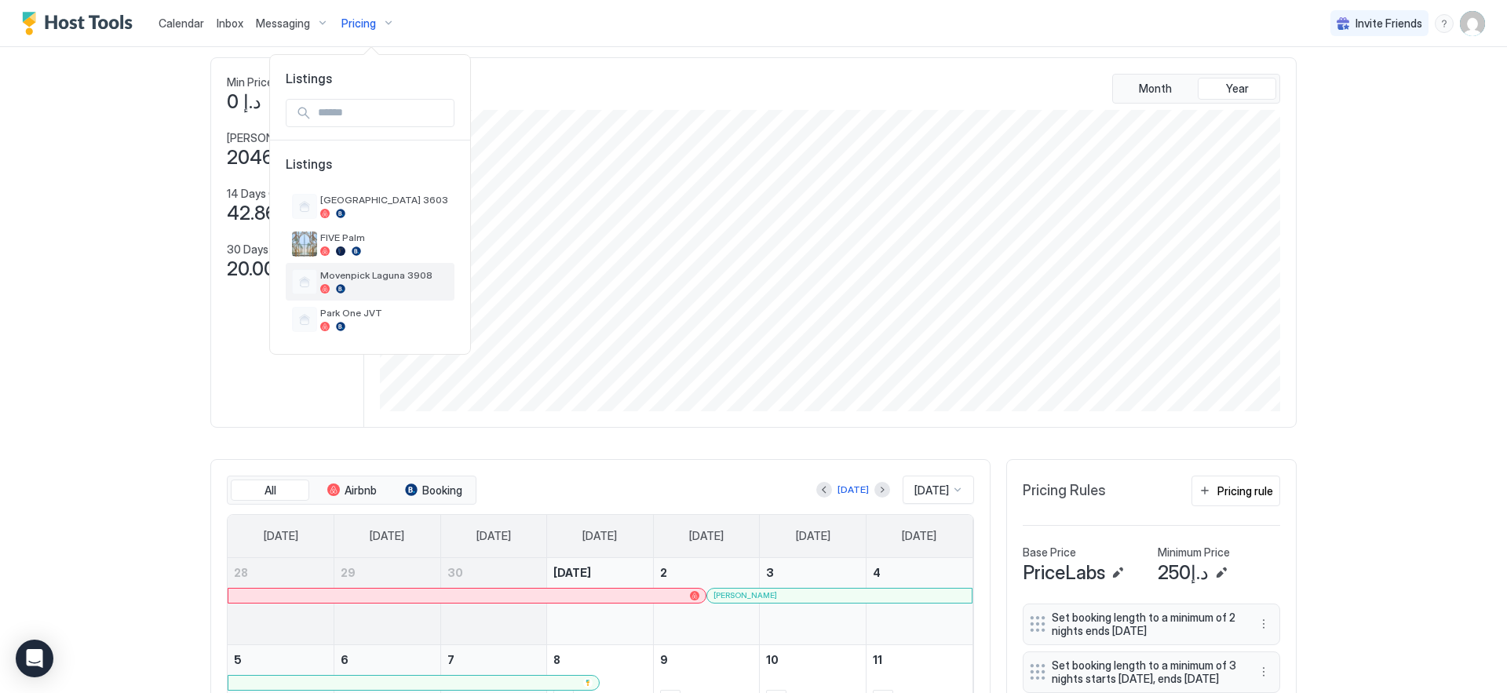
click at [374, 270] on span "Movenpick Laguna 3908" at bounding box center [384, 275] width 128 height 12
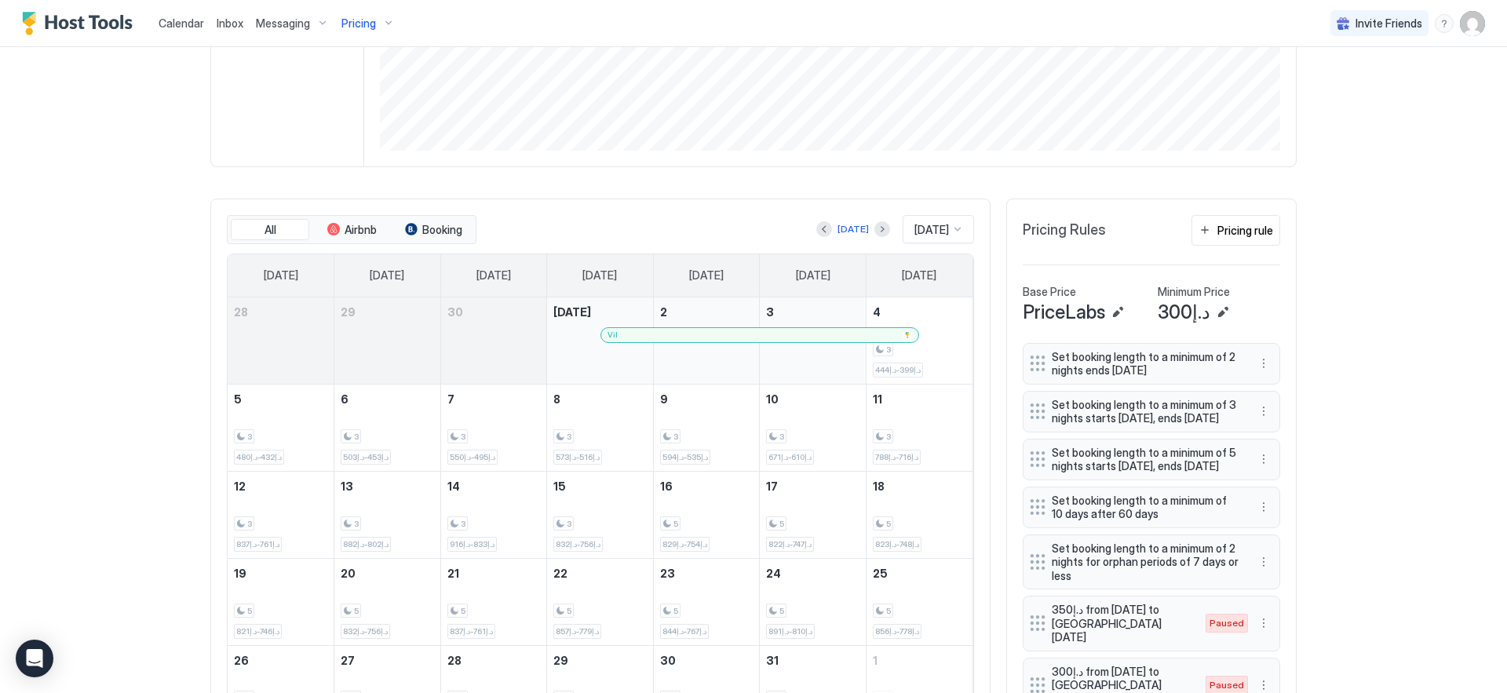
scroll to position [386, 0]
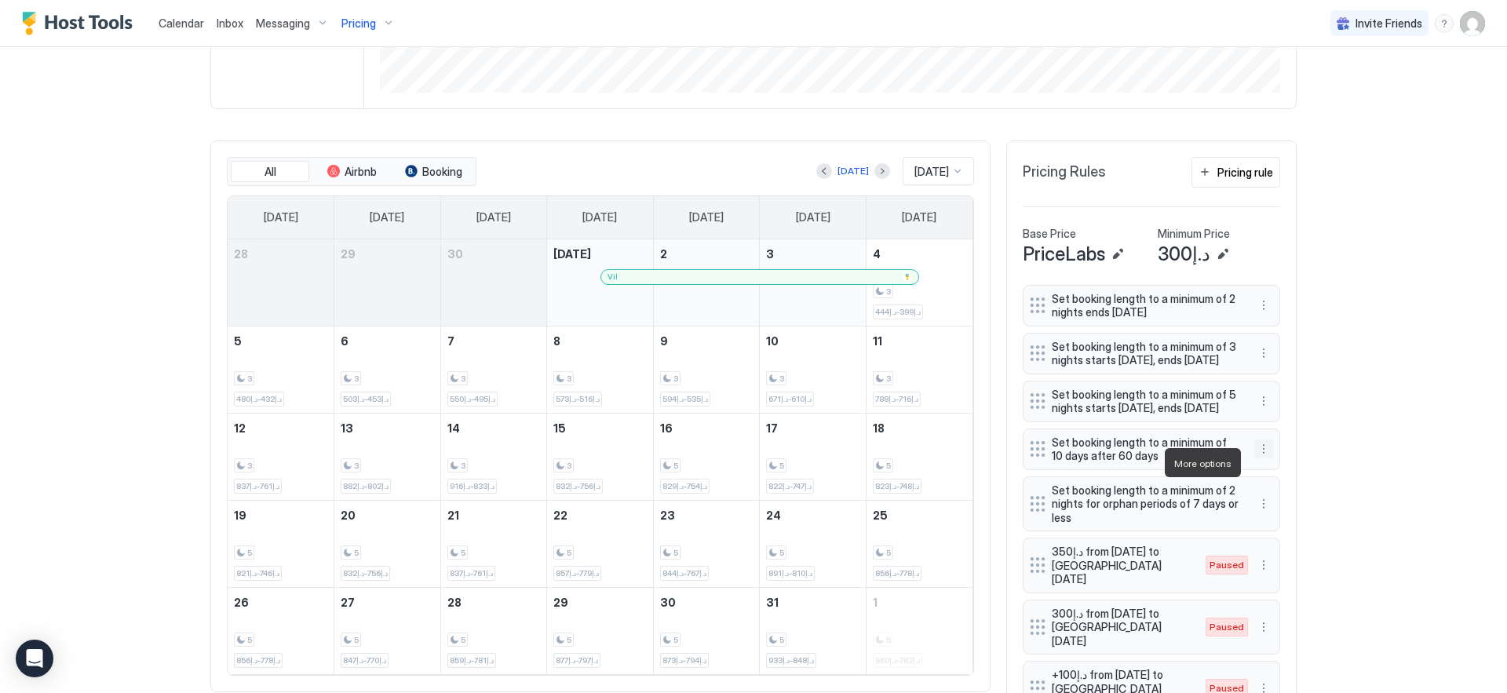
click at [1258, 458] on button "More options" at bounding box center [1263, 448] width 19 height 19
click at [1262, 488] on div "Edit" at bounding box center [1272, 485] width 35 height 12
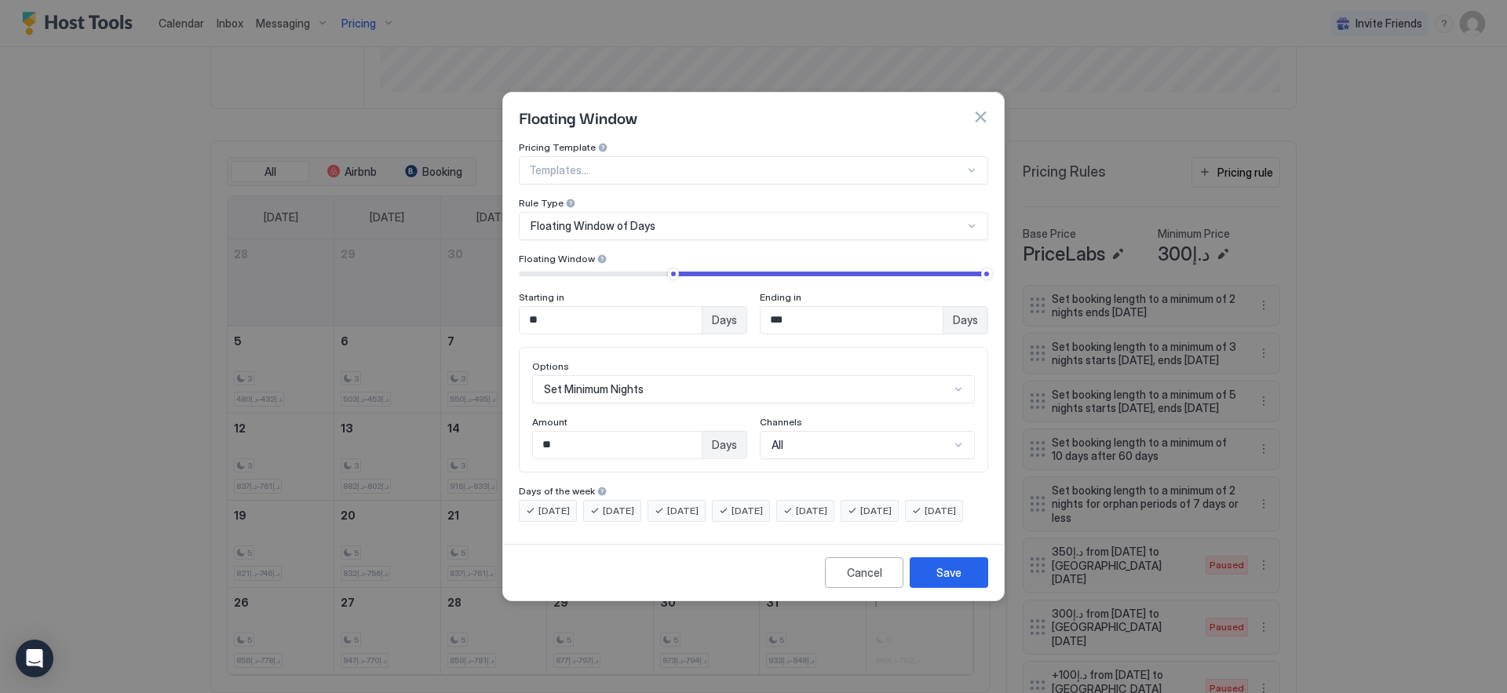
click at [989, 268] on div at bounding box center [986, 273] width 11 height 11
drag, startPoint x: 801, startPoint y: 312, endPoint x: 643, endPoint y: 310, distance: 157.7
click at [643, 310] on div "Starting in ** Days Ending in *** Days" at bounding box center [753, 312] width 469 height 43
type input "***"
click at [849, 588] on button "Cancel" at bounding box center [864, 572] width 78 height 31
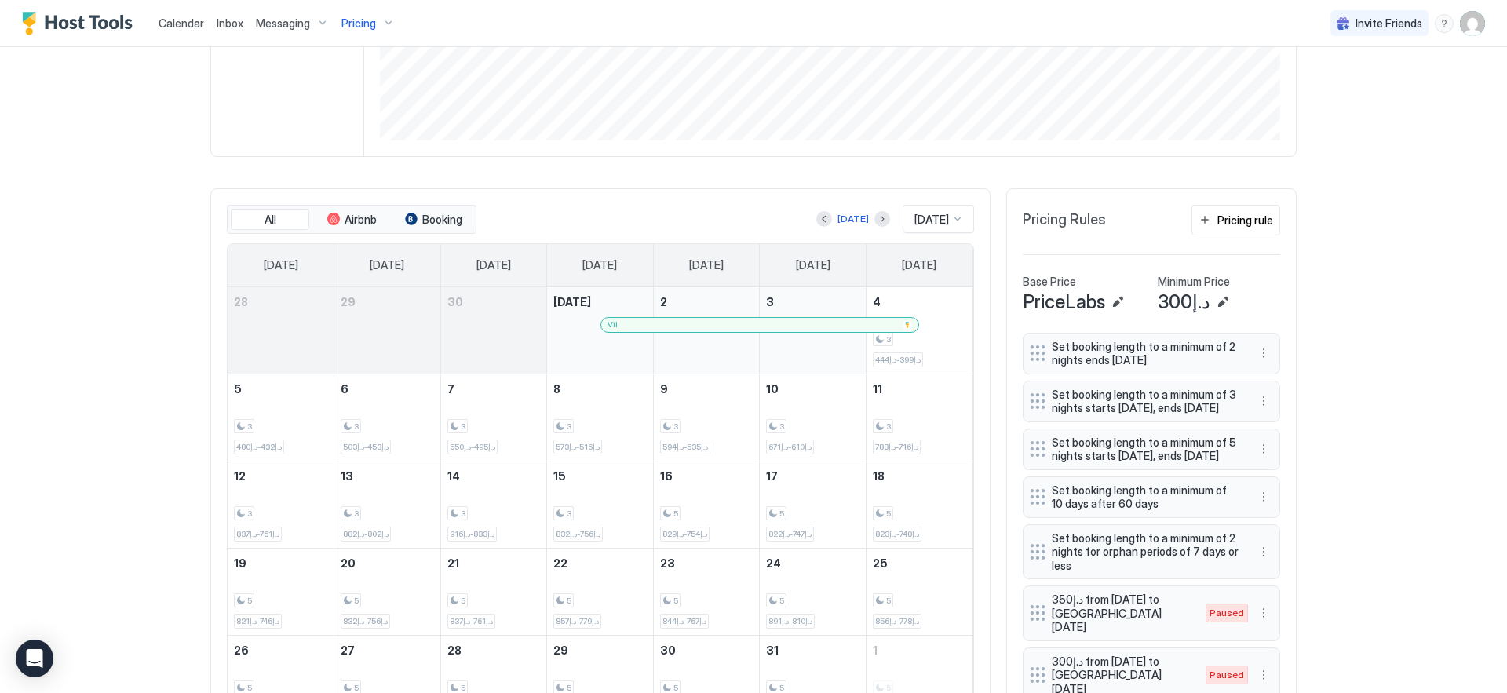
scroll to position [239, 0]
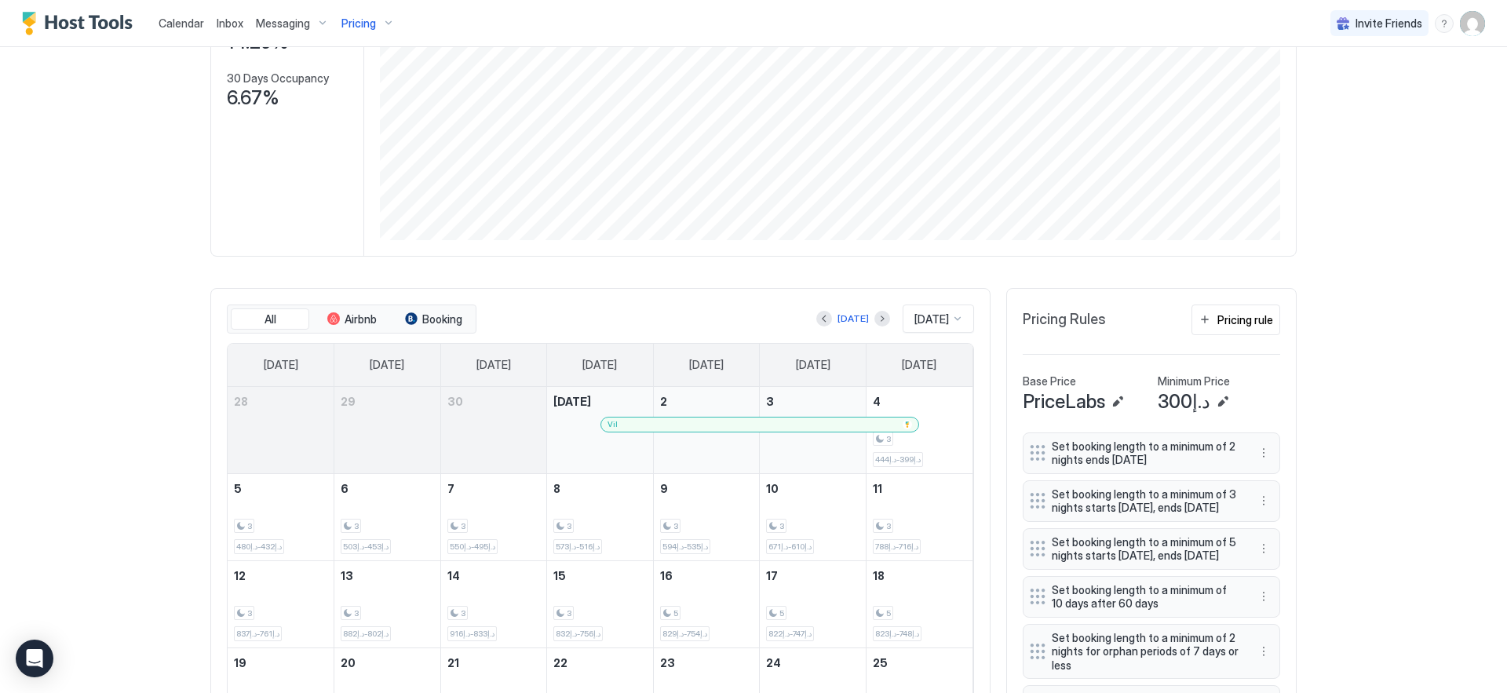
click at [383, 30] on div "Pricing" at bounding box center [368, 23] width 66 height 27
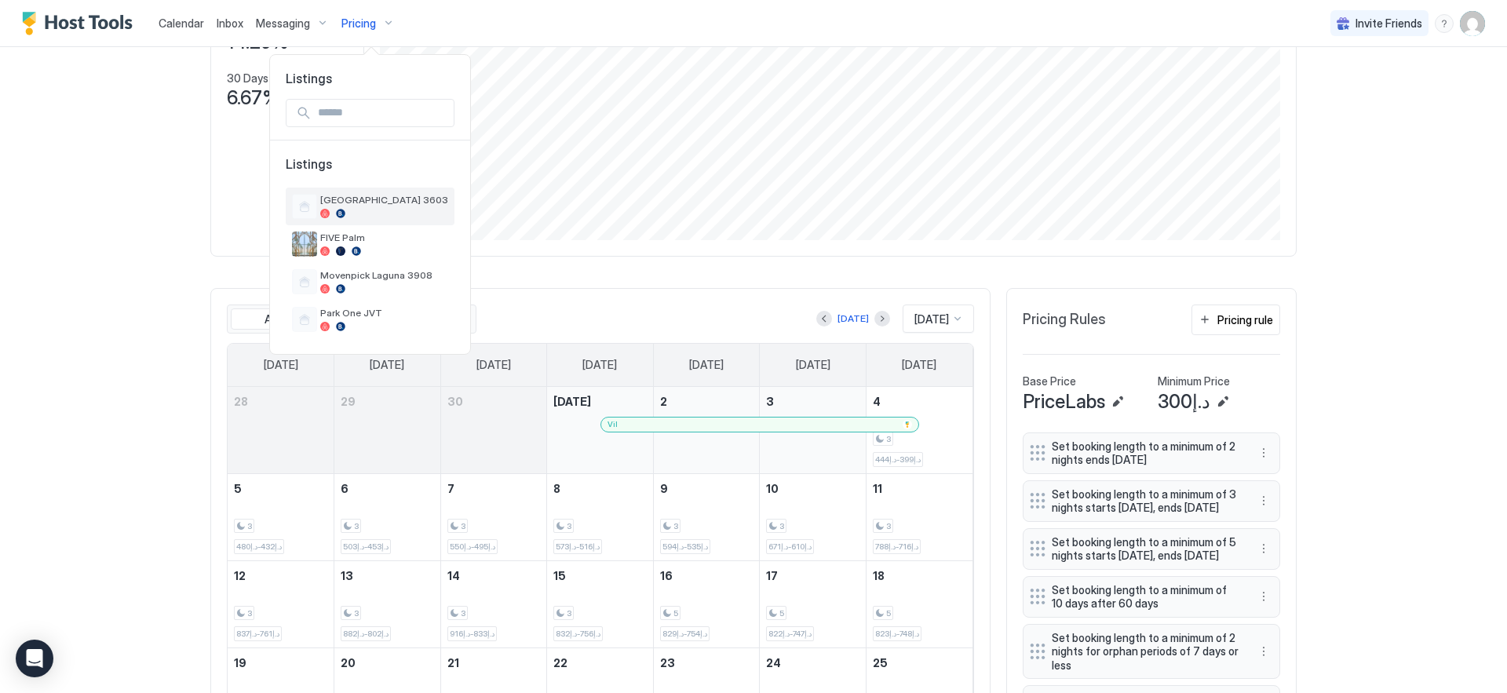
click at [388, 212] on div at bounding box center [384, 213] width 128 height 9
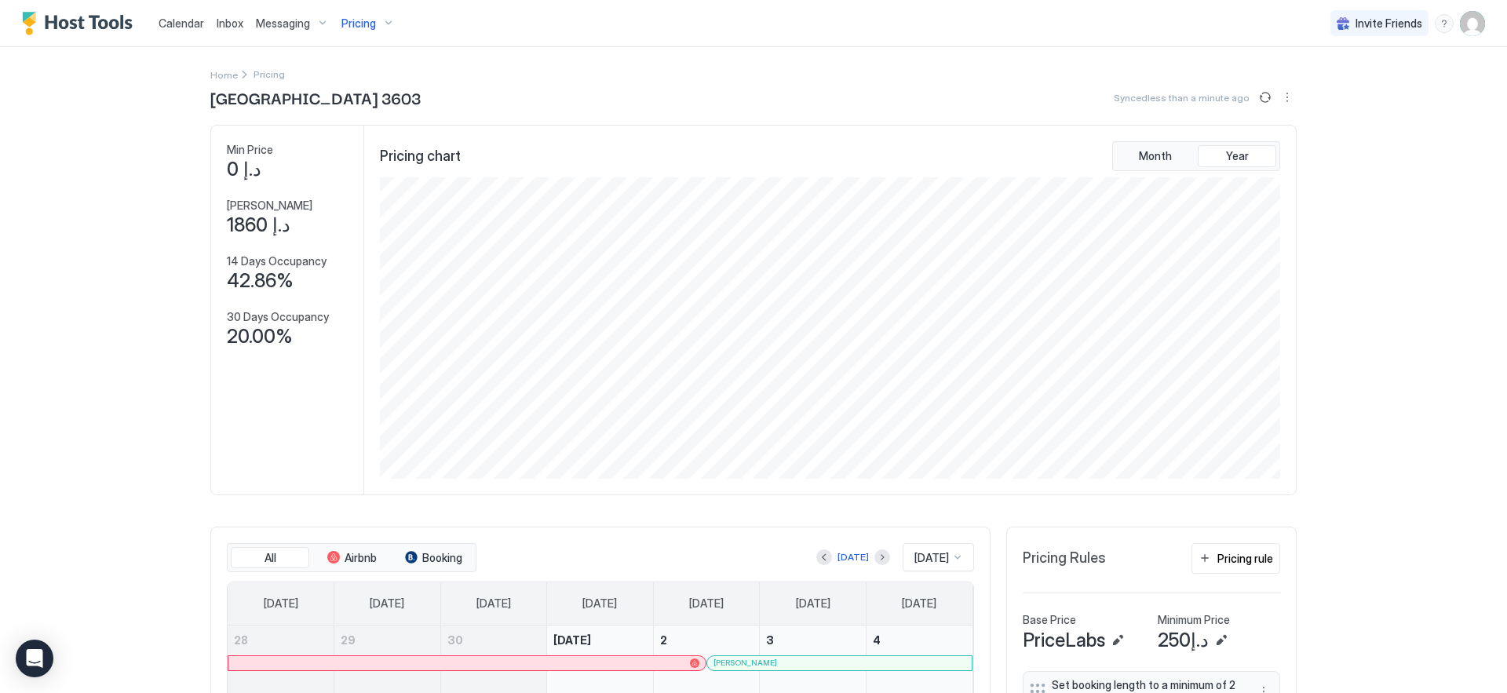
click at [356, 33] on div "Pricing" at bounding box center [368, 23] width 66 height 27
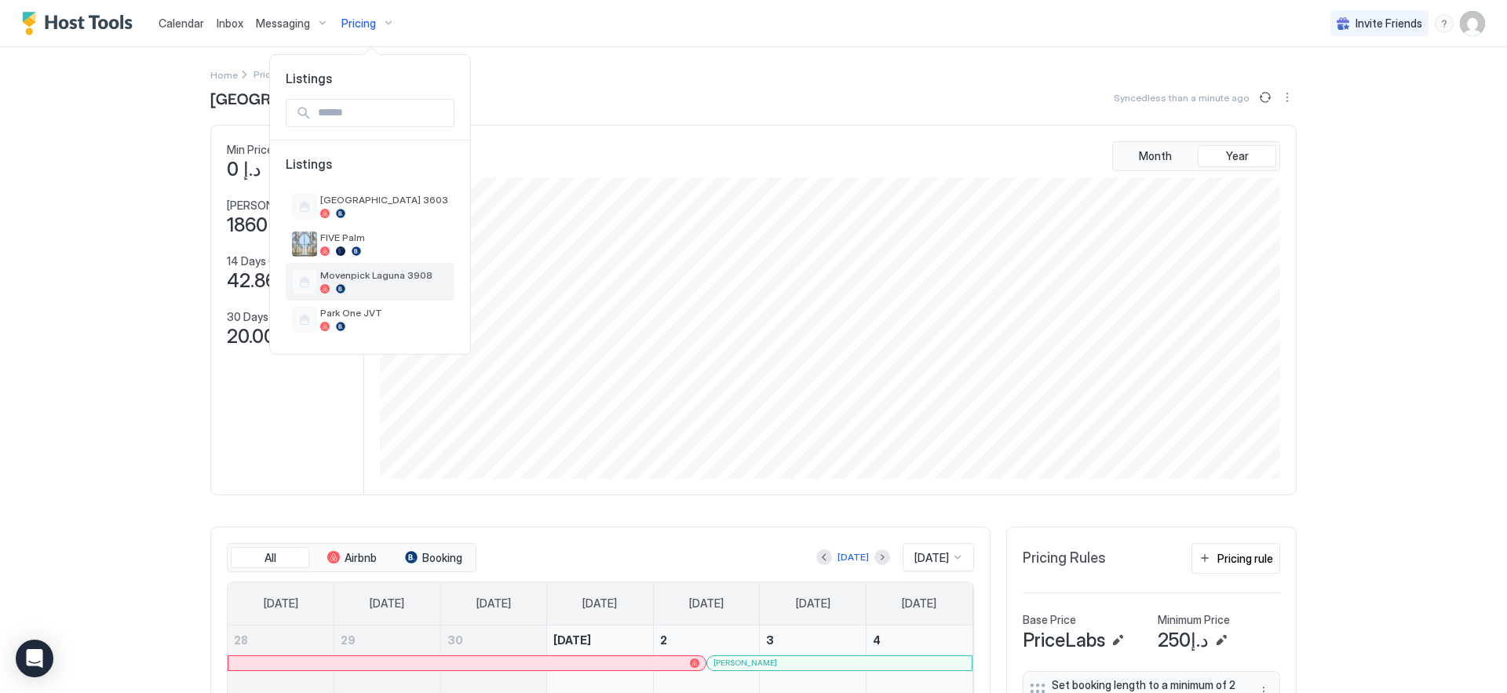
click at [370, 275] on span "Movenpick Laguna 3908" at bounding box center [384, 275] width 128 height 12
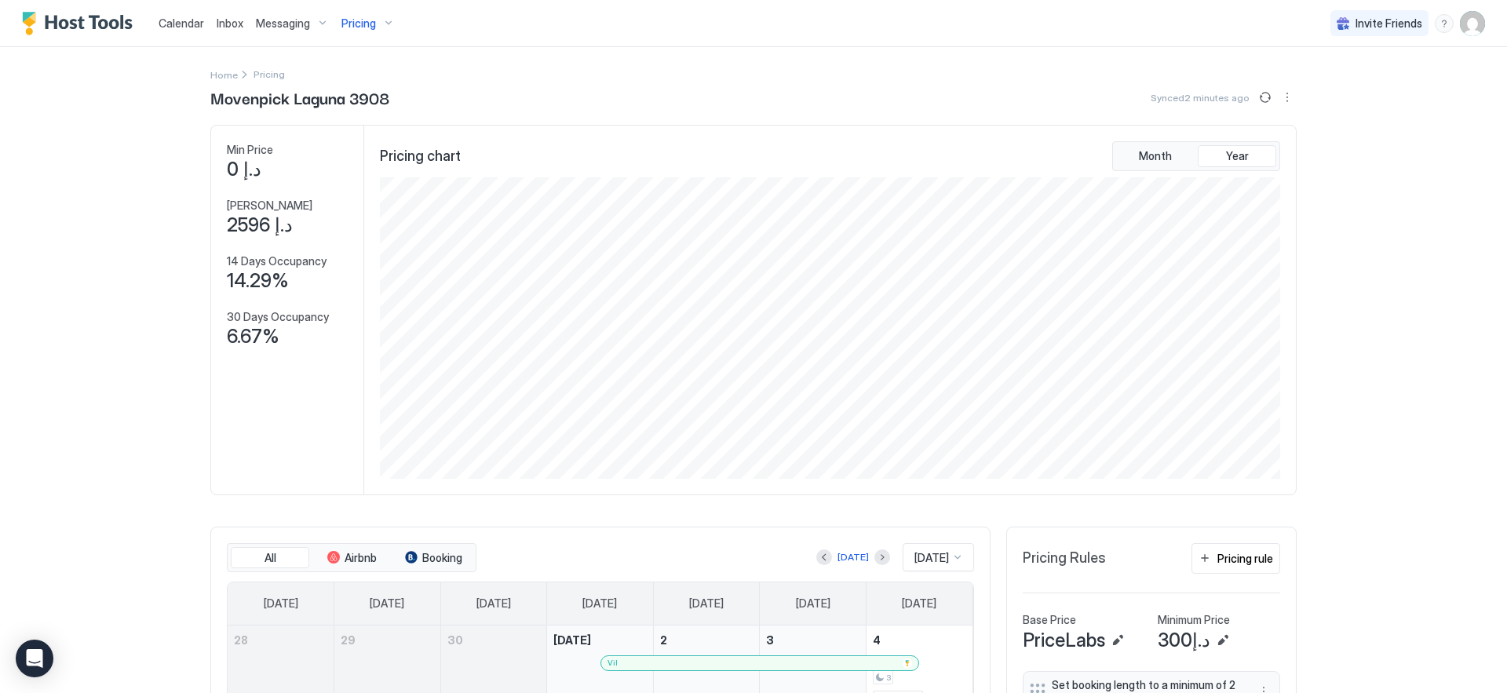
click at [1459, 25] on img "User profile" at bounding box center [1471, 23] width 25 height 25
click at [1317, 83] on span "Settings" at bounding box center [1319, 88] width 42 height 14
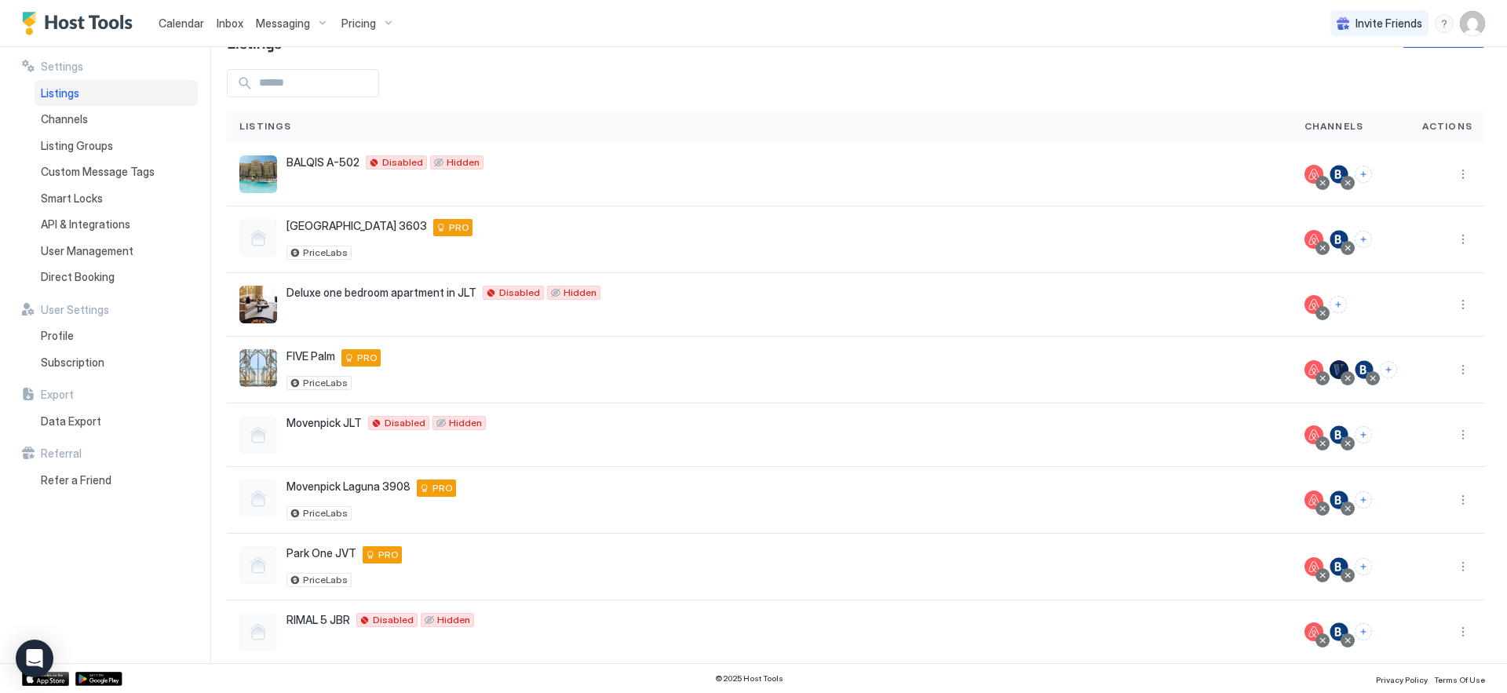
scroll to position [72, 0]
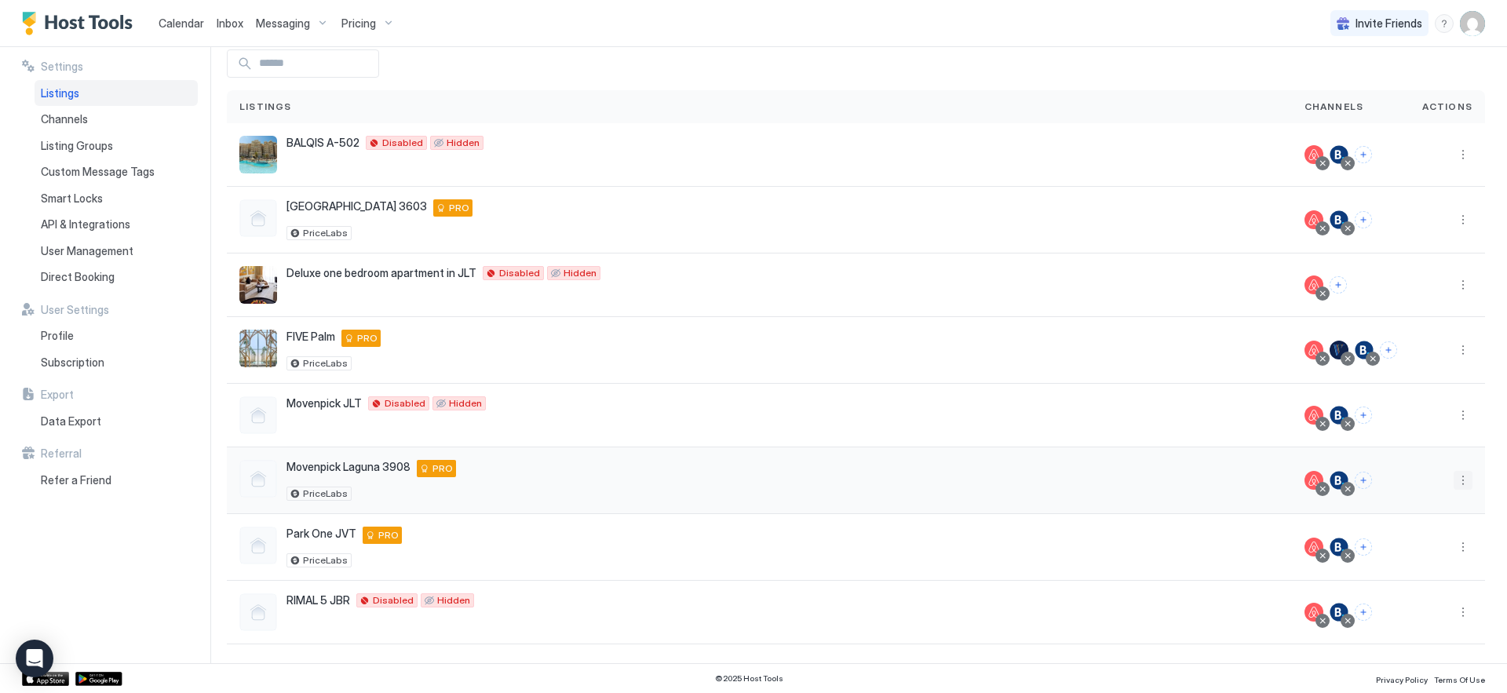
click at [1453, 478] on button "More options" at bounding box center [1462, 480] width 19 height 19
click at [1413, 547] on span "Listing Settings" at bounding box center [1415, 553] width 70 height 12
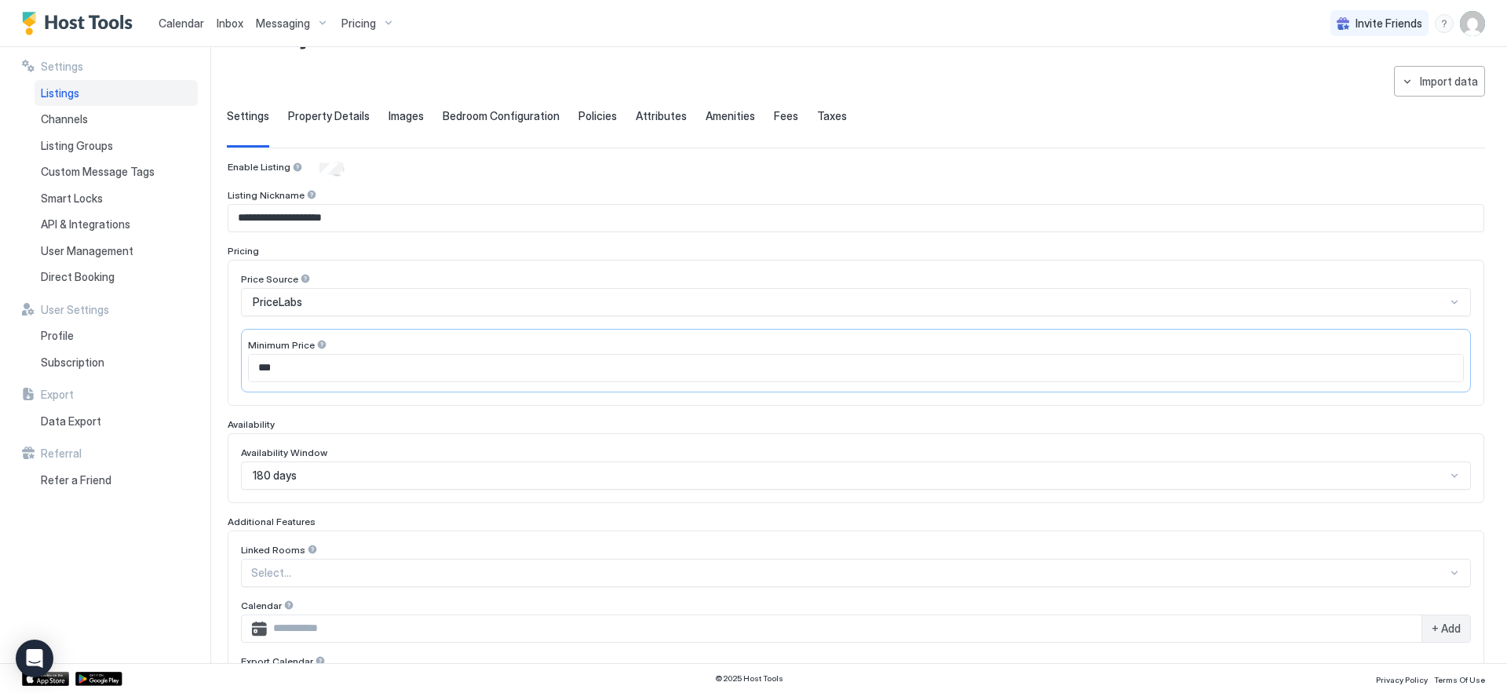
scroll to position [191, 0]
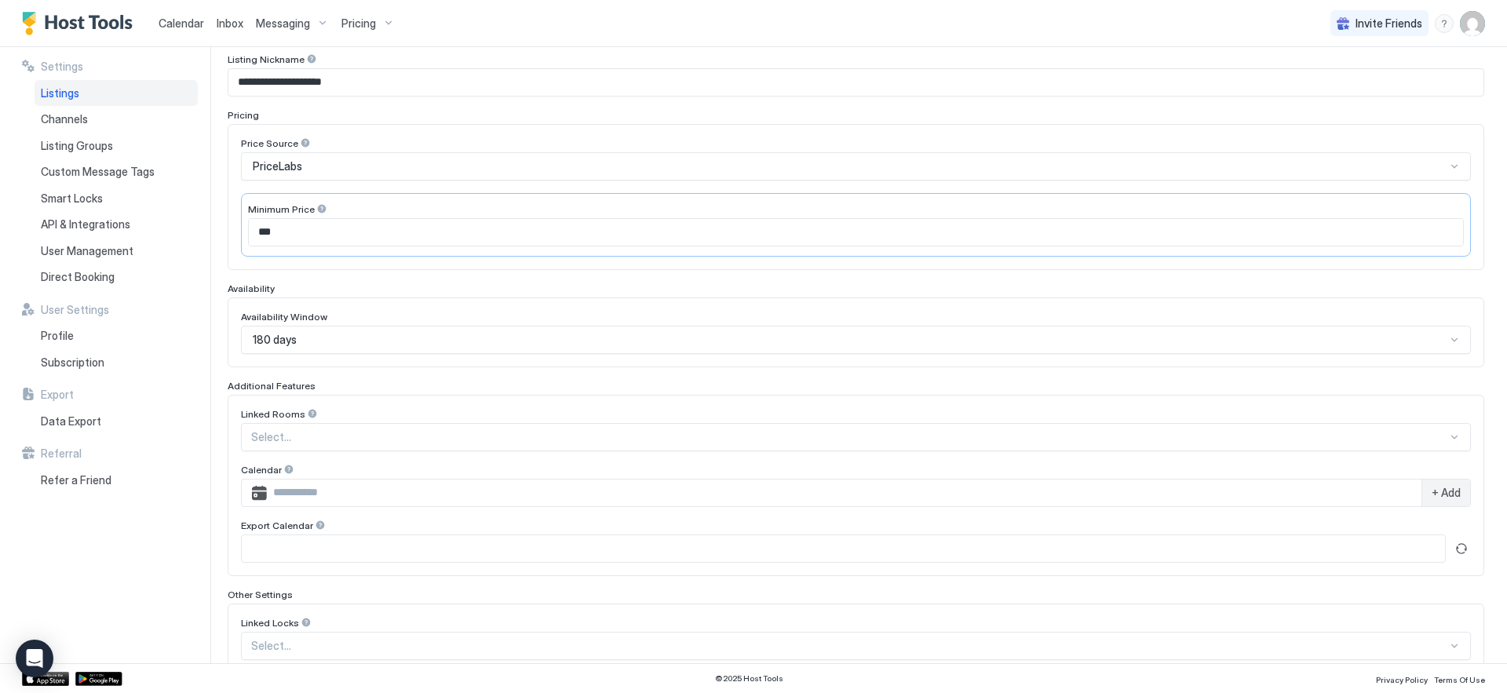
click at [552, 340] on div "180 days" at bounding box center [849, 340] width 1193 height 14
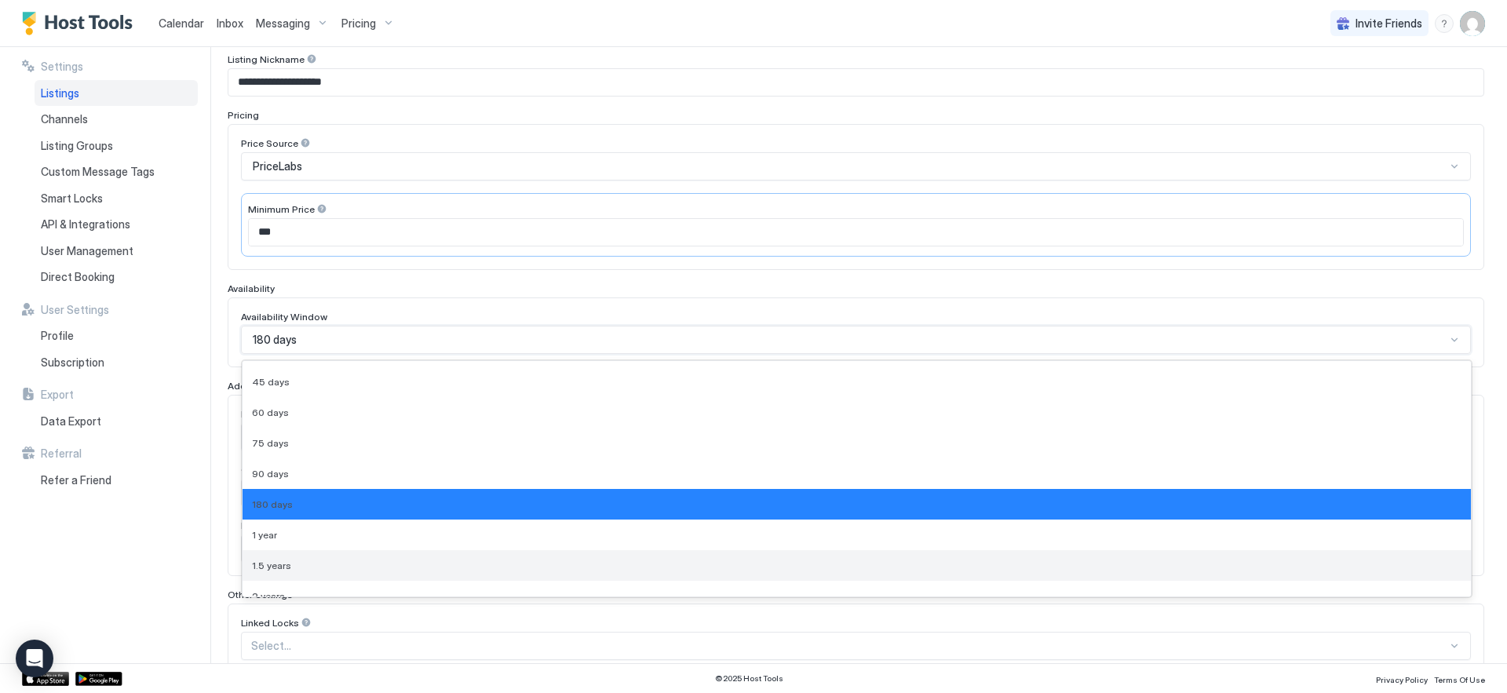
scroll to position [40, 0]
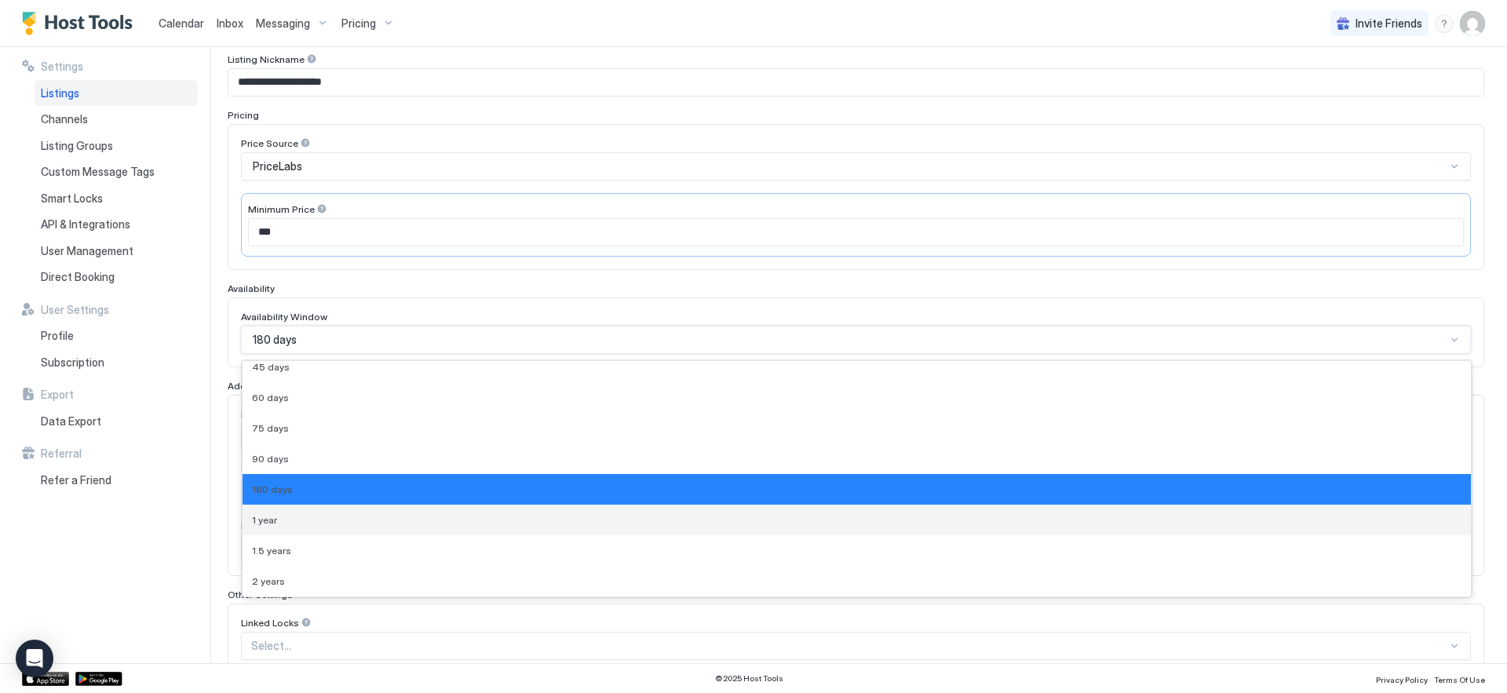
click at [485, 525] on div "1 year" at bounding box center [856, 520] width 1209 height 12
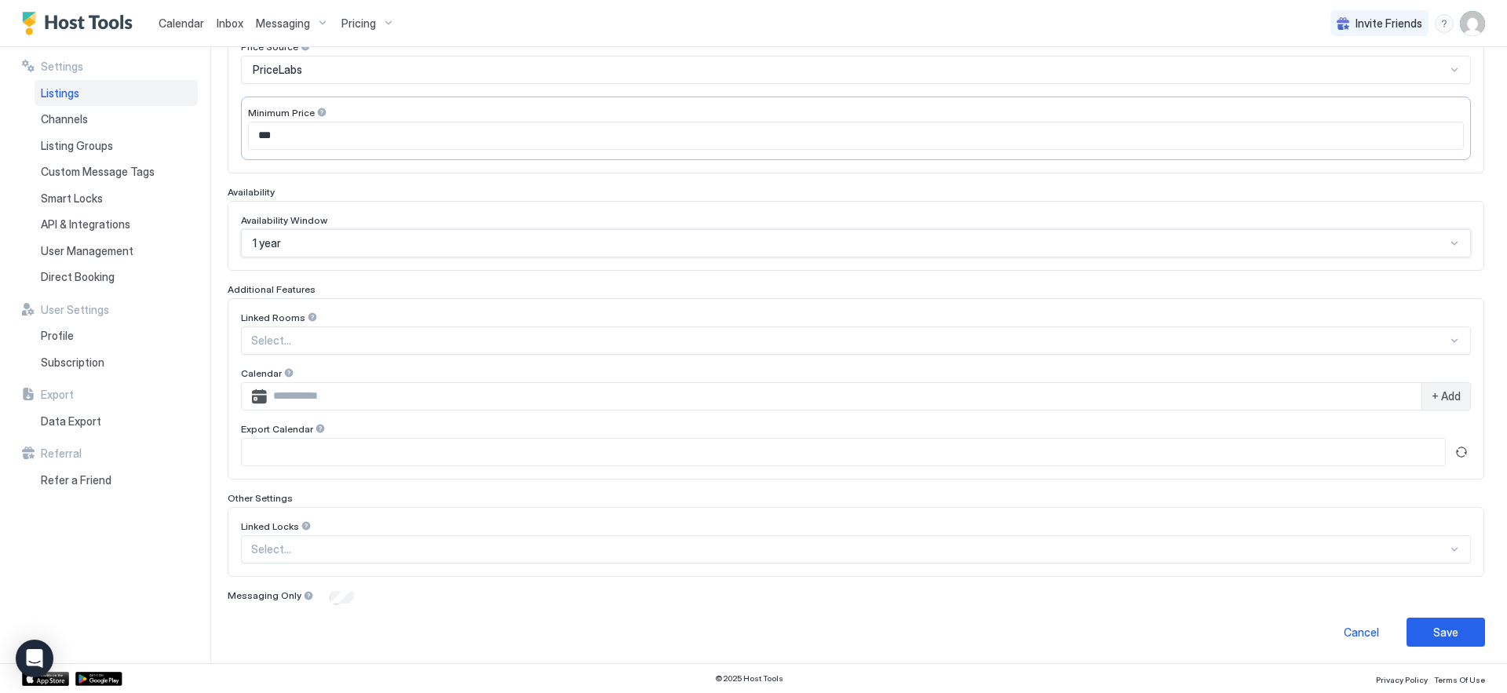
scroll to position [290, 0]
click at [1435, 627] on div "Save" at bounding box center [1445, 629] width 25 height 16
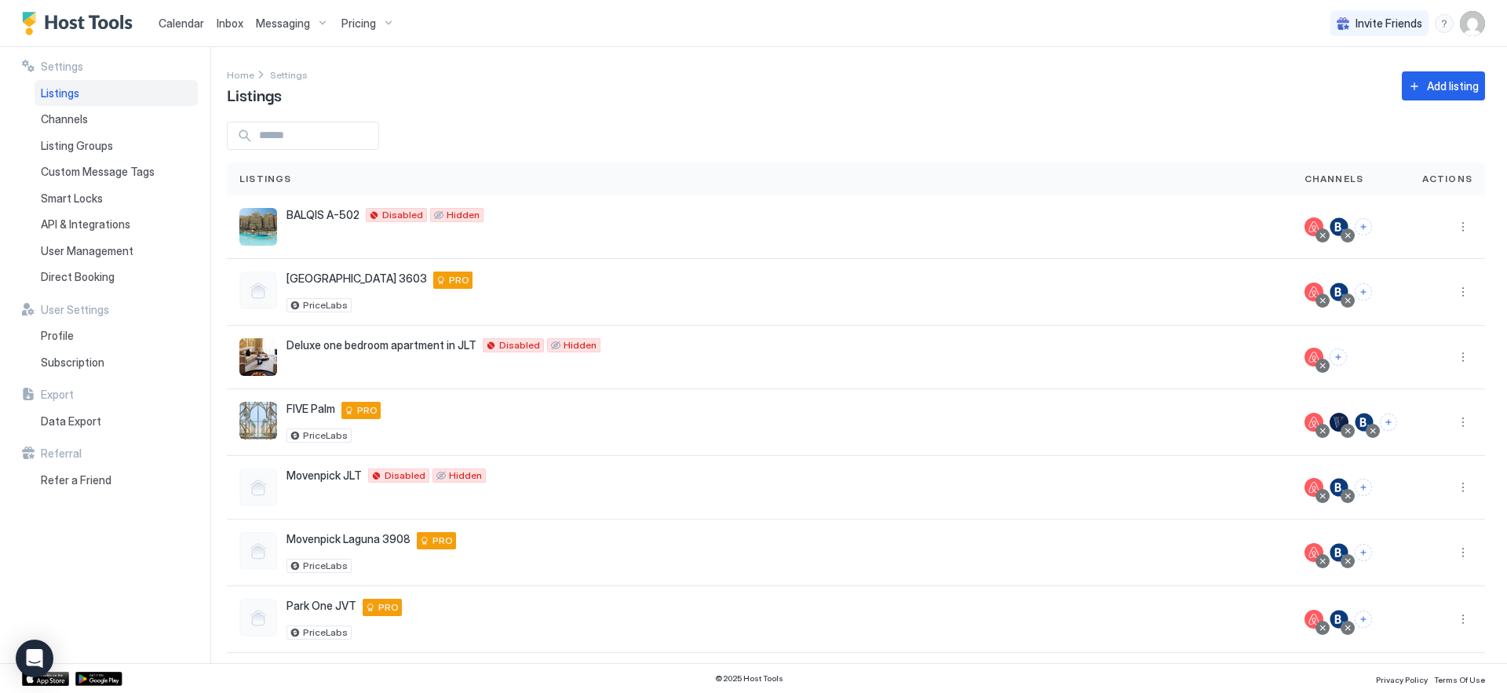
click at [352, 27] on span "Pricing" at bounding box center [358, 23] width 35 height 14
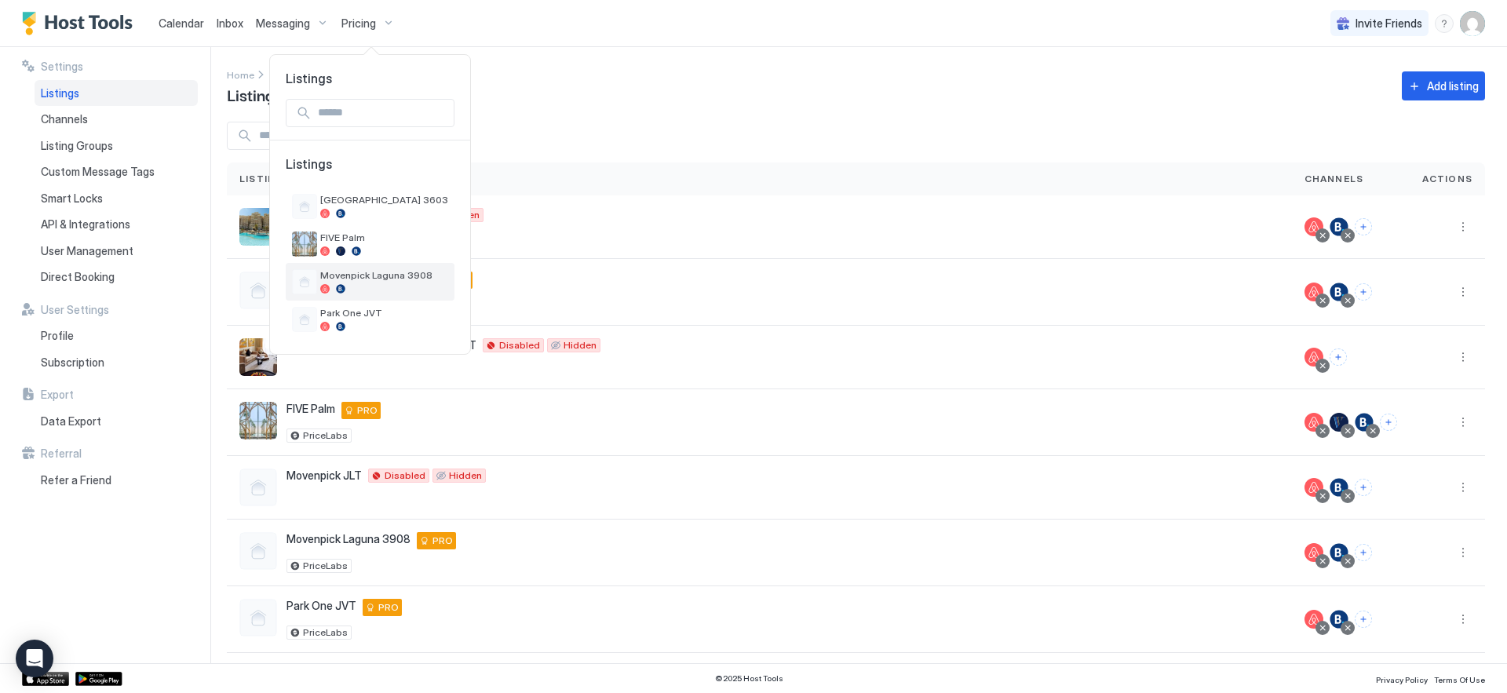
click at [356, 279] on span "Movenpick Laguna 3908" at bounding box center [384, 275] width 128 height 12
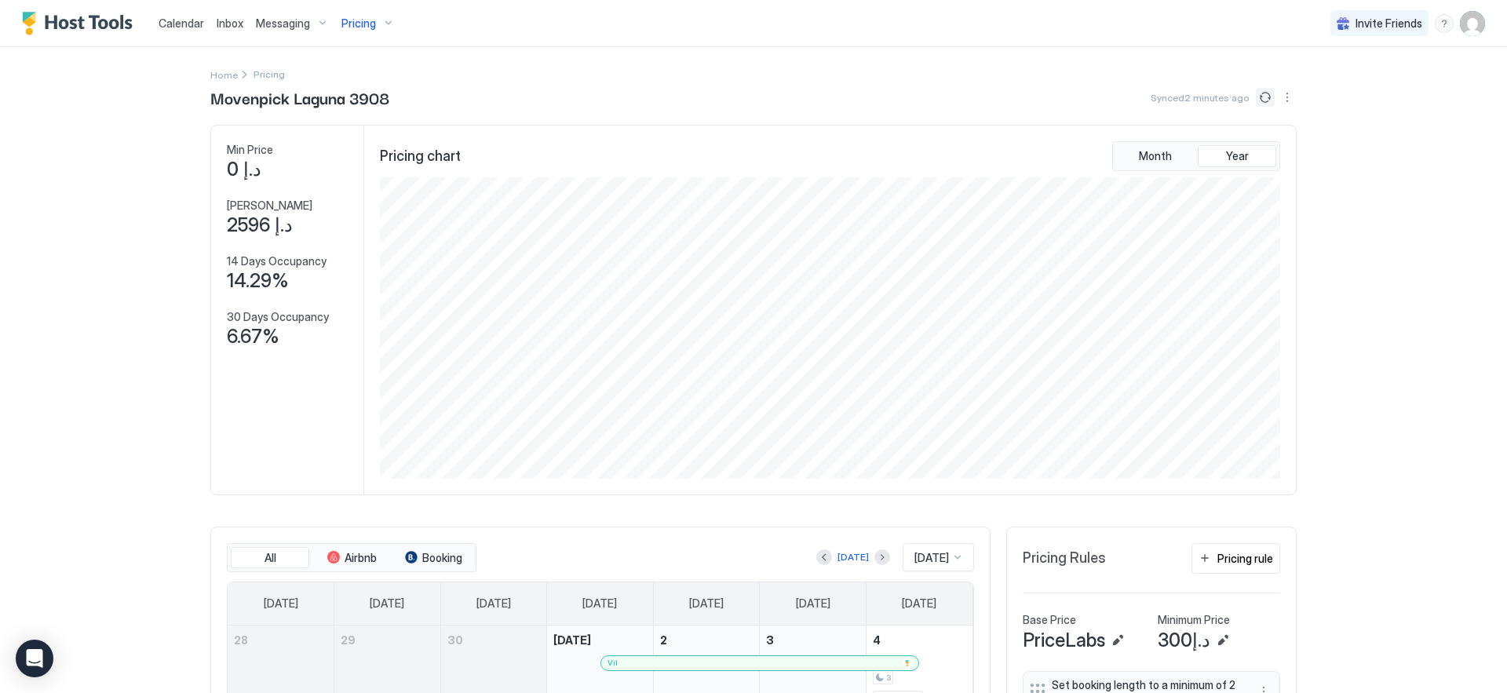
click at [1255, 95] on button "Sync prices" at bounding box center [1264, 97] width 19 height 19
click at [1259, 95] on button "Sync prices" at bounding box center [1264, 97] width 19 height 19
click at [377, 23] on div "Pricing" at bounding box center [368, 23] width 66 height 27
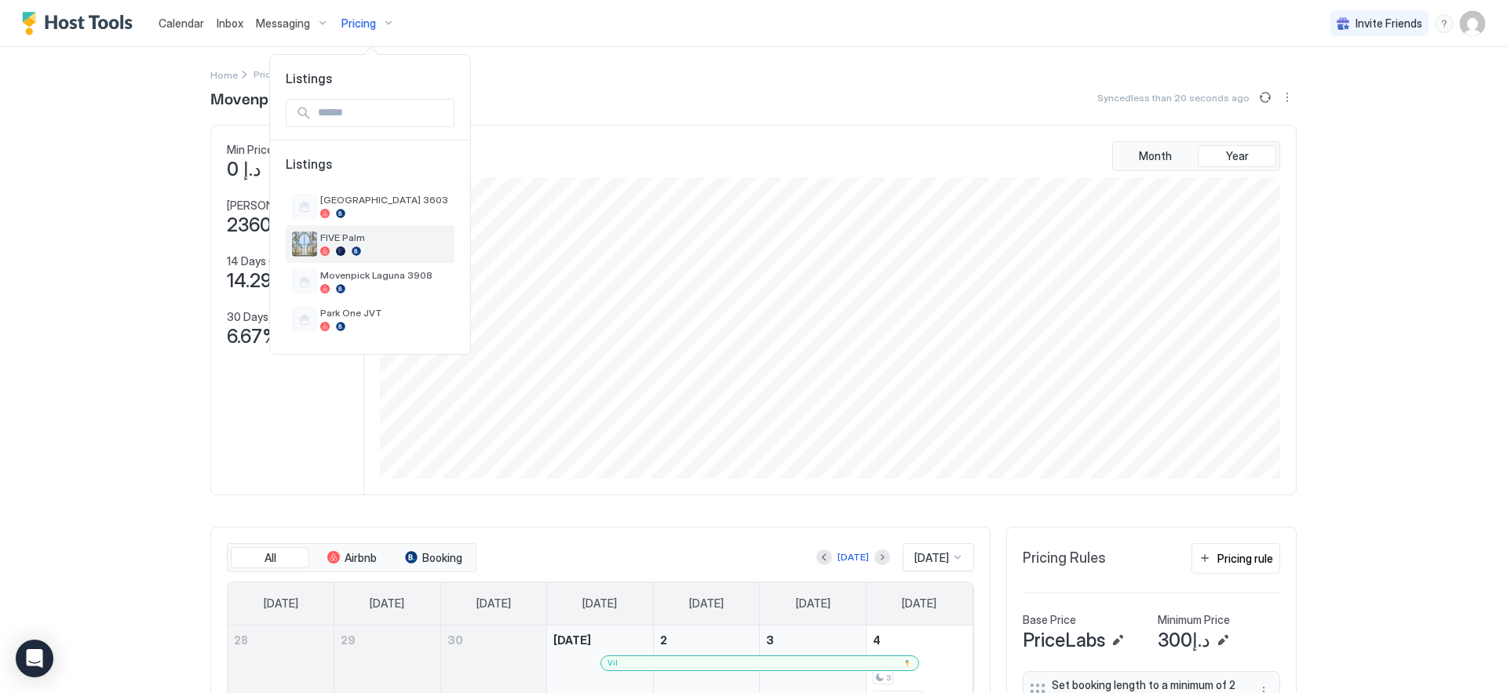
click at [370, 243] on div "FIVE Palm" at bounding box center [384, 243] width 128 height 24
